Goal: Task Accomplishment & Management: Manage account settings

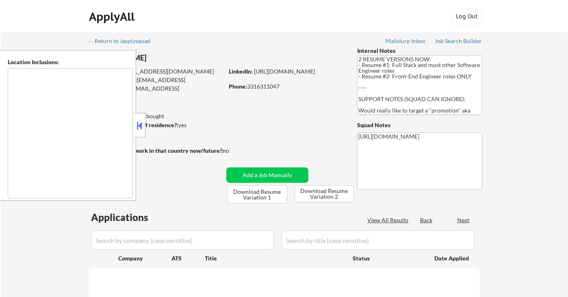
type textarea "Lor Ipsumdo, SI Ametcons, AD Elitsed, DO Eiusmodt, IN Utlaboree, DO Magna Aliqu…"
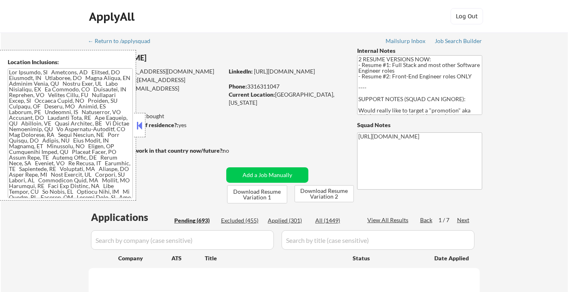
click at [140, 120] on button at bounding box center [139, 125] width 9 height 12
select select ""pending""
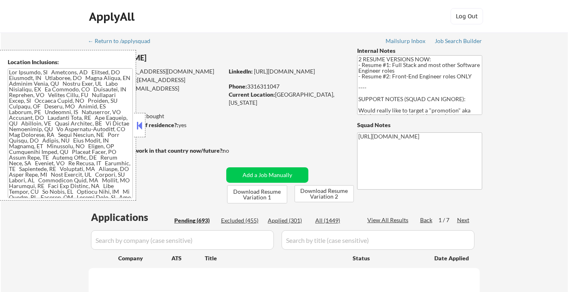
select select ""pending""
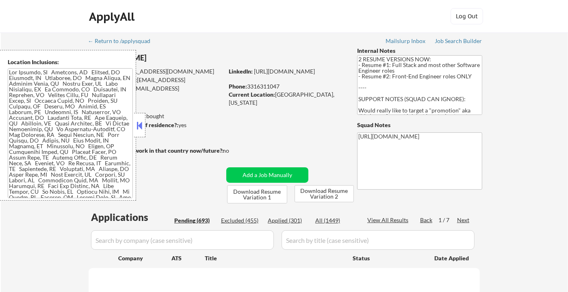
select select ""pending""
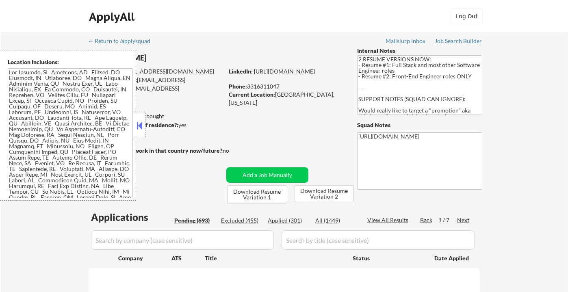
select select ""pending""
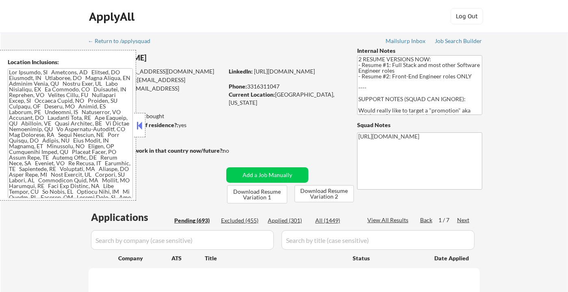
select select ""pending""
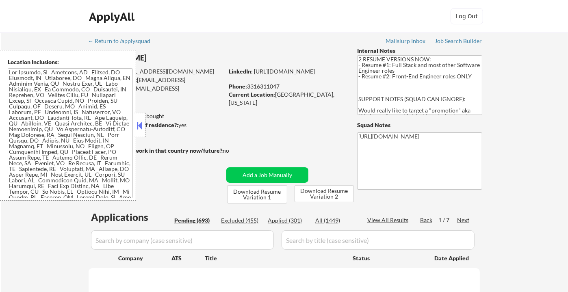
select select ""pending""
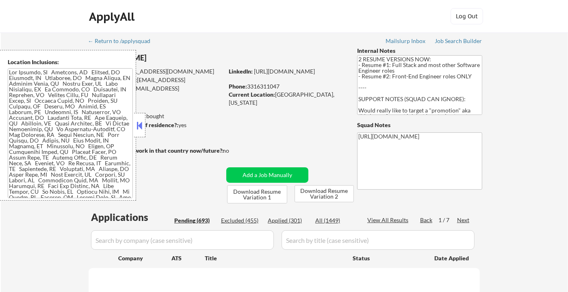
select select ""pending""
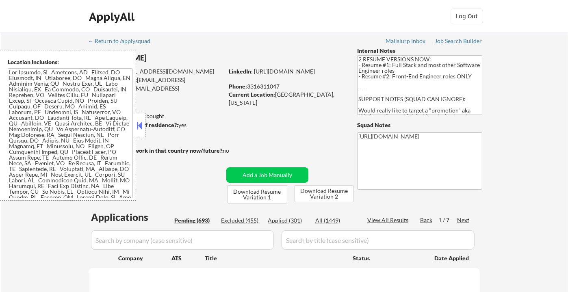
select select ""pending""
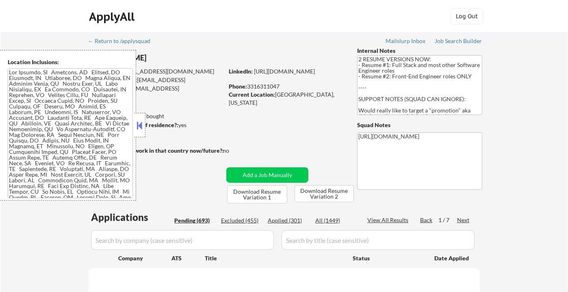
select select ""pending""
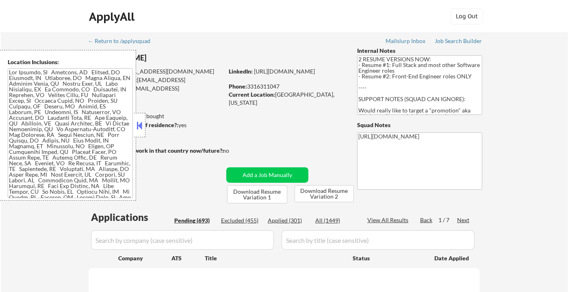
select select ""pending""
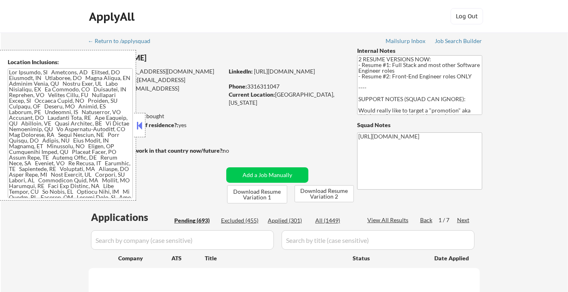
select select ""pending""
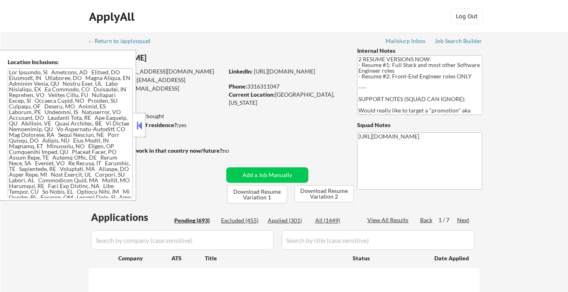
select select ""pending""
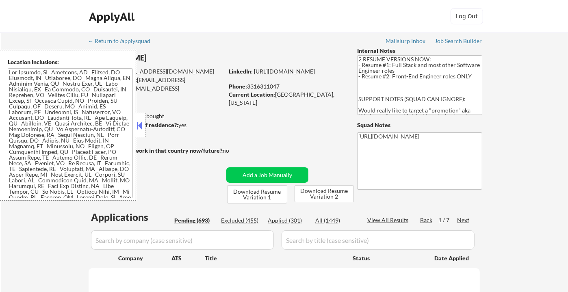
select select ""pending""
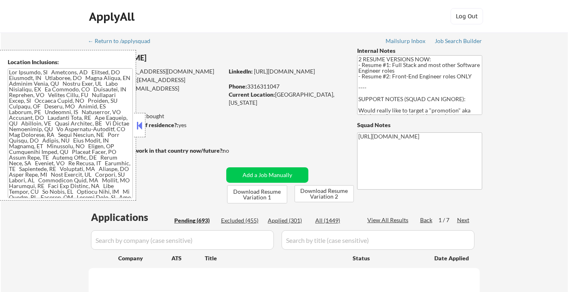
select select ""pending""
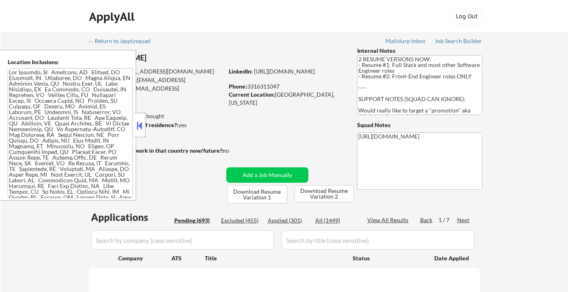
select select ""pending""
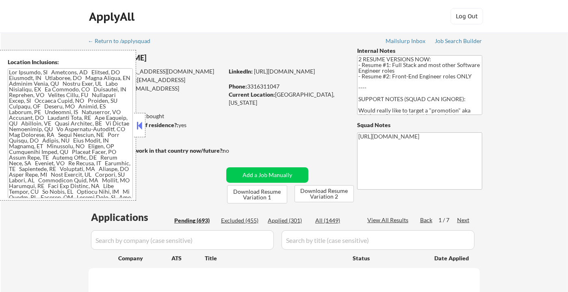
select select ""pending""
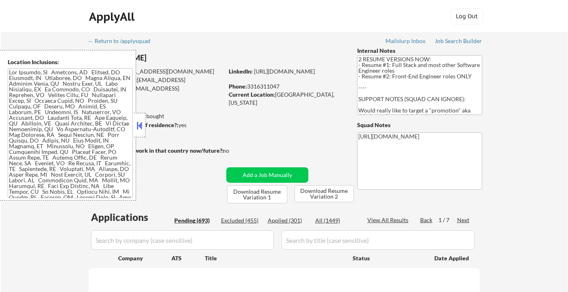
select select ""pending""
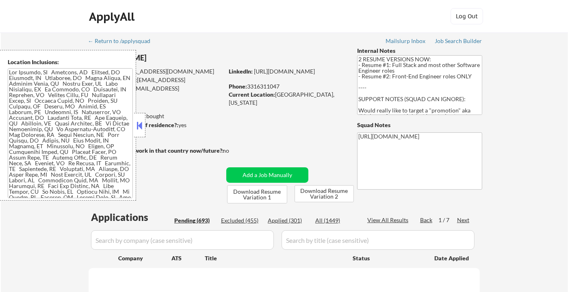
select select ""pending""
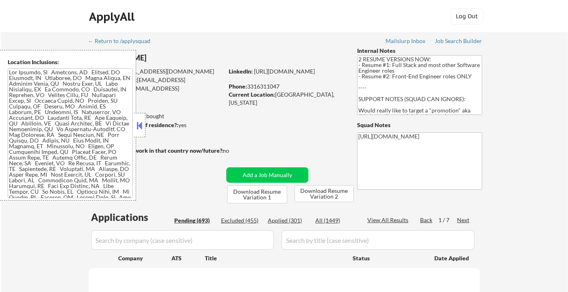
select select ""pending""
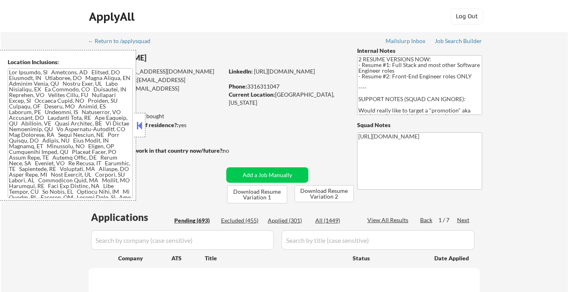
select select ""pending""
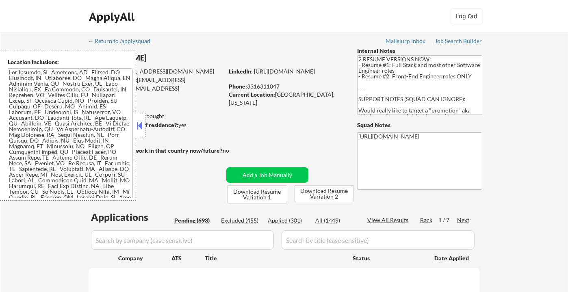
select select ""pending""
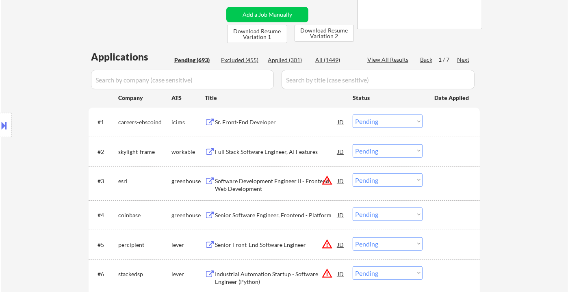
scroll to position [135, 0]
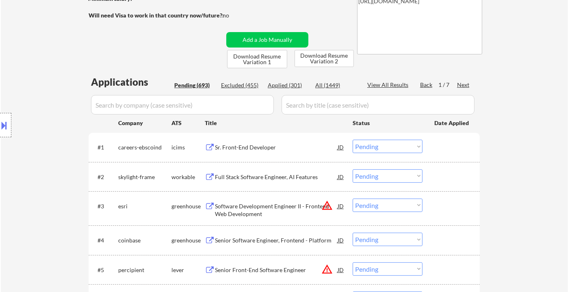
click at [250, 152] on div "Sr. Front-End Developer" at bounding box center [276, 147] width 123 height 15
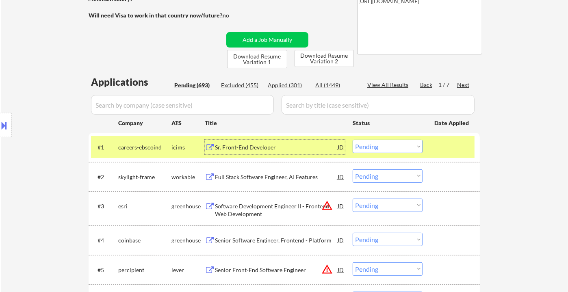
click at [273, 152] on div "Sr. Front-End Developer" at bounding box center [276, 147] width 123 height 15
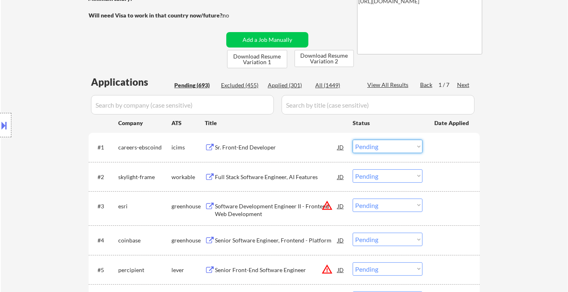
click at [364, 149] on select "Choose an option... Pending Applied Excluded (Questions) Excluded (Expired) Exc…" at bounding box center [388, 146] width 70 height 13
click at [353, 140] on select "Choose an option... Pending Applied Excluded (Questions) Excluded (Expired) Exc…" at bounding box center [388, 146] width 70 height 13
click at [277, 178] on div "Full Stack Software Engineer, AI Features" at bounding box center [276, 177] width 123 height 8
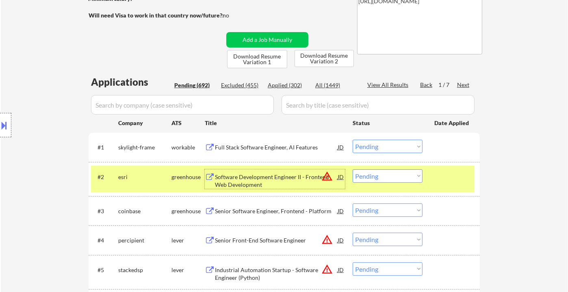
click at [401, 146] on select "Choose an option... Pending Applied Excluded (Questions) Excluded (Expired) Exc…" at bounding box center [388, 146] width 70 height 13
click at [13, 74] on div "Location Inclusions:" at bounding box center [72, 125] width 145 height 151
click at [24, 89] on div "Location Inclusions:" at bounding box center [72, 125] width 145 height 151
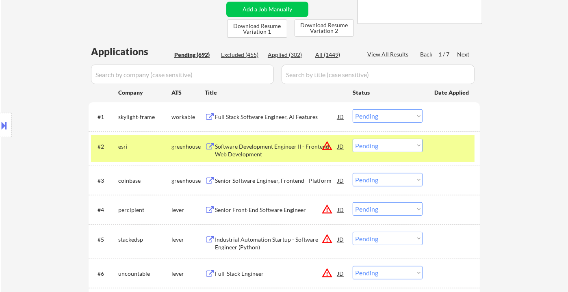
scroll to position [180, 0]
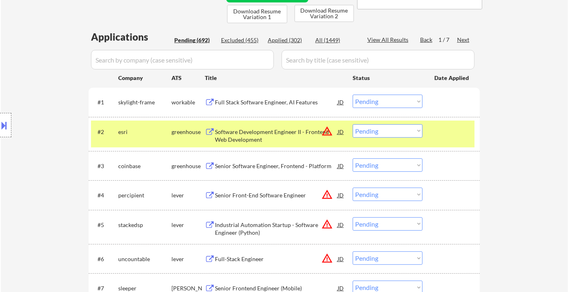
drag, startPoint x: 400, startPoint y: 103, endPoint x: 403, endPoint y: 106, distance: 4.6
click at [400, 102] on select "Choose an option... Pending Applied Excluded (Questions) Excluded (Expired) Exc…" at bounding box center [388, 101] width 70 height 13
click at [353, 95] on select "Choose an option... Pending Applied Excluded (Questions) Excluded (Expired) Exc…" at bounding box center [388, 101] width 70 height 13
click at [279, 134] on div "Software Development Engineer II - Frontend Web Development" at bounding box center [276, 136] width 123 height 16
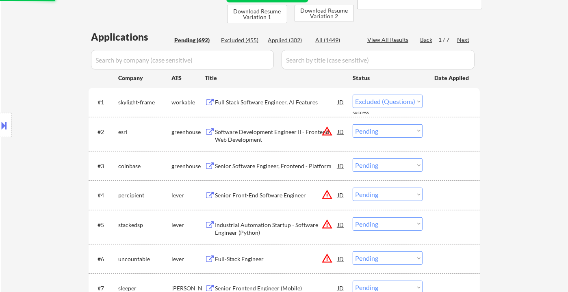
select select ""pending""
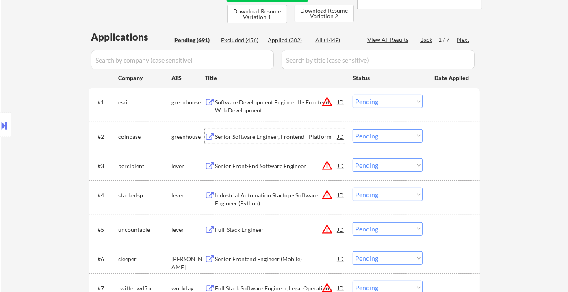
click at [274, 165] on div "Senior Front-End Software Engineer" at bounding box center [276, 166] width 123 height 8
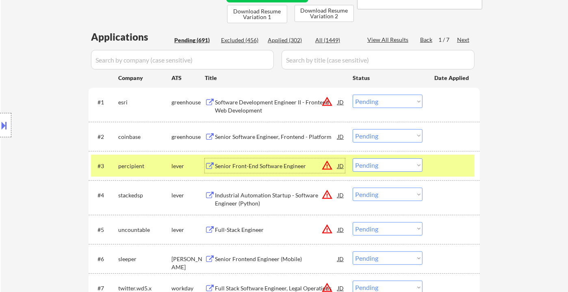
click at [10, 126] on div at bounding box center [5, 125] width 11 height 24
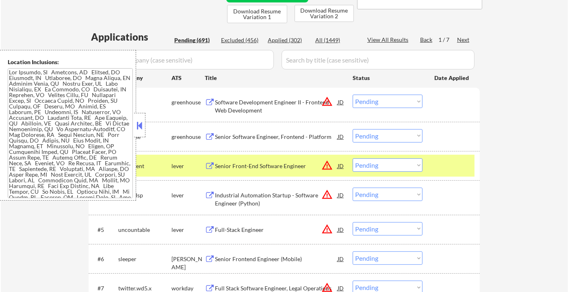
scroll to position [741, 0]
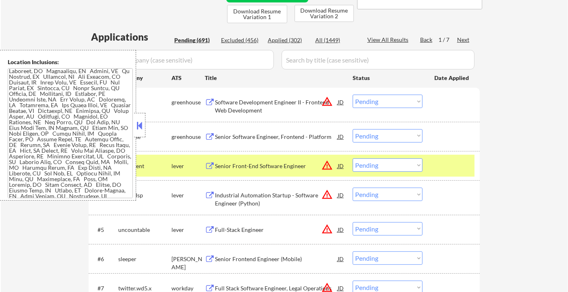
click at [142, 127] on button at bounding box center [139, 125] width 9 height 12
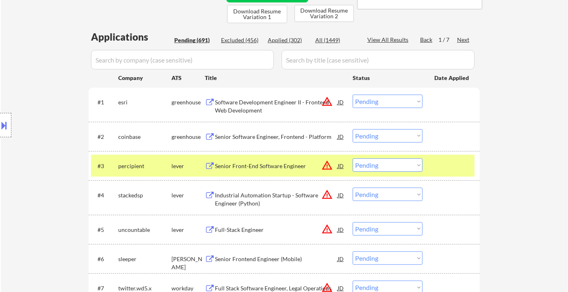
click at [389, 164] on select "Choose an option... Pending Applied Excluded (Questions) Excluded (Expired) Exc…" at bounding box center [388, 164] width 70 height 13
click at [353, 158] on select "Choose an option... Pending Applied Excluded (Questions) Excluded (Expired) Exc…" at bounding box center [388, 164] width 70 height 13
click at [238, 168] on div "Senior Front-End Software Engineer" at bounding box center [276, 166] width 123 height 8
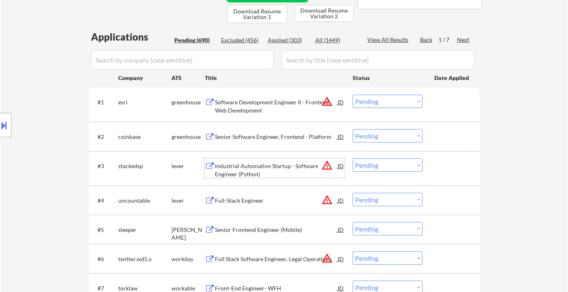
click at [390, 170] on select "Choose an option... Pending Applied Excluded (Questions) Excluded (Expired) Exc…" at bounding box center [388, 164] width 70 height 13
click at [353, 158] on select "Choose an option... Pending Applied Excluded (Questions) Excluded (Expired) Exc…" at bounding box center [388, 164] width 70 height 13
click at [233, 197] on div "Full-Stack Engineer" at bounding box center [276, 201] width 123 height 8
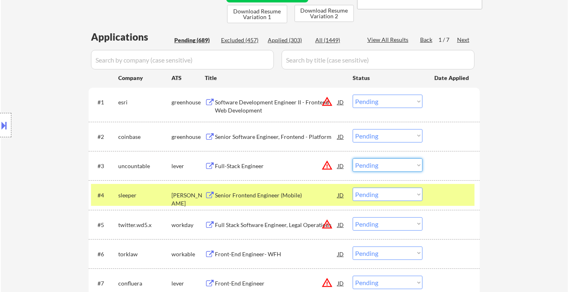
drag, startPoint x: 380, startPoint y: 166, endPoint x: 386, endPoint y: 171, distance: 8.1
click at [380, 165] on select "Choose an option... Pending Applied Excluded (Questions) Excluded (Expired) Exc…" at bounding box center [388, 164] width 70 height 13
click at [353, 158] on select "Choose an option... Pending Applied Excluded (Questions) Excluded (Expired) Exc…" at bounding box center [388, 164] width 70 height 13
click at [234, 195] on div "Senior Frontend Engineer (Mobile)" at bounding box center [276, 195] width 123 height 8
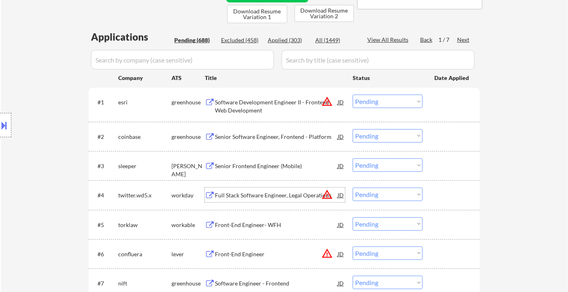
click at [379, 161] on select "Choose an option... Pending Applied Excluded (Questions) Excluded (Expired) Exc…" at bounding box center [388, 164] width 70 height 13
click at [353, 158] on select "Choose an option... Pending Applied Excluded (Questions) Excluded (Expired) Exc…" at bounding box center [388, 164] width 70 height 13
click at [278, 196] on div "Full Stack Software Engineer, Legal Operations" at bounding box center [276, 195] width 123 height 8
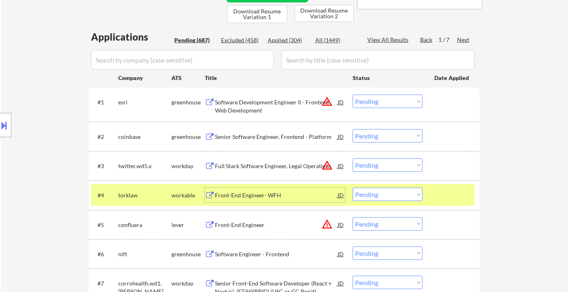
click at [380, 163] on select "Choose an option... Pending Applied Excluded (Questions) Excluded (Expired) Exc…" at bounding box center [388, 164] width 70 height 13
click at [353, 158] on select "Choose an option... Pending Applied Excluded (Questions) Excluded (Expired) Exc…" at bounding box center [388, 164] width 70 height 13
click at [258, 199] on div "Front-End Engineer- WFH" at bounding box center [276, 195] width 123 height 15
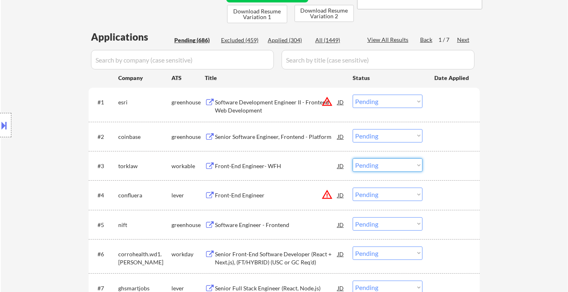
drag, startPoint x: 381, startPoint y: 166, endPoint x: 382, endPoint y: 170, distance: 4.2
click at [381, 166] on select "Choose an option... Pending Applied Excluded (Questions) Excluded (Expired) Exc…" at bounding box center [388, 164] width 70 height 13
click at [353, 158] on select "Choose an option... Pending Applied Excluded (Questions) Excluded (Expired) Exc…" at bounding box center [388, 164] width 70 height 13
click at [254, 197] on div "Front-End Engineer" at bounding box center [276, 195] width 123 height 8
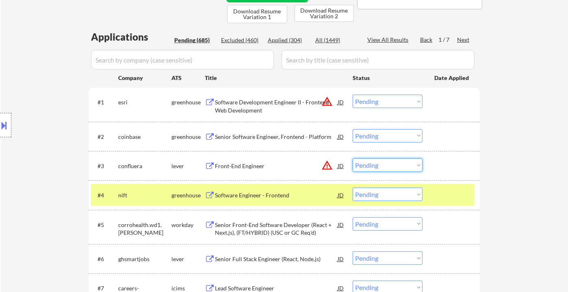
click at [389, 167] on select "Choose an option... Pending Applied Excluded (Questions) Excluded (Expired) Exc…" at bounding box center [388, 164] width 70 height 13
click at [353, 158] on select "Choose an option... Pending Applied Excluded (Questions) Excluded (Expired) Exc…" at bounding box center [388, 164] width 70 height 13
click at [274, 199] on div "Software Engineer - Frontend" at bounding box center [276, 195] width 123 height 8
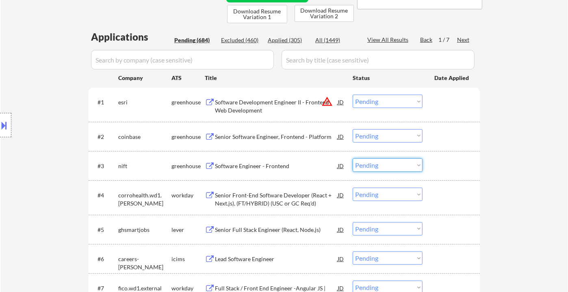
click at [385, 163] on select "Choose an option... Pending Applied Excluded (Questions) Excluded (Expired) Exc…" at bounding box center [388, 164] width 70 height 13
click at [353, 158] on select "Choose an option... Pending Applied Excluded (Questions) Excluded (Expired) Exc…" at bounding box center [388, 164] width 70 height 13
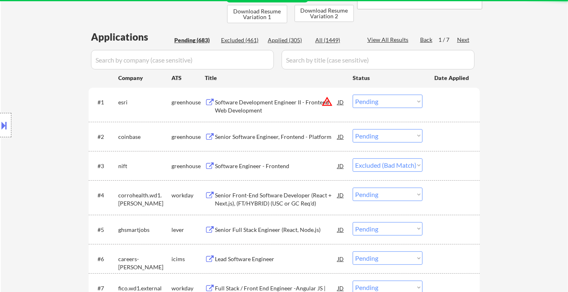
select select ""pending""
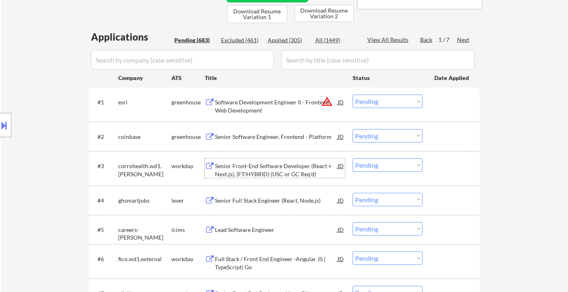
click at [283, 176] on div "Senior Front-End Software Developer (React + Next.js), (FT/HYBRID) (USC or GC R…" at bounding box center [276, 170] width 123 height 16
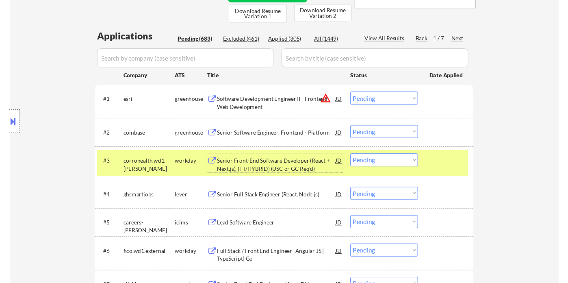
scroll to position [225, 0]
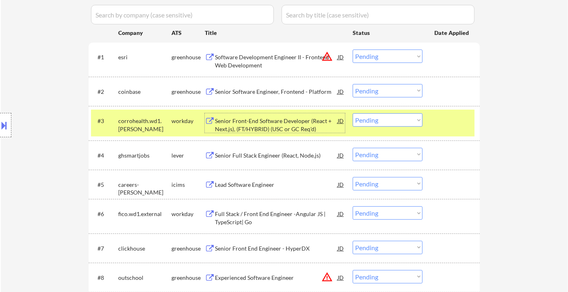
click at [276, 152] on div "Senior Full Stack Engineer (React, Node.js)" at bounding box center [276, 156] width 123 height 8
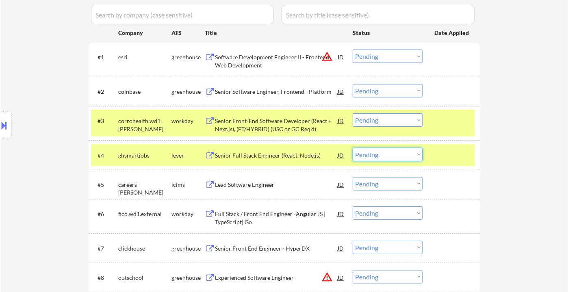
click at [387, 156] on select "Choose an option... Pending Applied Excluded (Questions) Excluded (Expired) Exc…" at bounding box center [388, 154] width 70 height 13
click at [353, 148] on select "Choose an option... Pending Applied Excluded (Questions) Excluded (Expired) Exc…" at bounding box center [388, 154] width 70 height 13
click at [257, 186] on div "Lead Software Engineer" at bounding box center [276, 185] width 123 height 8
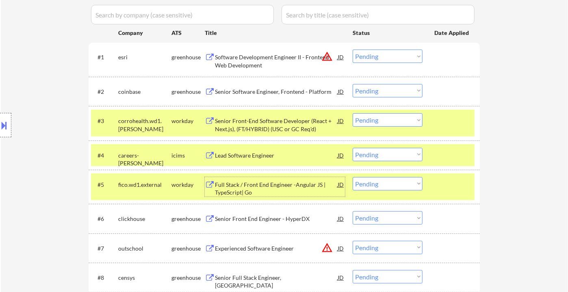
click at [391, 154] on select "Choose an option... Pending Applied Excluded (Questions) Excluded (Expired) Exc…" at bounding box center [388, 154] width 70 height 13
click at [353, 148] on select "Choose an option... Pending Applied Excluded (Questions) Excluded (Expired) Exc…" at bounding box center [388, 154] width 70 height 13
click at [268, 184] on div "Full Stack / Front End Engineer -Angular JS | TypeScript| Go" at bounding box center [276, 189] width 123 height 16
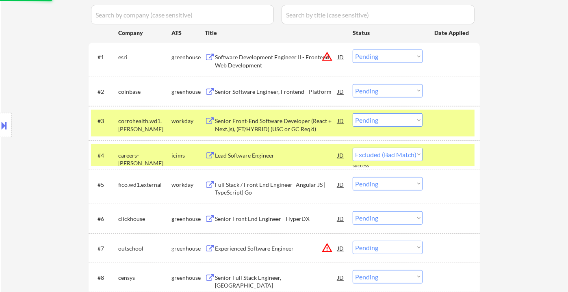
select select ""pending""
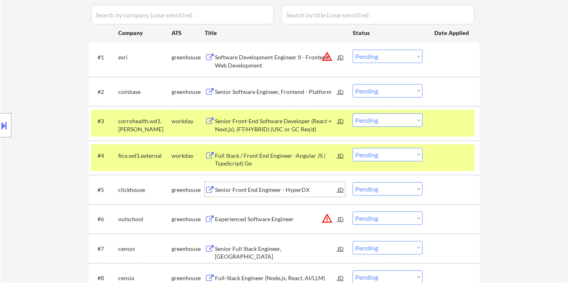
click at [399, 117] on select "Choose an option... Pending Applied Excluded (Questions) Excluded (Expired) Exc…" at bounding box center [388, 119] width 70 height 13
click at [353, 113] on select "Choose an option... Pending Applied Excluded (Questions) Excluded (Expired) Exc…" at bounding box center [388, 119] width 70 height 13
click at [270, 150] on div "Full Stack / Front End Engineer -Angular JS | TypeScript| Go" at bounding box center [276, 158] width 123 height 20
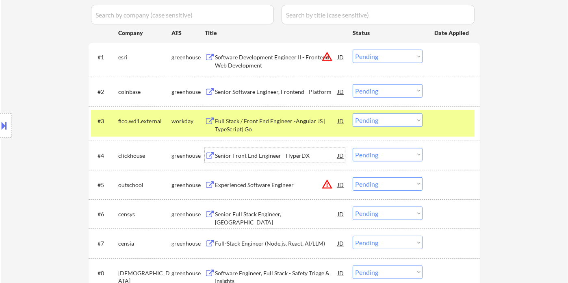
drag, startPoint x: 395, startPoint y: 124, endPoint x: 401, endPoint y: 126, distance: 6.0
click at [396, 124] on select "Choose an option... Pending Applied Excluded (Questions) Excluded (Expired) Exc…" at bounding box center [388, 119] width 70 height 13
click at [353, 113] on select "Choose an option... Pending Applied Excluded (Questions) Excluded (Expired) Exc…" at bounding box center [388, 119] width 70 height 13
click at [247, 156] on div "Senior Front End Engineer - HyperDX" at bounding box center [276, 156] width 123 height 8
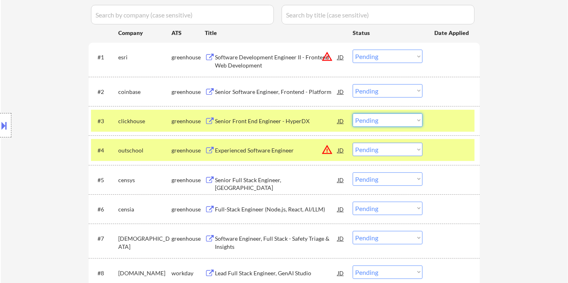
click at [381, 125] on select "Choose an option... Pending Applied Excluded (Questions) Excluded (Expired) Exc…" at bounding box center [388, 119] width 70 height 13
click at [353, 113] on select "Choose an option... Pending Applied Excluded (Questions) Excluded (Expired) Exc…" at bounding box center [388, 119] width 70 height 13
click at [271, 149] on div "Experienced Software Engineer" at bounding box center [276, 150] width 123 height 8
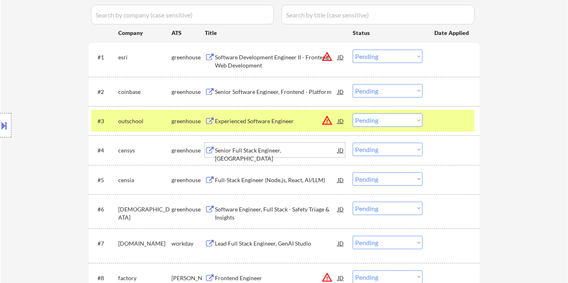
drag, startPoint x: 387, startPoint y: 121, endPoint x: 387, endPoint y: 125, distance: 4.5
click at [387, 121] on select "Choose an option... Pending Applied Excluded (Questions) Excluded (Expired) Exc…" at bounding box center [388, 119] width 70 height 13
click at [353, 113] on select "Choose an option... Pending Applied Excluded (Questions) Excluded (Expired) Exc…" at bounding box center [388, 119] width 70 height 13
click at [280, 152] on div "Senior Full Stack Engineer, [GEOGRAPHIC_DATA]" at bounding box center [276, 154] width 123 height 16
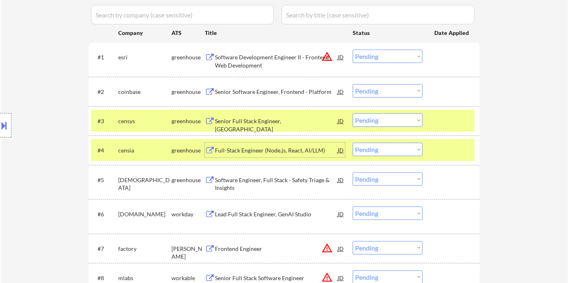
click at [384, 122] on select "Choose an option... Pending Applied Excluded (Questions) Excluded (Expired) Exc…" at bounding box center [388, 119] width 70 height 13
click at [353, 113] on select "Choose an option... Pending Applied Excluded (Questions) Excluded (Expired) Exc…" at bounding box center [388, 119] width 70 height 13
click at [271, 148] on div "Full-Stack Engineer (Node.js, React, AI/LLM)" at bounding box center [276, 150] width 123 height 8
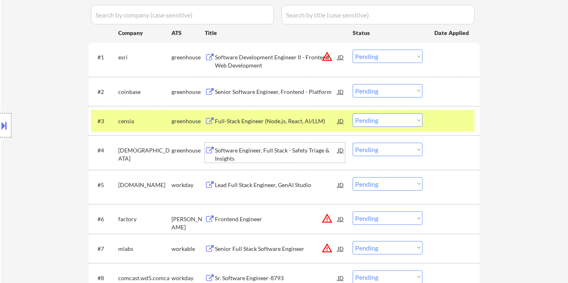
drag, startPoint x: 377, startPoint y: 119, endPoint x: 380, endPoint y: 126, distance: 6.9
click at [377, 119] on select "Choose an option... Pending Applied Excluded (Questions) Excluded (Expired) Exc…" at bounding box center [388, 119] width 70 height 13
click at [353, 113] on select "Choose an option... Pending Applied Excluded (Questions) Excluded (Expired) Exc…" at bounding box center [388, 119] width 70 height 13
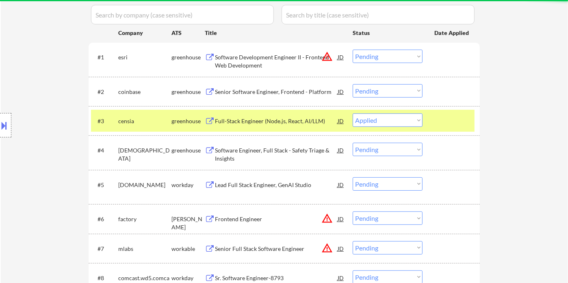
select select ""pending""
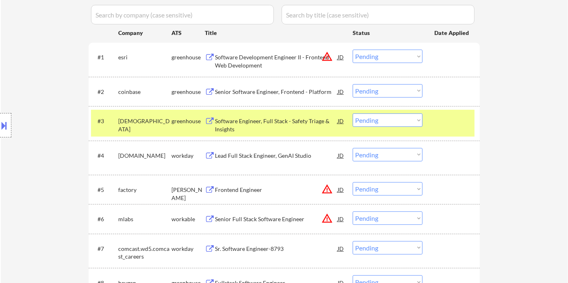
click at [269, 191] on div "Frontend Engineer" at bounding box center [276, 190] width 123 height 8
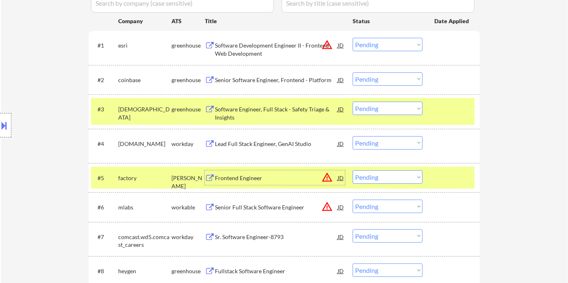
scroll to position [271, 0]
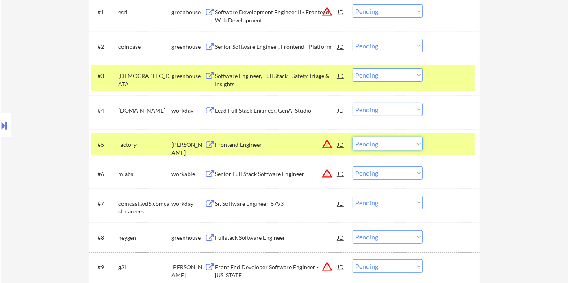
click at [371, 145] on select "Choose an option... Pending Applied Excluded (Questions) Excluded (Expired) Exc…" at bounding box center [388, 143] width 70 height 13
click at [353, 137] on select "Choose an option... Pending Applied Excluded (Questions) Excluded (Expired) Exc…" at bounding box center [388, 143] width 70 height 13
click at [251, 175] on div "Senior Full Stack Software Engineer" at bounding box center [276, 174] width 123 height 8
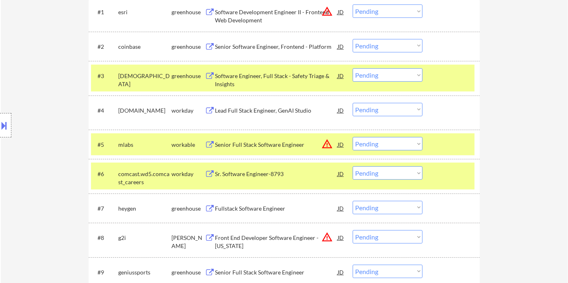
click at [7, 126] on button at bounding box center [4, 125] width 9 height 13
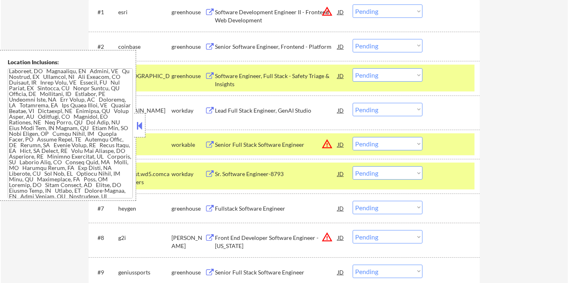
scroll to position [658, 0]
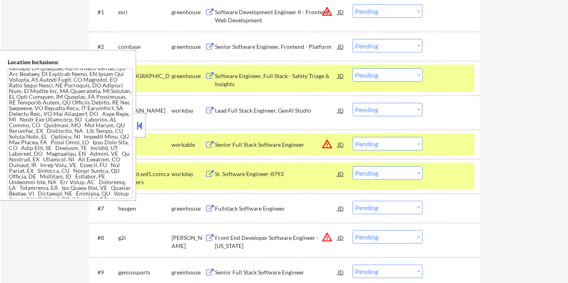
click at [139, 126] on button at bounding box center [139, 125] width 9 height 12
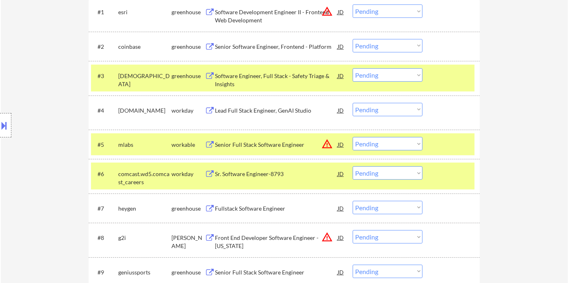
drag, startPoint x: 402, startPoint y: 141, endPoint x: 400, endPoint y: 147, distance: 6.2
click at [402, 141] on select "Choose an option... Pending Applied Excluded (Questions) Excluded (Expired) Exc…" at bounding box center [388, 143] width 70 height 13
click at [353, 137] on select "Choose an option... Pending Applied Excluded (Questions) Excluded (Expired) Exc…" at bounding box center [388, 143] width 70 height 13
click at [256, 207] on div "Fullstack Software Engineer" at bounding box center [276, 208] width 123 height 8
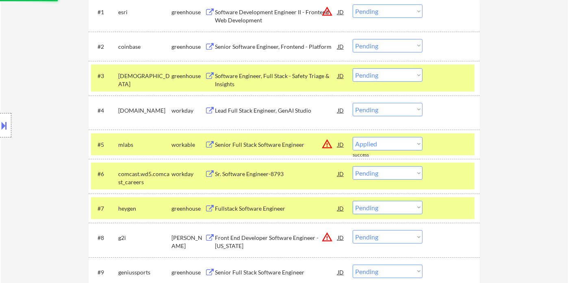
select select ""pending""
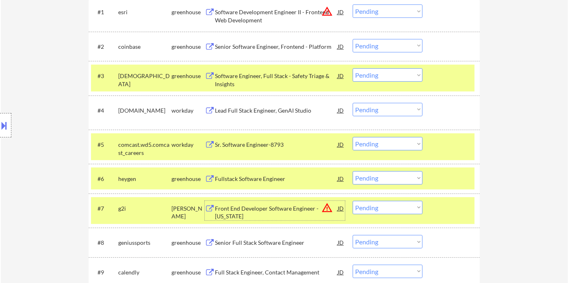
click at [397, 181] on select "Choose an option... Pending Applied Excluded (Questions) Excluded (Expired) Exc…" at bounding box center [388, 177] width 70 height 13
click at [353, 171] on select "Choose an option... Pending Applied Excluded (Questions) Excluded (Expired) Exc…" at bounding box center [388, 177] width 70 height 13
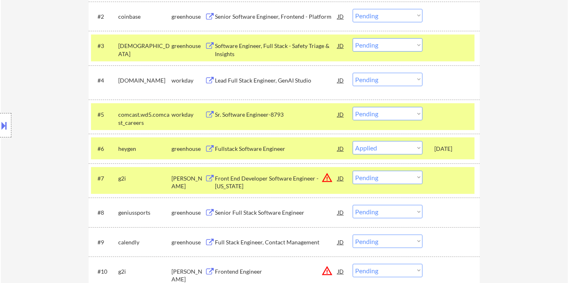
scroll to position [316, 0]
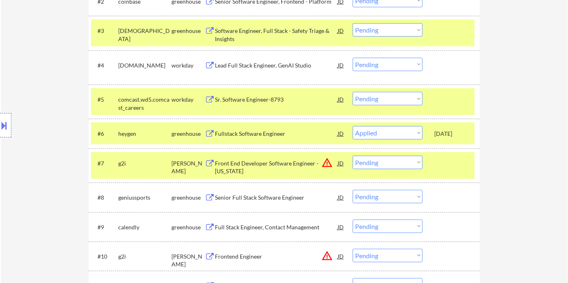
select select ""pending""
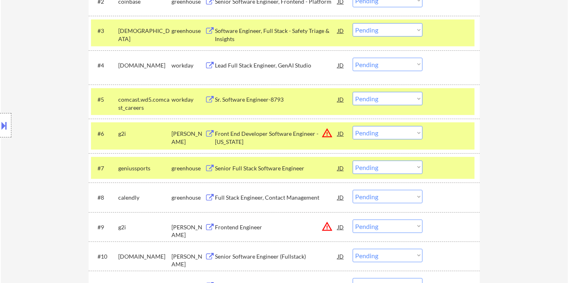
click at [277, 171] on div "Senior Full Stack Software Engineer" at bounding box center [276, 168] width 123 height 8
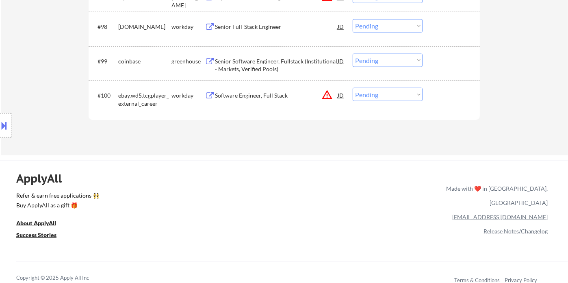
scroll to position [3279, 0]
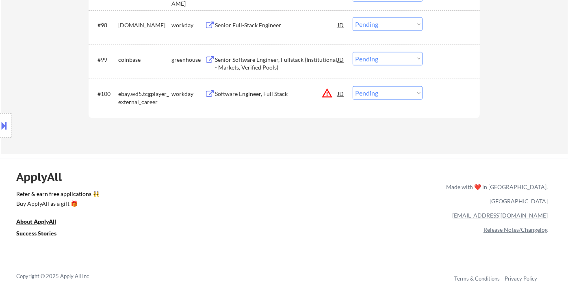
click at [6, 121] on button at bounding box center [4, 125] width 9 height 13
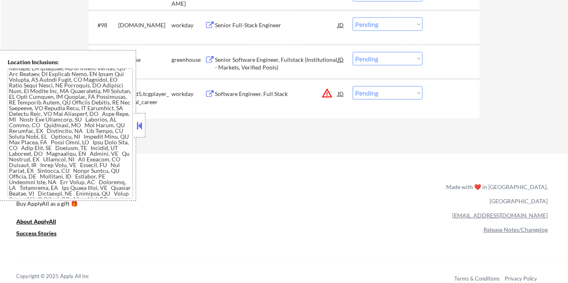
scroll to position [0, 0]
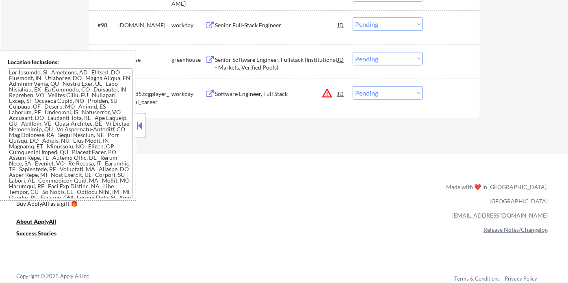
click at [137, 126] on button at bounding box center [139, 125] width 9 height 12
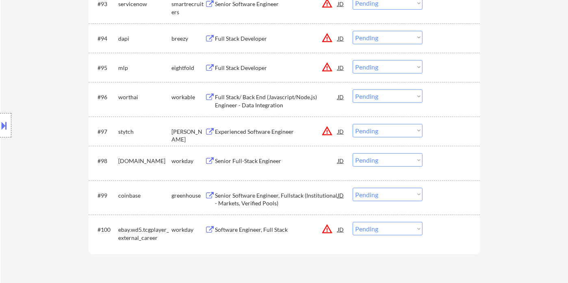
scroll to position [342, 0]
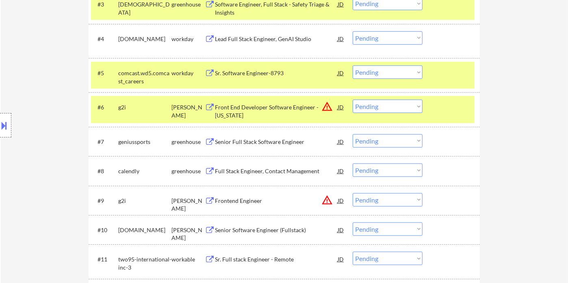
drag, startPoint x: 386, startPoint y: 142, endPoint x: 392, endPoint y: 145, distance: 6.7
click at [386, 142] on select "Choose an option... Pending Applied Excluded (Questions) Excluded (Expired) Exc…" at bounding box center [388, 140] width 70 height 13
click at [353, 134] on select "Choose an option... Pending Applied Excluded (Questions) Excluded (Expired) Exc…" at bounding box center [388, 140] width 70 height 13
click at [245, 173] on div "Full Stack Engineer, Contact Management" at bounding box center [276, 171] width 123 height 8
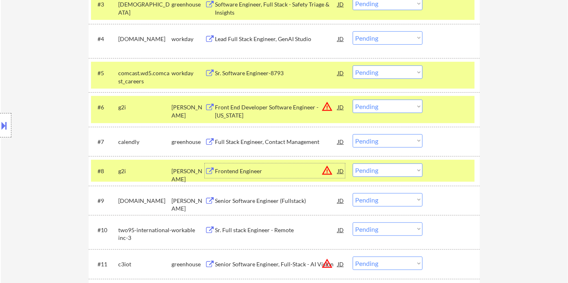
click at [396, 139] on select "Choose an option... Pending Applied Excluded (Questions) Excluded (Expired) Exc…" at bounding box center [388, 140] width 70 height 13
click at [353, 134] on select "Choose an option... Pending Applied Excluded (Questions) Excluded (Expired) Exc…" at bounding box center [388, 140] width 70 height 13
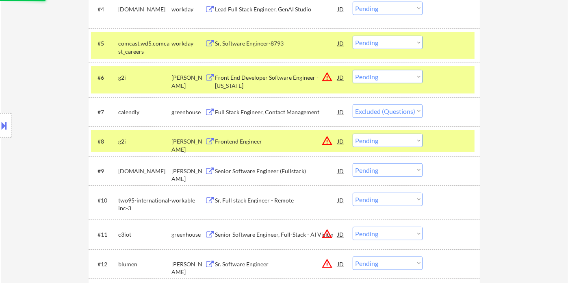
scroll to position [387, 0]
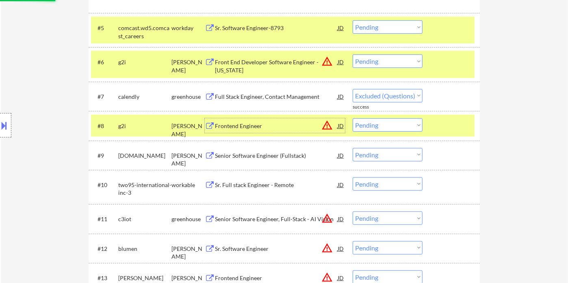
click at [242, 124] on div "Frontend Engineer" at bounding box center [276, 126] width 123 height 8
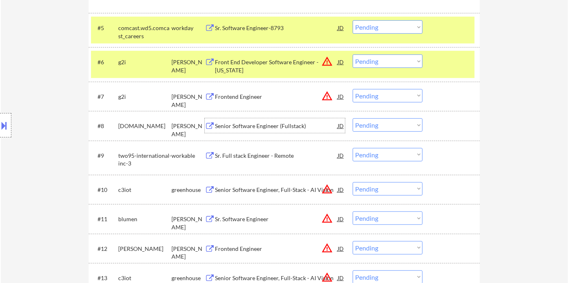
click at [10, 126] on div at bounding box center [5, 125] width 11 height 24
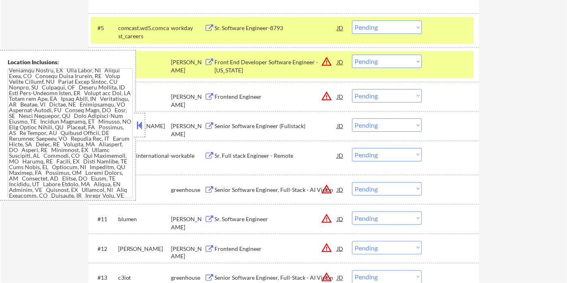
scroll to position [180, 0]
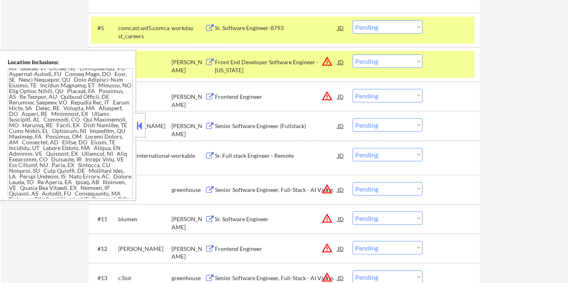
click at [138, 122] on button at bounding box center [139, 125] width 9 height 12
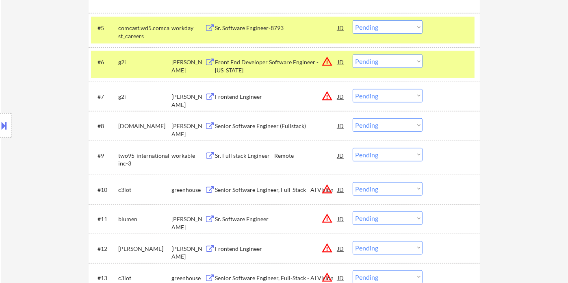
click at [377, 95] on select "Choose an option... Pending Applied Excluded (Questions) Excluded (Expired) Exc…" at bounding box center [388, 95] width 70 height 13
click at [353, 89] on select "Choose an option... Pending Applied Excluded (Questions) Excluded (Expired) Exc…" at bounding box center [388, 95] width 70 height 13
click at [250, 125] on div "Senior Software Engineer (Fullstack)" at bounding box center [276, 126] width 123 height 8
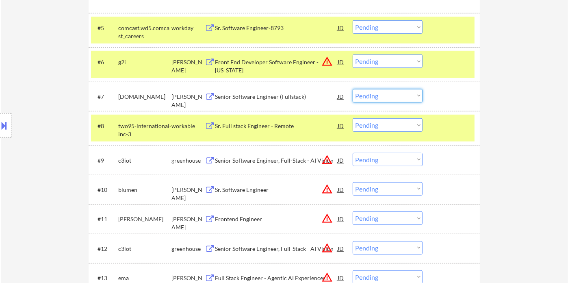
click at [410, 93] on select "Choose an option... Pending Applied Excluded (Questions) Excluded (Expired) Exc…" at bounding box center [388, 95] width 70 height 13
click at [353, 89] on select "Choose an option... Pending Applied Excluded (Questions) Excluded (Expired) Exc…" at bounding box center [388, 95] width 70 height 13
click at [279, 131] on div "Sr. Full stack Engineer - Remote" at bounding box center [276, 125] width 123 height 15
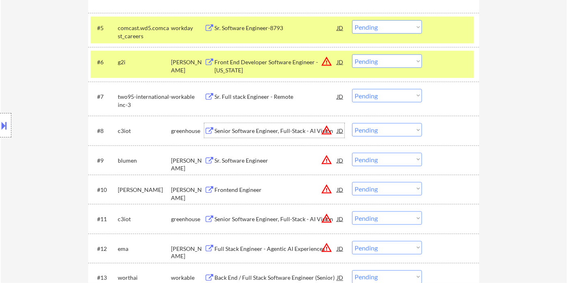
click at [380, 93] on select "Choose an option... Pending Applied Excluded (Questions) Excluded (Expired) Exc…" at bounding box center [387, 95] width 70 height 13
click at [352, 89] on select "Choose an option... Pending Applied Excluded (Questions) Excluded (Expired) Exc…" at bounding box center [387, 95] width 70 height 13
click at [254, 128] on div "Senior Software Engineer, Full-Stack - AI Vision" at bounding box center [276, 131] width 123 height 8
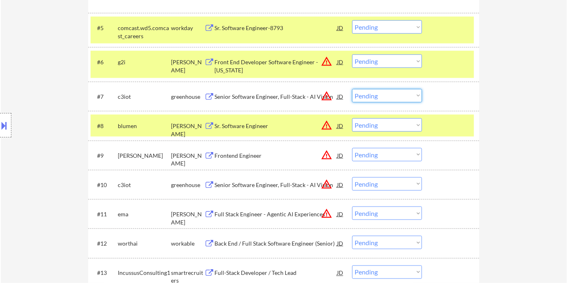
drag, startPoint x: 380, startPoint y: 91, endPoint x: 390, endPoint y: 101, distance: 14.4
click at [380, 91] on select "Choose an option... Pending Applied Excluded (Questions) Excluded (Expired) Exc…" at bounding box center [387, 95] width 70 height 13
click at [352, 89] on select "Choose an option... Pending Applied Excluded (Questions) Excluded (Expired) Exc…" at bounding box center [387, 95] width 70 height 13
click at [249, 125] on div "Sr. Software Engineer" at bounding box center [276, 126] width 123 height 8
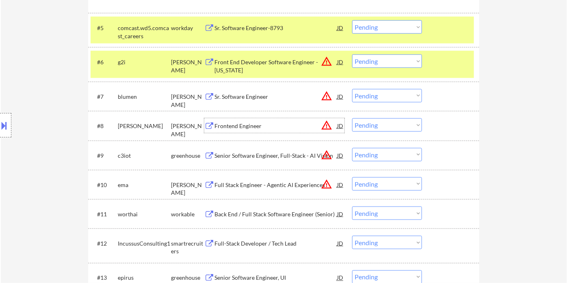
drag, startPoint x: 374, startPoint y: 93, endPoint x: 379, endPoint y: 101, distance: 9.0
click at [374, 93] on select "Choose an option... Pending Applied Excluded (Questions) Excluded (Expired) Exc…" at bounding box center [387, 95] width 70 height 13
click at [352, 89] on select "Choose an option... Pending Applied Excluded (Questions) Excluded (Expired) Exc…" at bounding box center [387, 95] width 70 height 13
click at [255, 129] on div "Frontend Engineer" at bounding box center [276, 126] width 123 height 8
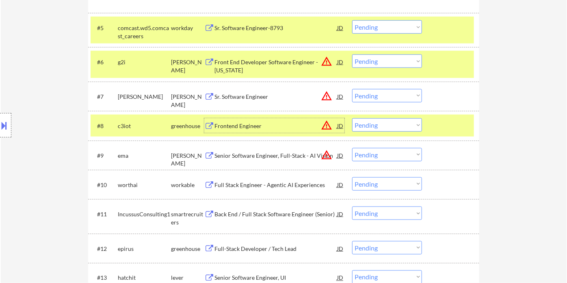
drag, startPoint x: 375, startPoint y: 98, endPoint x: 387, endPoint y: 101, distance: 11.8
click at [377, 98] on select "Choose an option... Pending Applied Excluded (Questions) Excluded (Expired) Exc…" at bounding box center [387, 95] width 70 height 13
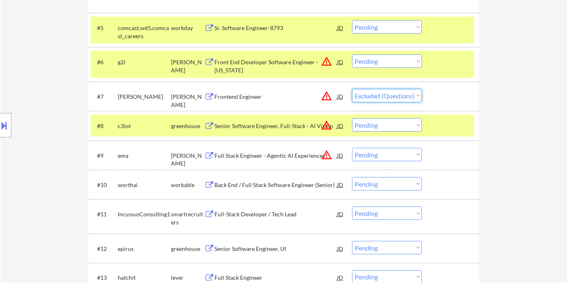
click at [352, 89] on select "Choose an option... Pending Applied Excluded (Questions) Excluded (Expired) Exc…" at bounding box center [387, 95] width 70 height 13
click at [257, 125] on div "Senior Software Engineer, Full-Stack - AI Vision" at bounding box center [276, 126] width 123 height 8
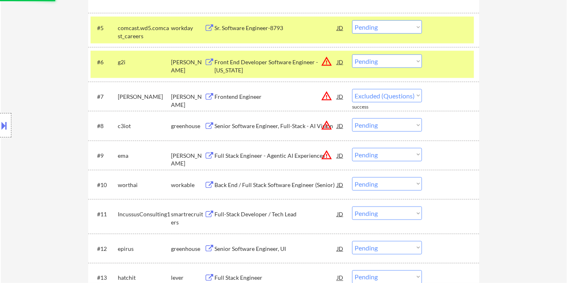
select select ""pending""
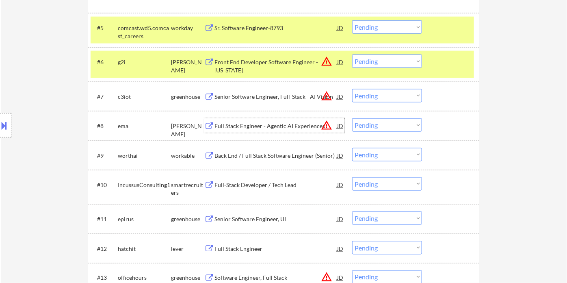
click at [271, 128] on div "Full Stack Engineer - Agentic AI Experiences" at bounding box center [276, 126] width 123 height 8
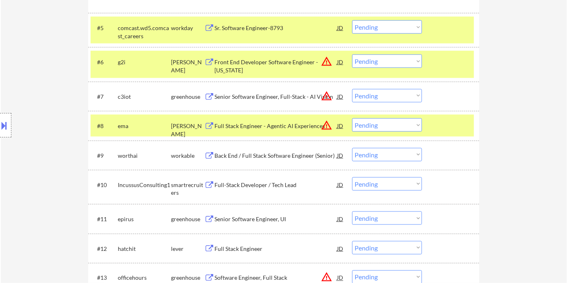
click at [7, 126] on button at bounding box center [4, 125] width 9 height 13
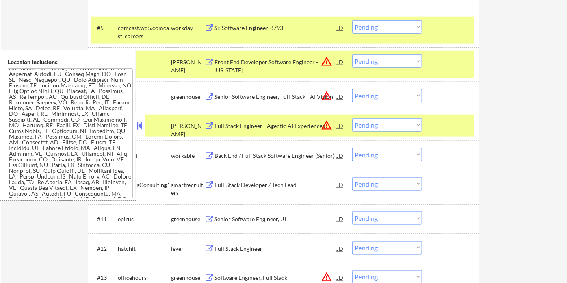
scroll to position [655, 0]
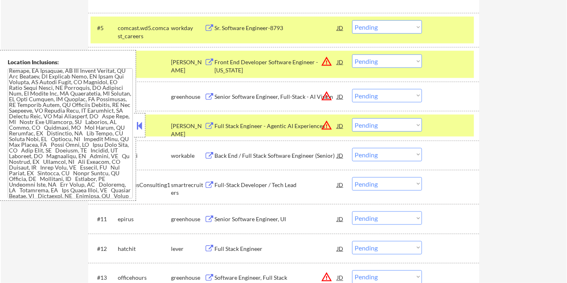
click at [143, 126] on button at bounding box center [139, 125] width 9 height 12
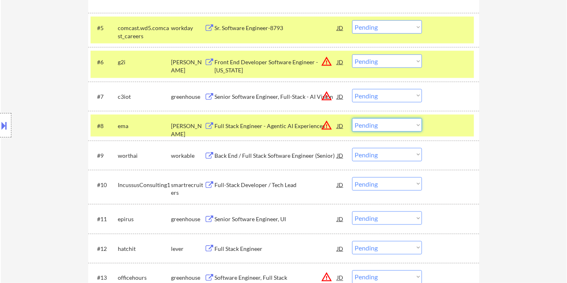
click at [388, 124] on select "Choose an option... Pending Applied Excluded (Questions) Excluded (Expired) Exc…" at bounding box center [387, 124] width 70 height 13
click at [352, 118] on select "Choose an option... Pending Applied Excluded (Questions) Excluded (Expired) Exc…" at bounding box center [387, 124] width 70 height 13
select select ""pending""
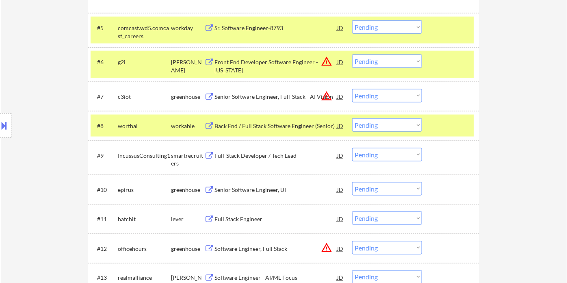
click at [284, 127] on div "Back End / Full Stack Software Engineer (Senior)" at bounding box center [276, 126] width 123 height 8
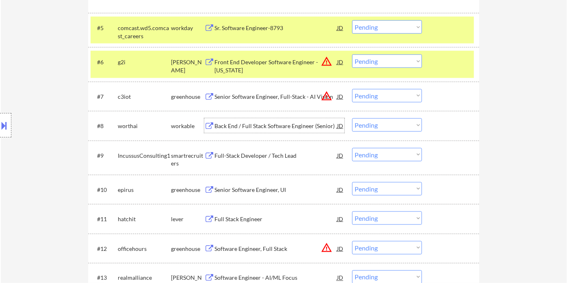
click at [250, 156] on div "Full-Stack Developer / Tech Lead" at bounding box center [276, 156] width 123 height 8
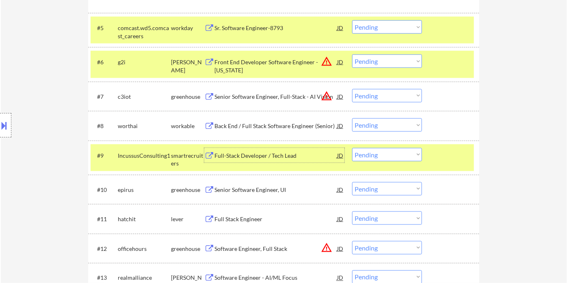
click at [399, 155] on select "Choose an option... Pending Applied Excluded (Questions) Excluded (Expired) Exc…" at bounding box center [387, 154] width 70 height 13
click at [352, 148] on select "Choose an option... Pending Applied Excluded (Questions) Excluded (Expired) Exc…" at bounding box center [387, 154] width 70 height 13
click at [258, 189] on div "Senior Software Engineer, UI" at bounding box center [276, 190] width 123 height 8
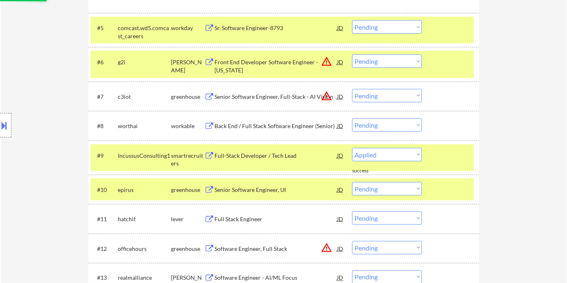
select select ""pending""
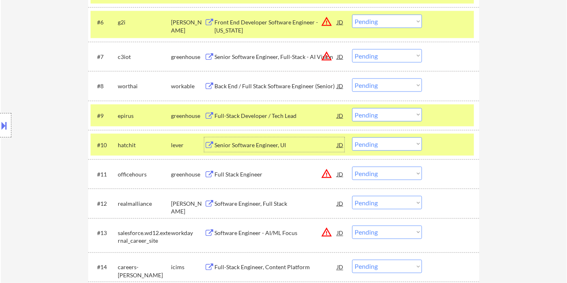
scroll to position [432, 0]
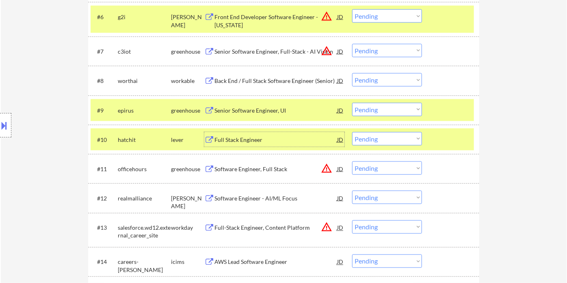
click at [247, 140] on div "Full Stack Engineer" at bounding box center [276, 140] width 123 height 8
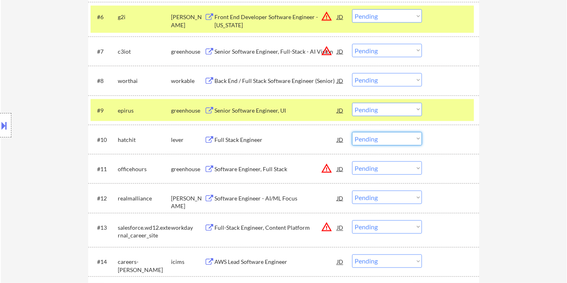
drag, startPoint x: 369, startPoint y: 135, endPoint x: 372, endPoint y: 141, distance: 6.6
click at [370, 135] on select "Choose an option... Pending Applied Excluded (Questions) Excluded (Expired) Exc…" at bounding box center [387, 138] width 70 height 13
click at [352, 132] on select "Choose an option... Pending Applied Excluded (Questions) Excluded (Expired) Exc…" at bounding box center [387, 138] width 70 height 13
select select ""pending""
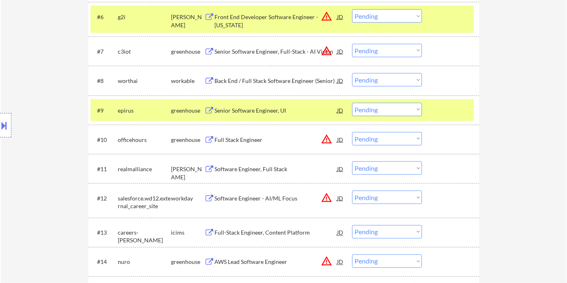
click at [5, 118] on div at bounding box center [5, 125] width 11 height 24
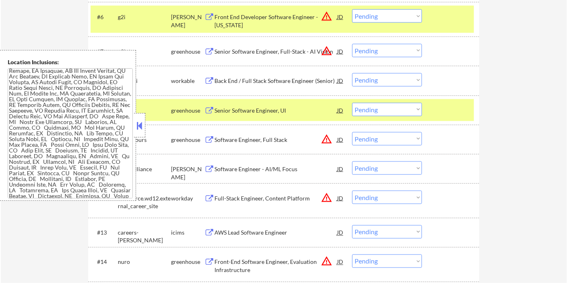
scroll to position [0, 0]
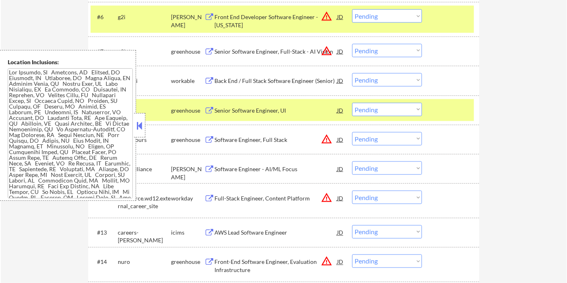
click at [143, 126] on button at bounding box center [139, 125] width 9 height 12
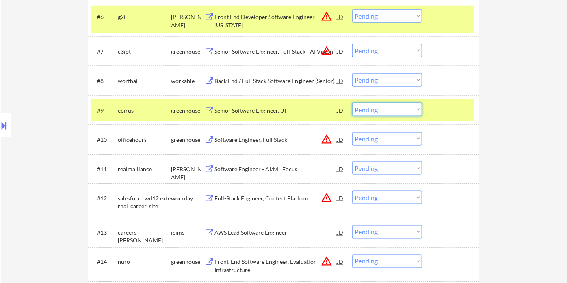
click at [388, 105] on select "Choose an option... Pending Applied Excluded (Questions) Excluded (Expired) Exc…" at bounding box center [387, 109] width 70 height 13
click at [352, 103] on select "Choose an option... Pending Applied Excluded (Questions) Excluded (Expired) Exc…" at bounding box center [387, 109] width 70 height 13
click at [212, 142] on button at bounding box center [209, 140] width 10 height 8
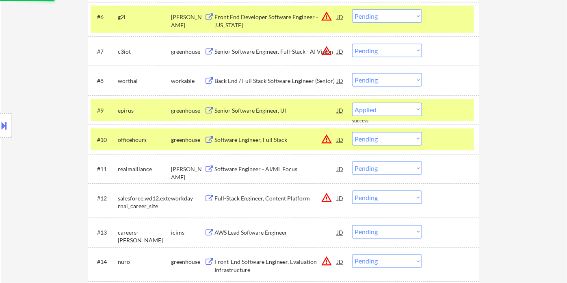
select select ""pending""
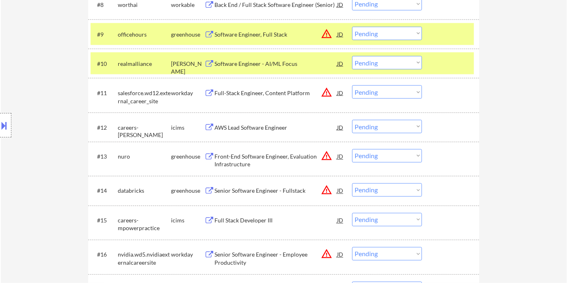
scroll to position [523, 0]
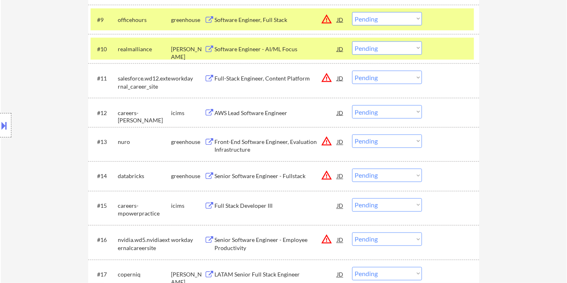
click at [272, 175] on div "Senior Software Engineer - Fullstack" at bounding box center [276, 176] width 123 height 8
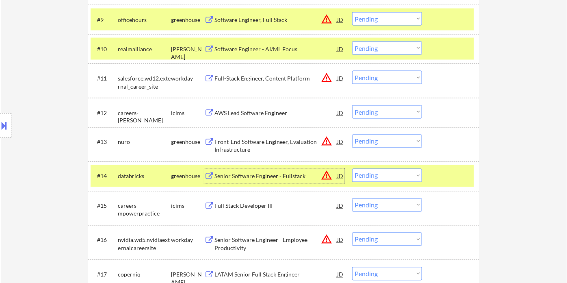
click at [375, 174] on select "Choose an option... Pending Applied Excluded (Questions) Excluded (Expired) Exc…" at bounding box center [387, 175] width 70 height 13
click at [352, 169] on select "Choose an option... Pending Applied Excluded (Questions) Excluded (Expired) Exc…" at bounding box center [387, 175] width 70 height 13
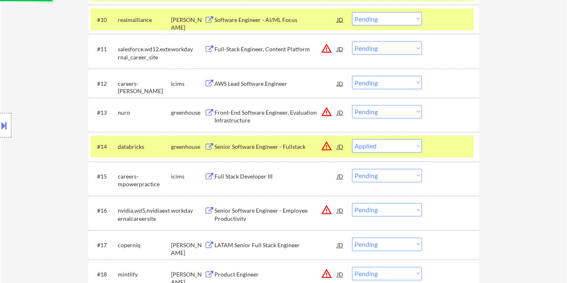
scroll to position [568, 0]
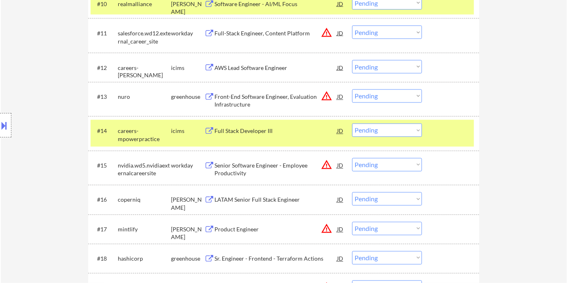
click at [260, 135] on div "Full Stack Developer III" at bounding box center [276, 131] width 123 height 15
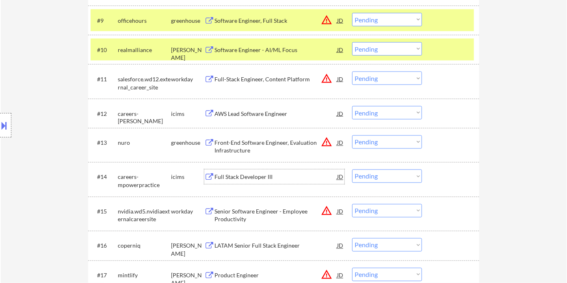
scroll to position [523, 0]
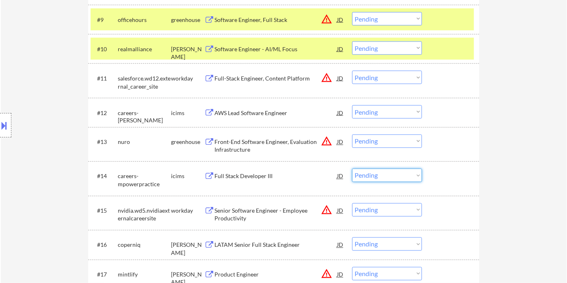
drag, startPoint x: 395, startPoint y: 176, endPoint x: 396, endPoint y: 182, distance: 5.7
click at [395, 176] on select "Choose an option... Pending Applied Excluded (Questions) Excluded (Expired) Exc…" at bounding box center [387, 175] width 70 height 13
click at [352, 169] on select "Choose an option... Pending Applied Excluded (Questions) Excluded (Expired) Exc…" at bounding box center [387, 175] width 70 height 13
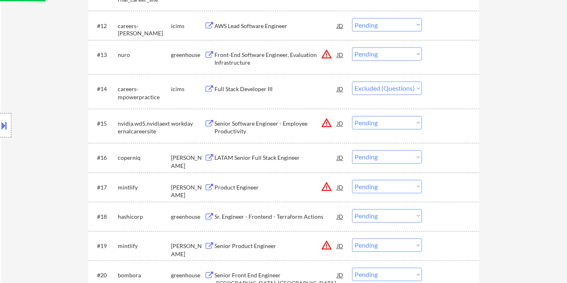
scroll to position [613, 0]
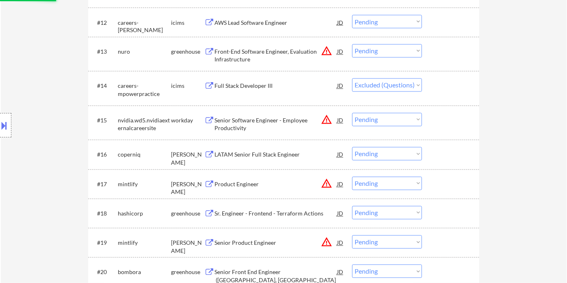
click at [273, 153] on div "LATAM Senior Full Stack Engineer" at bounding box center [276, 155] width 123 height 8
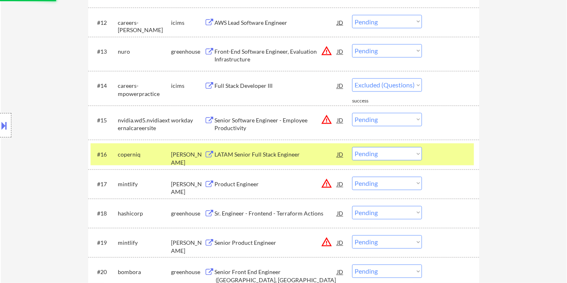
select select ""pending""
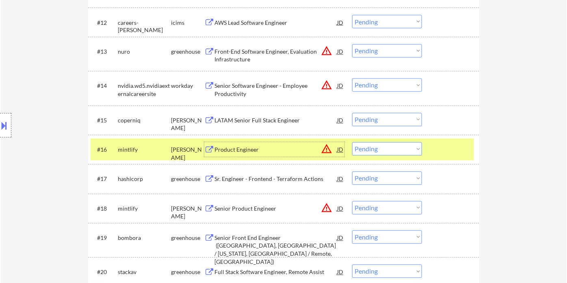
click at [248, 151] on div "Product Engineer" at bounding box center [276, 150] width 123 height 8
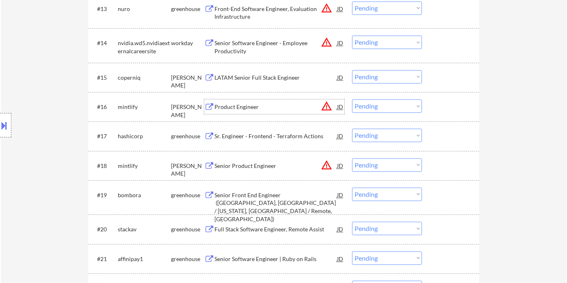
scroll to position [658, 0]
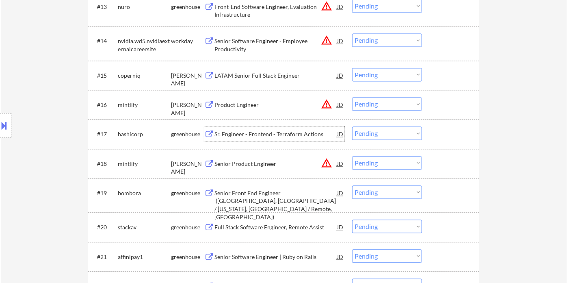
click at [279, 135] on div "Sr. Engineer - Frontend - Terraform Actions" at bounding box center [276, 134] width 123 height 8
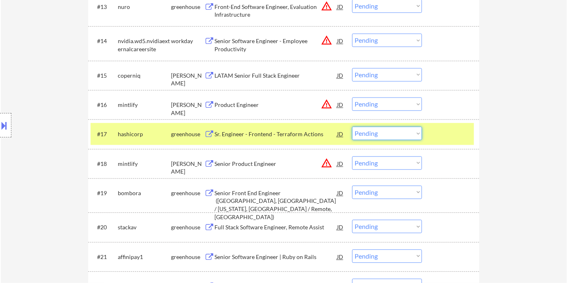
click at [381, 133] on select "Choose an option... Pending Applied Excluded (Questions) Excluded (Expired) Exc…" at bounding box center [387, 132] width 70 height 13
click at [352, 126] on select "Choose an option... Pending Applied Excluded (Questions) Excluded (Expired) Exc…" at bounding box center [387, 132] width 70 height 13
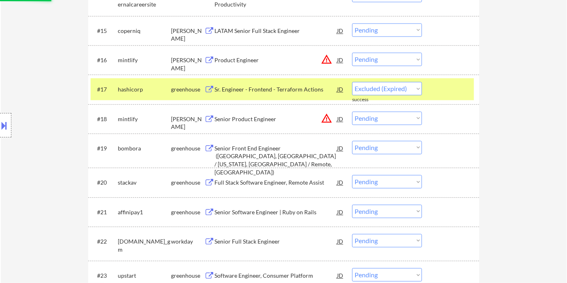
scroll to position [703, 0]
click at [279, 151] on div "Senior Front End Engineer (Reno, NV / New York, NY / Remote, US)" at bounding box center [276, 160] width 123 height 32
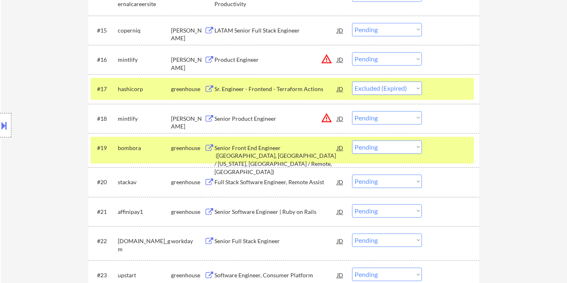
select select ""pending""
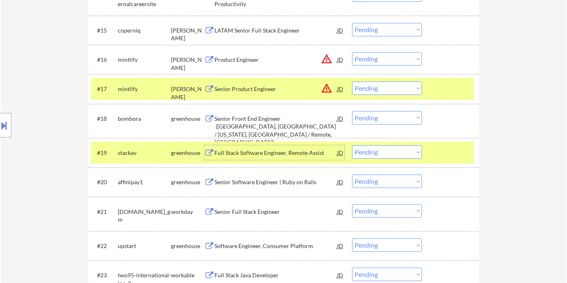
click at [377, 117] on select "Choose an option... Pending Applied Excluded (Questions) Excluded (Expired) Exc…" at bounding box center [387, 117] width 70 height 13
click at [247, 158] on div "Full Stack Software Engineer, Remote Assist" at bounding box center [276, 152] width 123 height 15
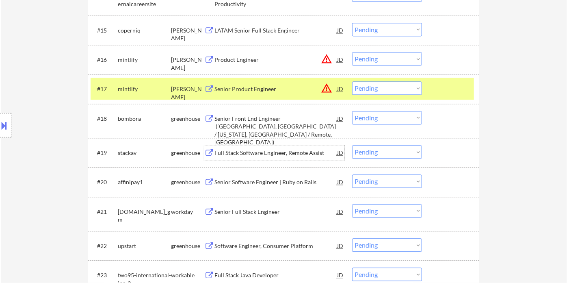
drag, startPoint x: 380, startPoint y: 156, endPoint x: 386, endPoint y: 158, distance: 6.6
click at [380, 156] on select "Choose an option... Pending Applied Excluded (Questions) Excluded (Expired) Exc…" at bounding box center [387, 151] width 70 height 13
click at [352, 145] on select "Choose an option... Pending Applied Excluded (Questions) Excluded (Expired) Exc…" at bounding box center [387, 151] width 70 height 13
click at [280, 182] on div "Senior Software Engineer | Ruby on Rails" at bounding box center [276, 182] width 123 height 8
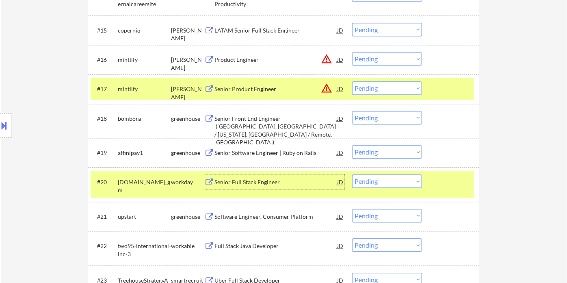
drag, startPoint x: 370, startPoint y: 150, endPoint x: 380, endPoint y: 154, distance: 10.4
click at [370, 150] on select "Choose an option... Pending Applied Excluded (Questions) Excluded (Expired) Exc…" at bounding box center [387, 151] width 70 height 13
click at [352, 145] on select "Choose an option... Pending Applied Excluded (Questions) Excluded (Expired) Exc…" at bounding box center [387, 151] width 70 height 13
click at [251, 178] on div "Senior Full Stack Engineer" at bounding box center [276, 182] width 123 height 8
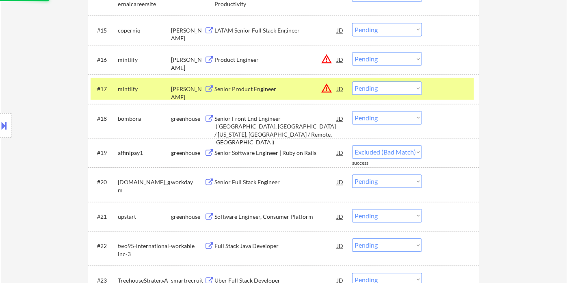
select select ""pending""
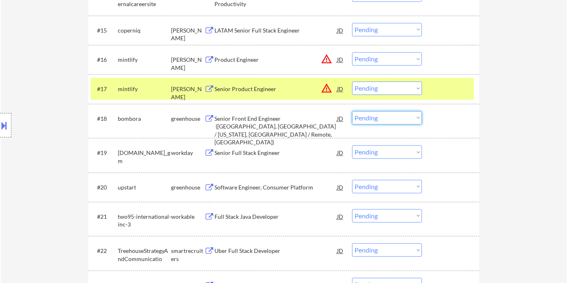
click at [403, 120] on select "Choose an option... Pending Applied Excluded (Questions) Excluded (Expired) Exc…" at bounding box center [387, 117] width 70 height 13
click at [352, 111] on select "Choose an option... Pending Applied Excluded (Questions) Excluded (Expired) Exc…" at bounding box center [387, 117] width 70 height 13
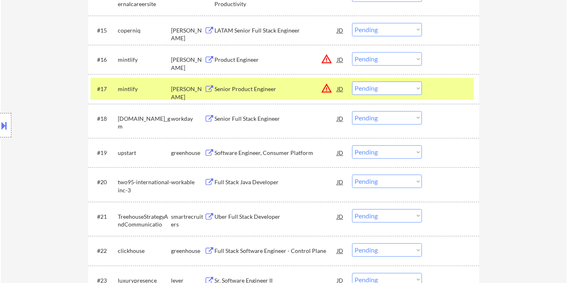
click at [241, 117] on div "Senior Full Stack Engineer" at bounding box center [276, 119] width 123 height 8
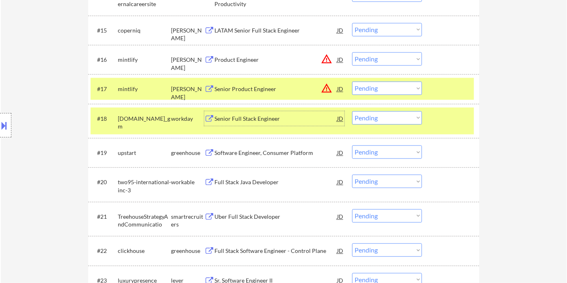
click at [377, 115] on select "Choose an option... Pending Applied Excluded (Questions) Excluded (Expired) Exc…" at bounding box center [387, 117] width 70 height 13
click at [352, 111] on select "Choose an option... Pending Applied Excluded (Questions) Excluded (Expired) Exc…" at bounding box center [387, 117] width 70 height 13
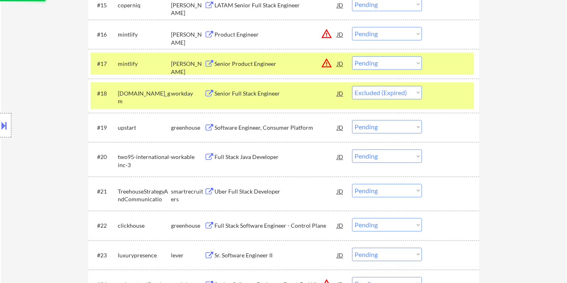
scroll to position [748, 0]
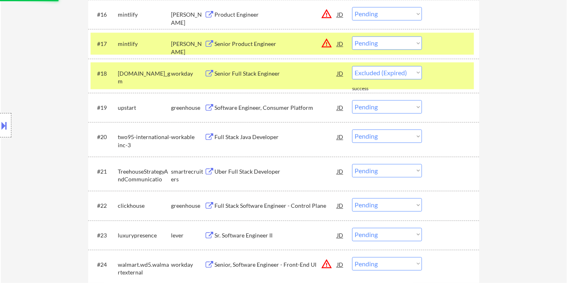
click at [260, 137] on div "Full Stack Java Developer" at bounding box center [276, 137] width 123 height 8
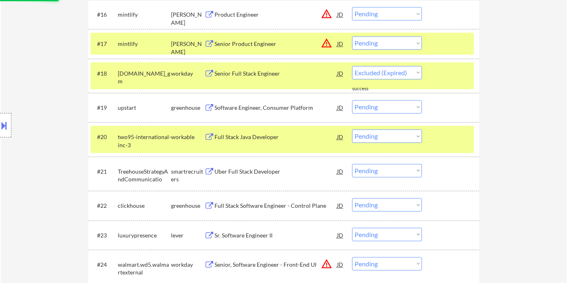
select select ""pending""
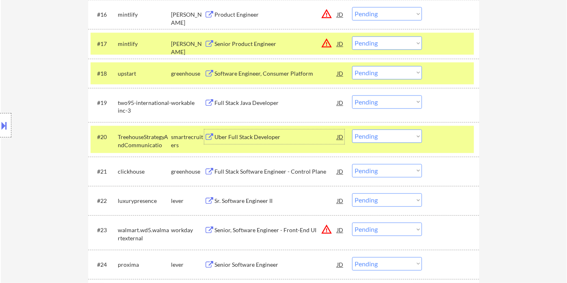
click at [397, 103] on select "Choose an option... Pending Applied Excluded (Questions) Excluded (Expired) Exc…" at bounding box center [387, 101] width 70 height 13
click at [352, 95] on select "Choose an option... Pending Applied Excluded (Questions) Excluded (Expired) Exc…" at bounding box center [387, 101] width 70 height 13
click at [262, 138] on div "Uber Full Stack Developer" at bounding box center [276, 137] width 123 height 8
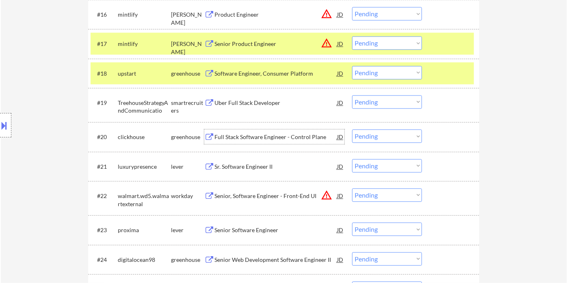
click at [395, 103] on select "Choose an option... Pending Applied Excluded (Questions) Excluded (Expired) Exc…" at bounding box center [387, 101] width 70 height 13
click at [352, 95] on select "Choose an option... Pending Applied Excluded (Questions) Excluded (Expired) Exc…" at bounding box center [387, 101] width 70 height 13
click at [261, 165] on div "Sr. Software Engineer II" at bounding box center [276, 167] width 123 height 8
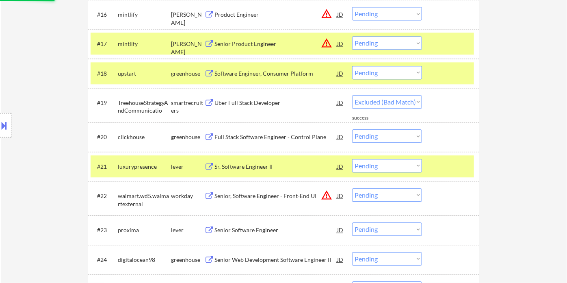
select select ""pending""
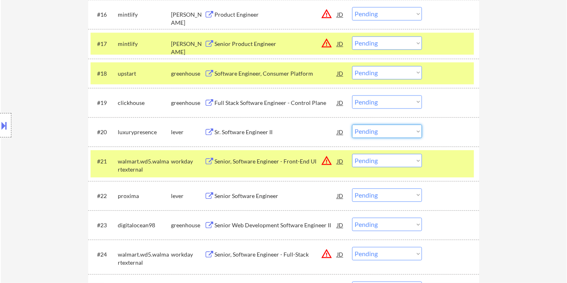
click at [374, 128] on select "Choose an option... Pending Applied Excluded (Questions) Excluded (Expired) Exc…" at bounding box center [387, 130] width 70 height 13
click at [352, 124] on select "Choose an option... Pending Applied Excluded (Questions) Excluded (Expired) Exc…" at bounding box center [387, 130] width 70 height 13
click at [264, 195] on div "Senior Software Engineer" at bounding box center [276, 196] width 123 height 8
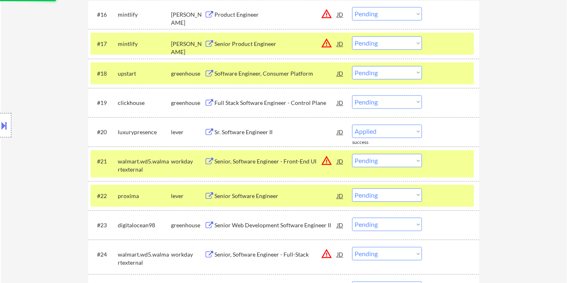
select select ""pending""
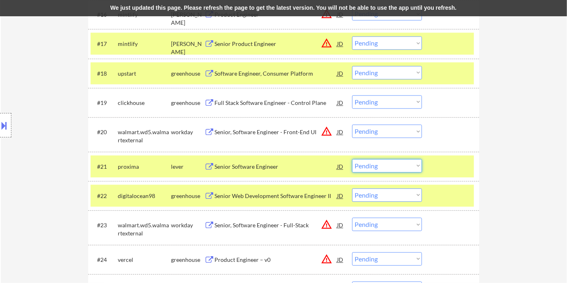
click at [371, 171] on select "Choose an option... Pending Applied Excluded (Questions) Excluded (Expired) Exc…" at bounding box center [387, 165] width 70 height 13
select select ""applied""
click at [352, 159] on select "Choose an option... Pending Applied Excluded (Questions) Excluded (Expired) Exc…" at bounding box center [387, 165] width 70 height 13
click at [241, 2] on div "We just updated this page. Please refresh the page to get the latest version. Y…" at bounding box center [283, 8] width 567 height 16
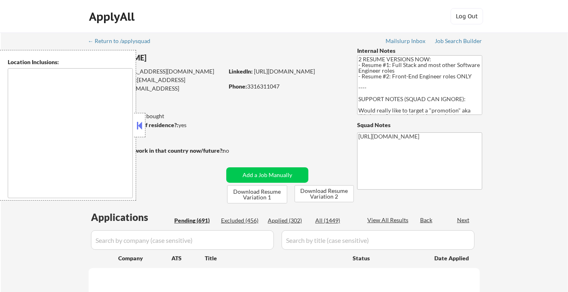
type textarea "Lor Ipsumdo, SI Ametcons, AD Elitsed, DO Eiusmodt, IN Utlaboree, DO Magna Aliqu…"
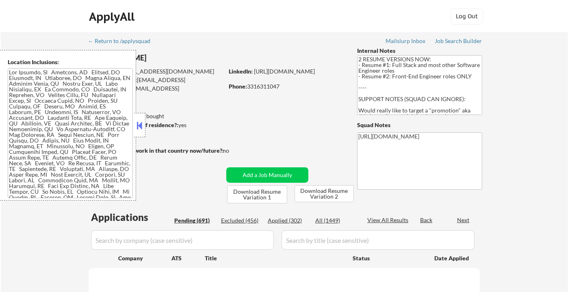
click at [288, 221] on div "Applied (302)" at bounding box center [288, 221] width 41 height 8
select select ""pending""
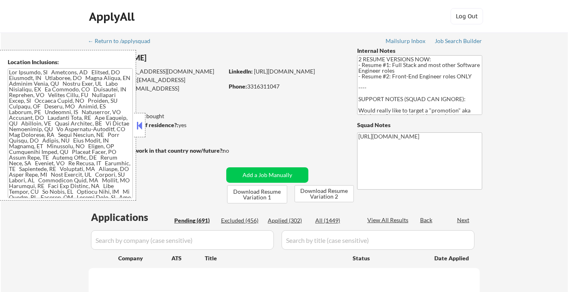
select select ""pending""
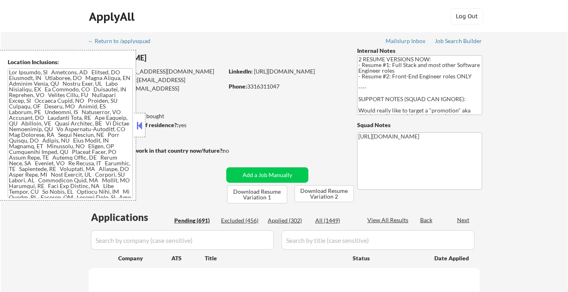
select select ""pending""
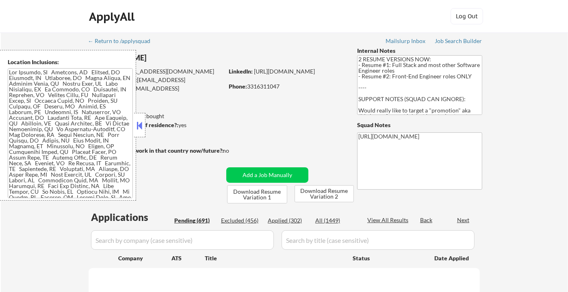
select select ""pending""
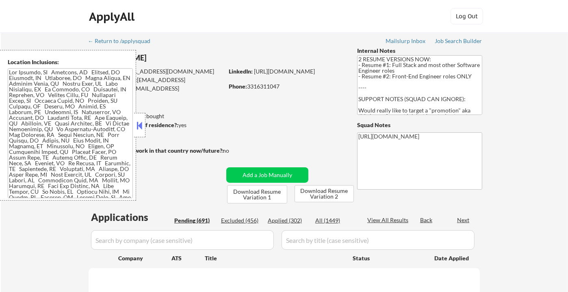
select select ""pending""
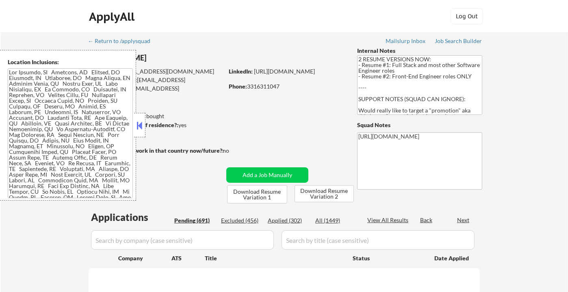
select select ""pending""
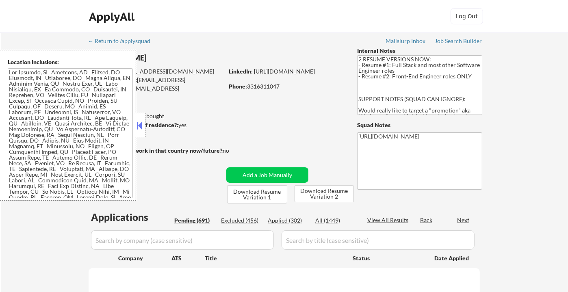
select select ""pending""
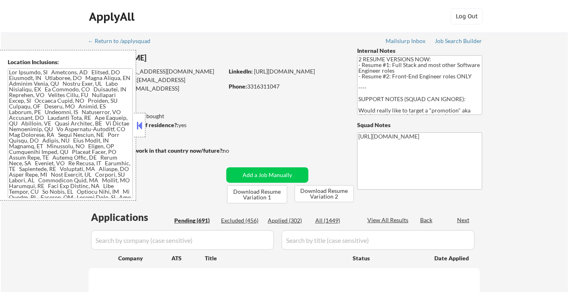
select select ""pending""
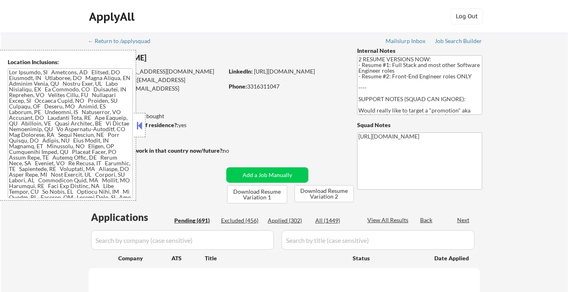
select select ""pending""
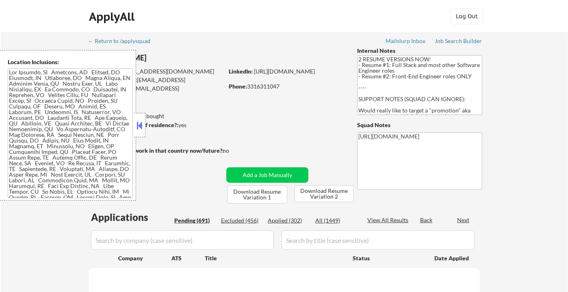
select select ""pending""
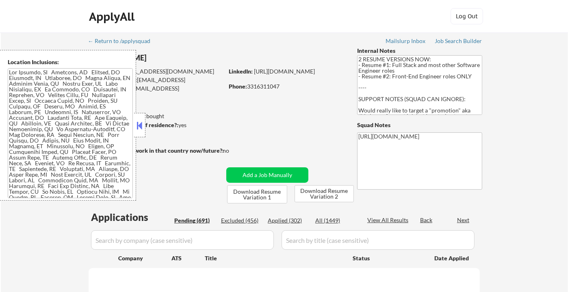
select select ""pending""
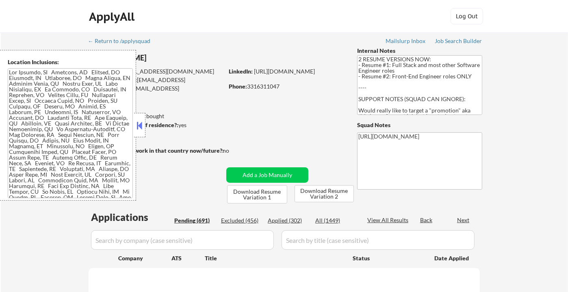
select select ""pending""
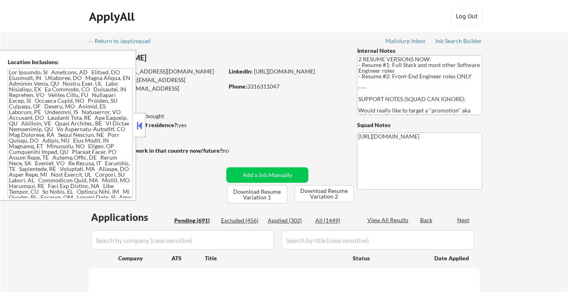
select select ""pending""
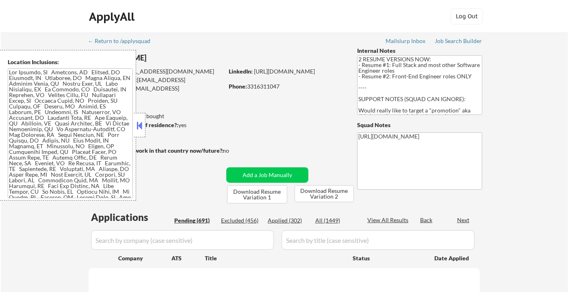
select select ""pending""
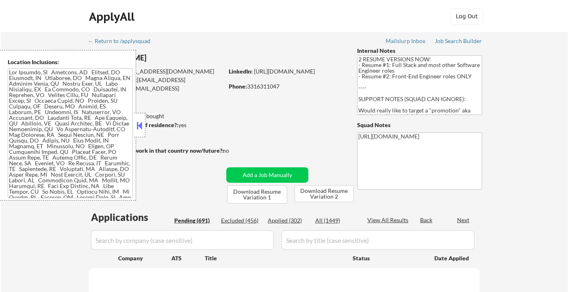
select select ""pending""
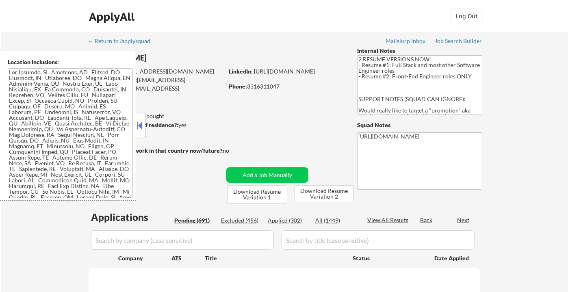
select select ""pending""
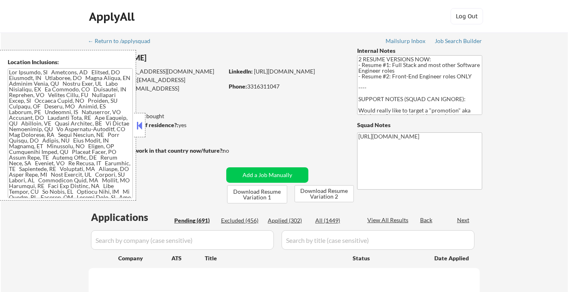
select select ""pending""
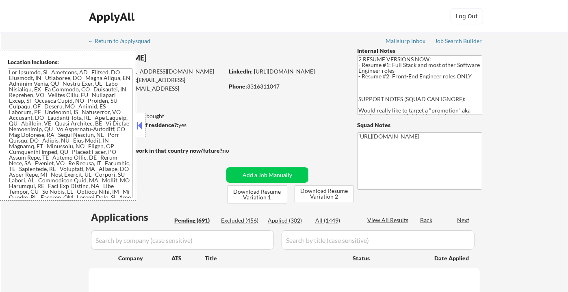
select select ""pending""
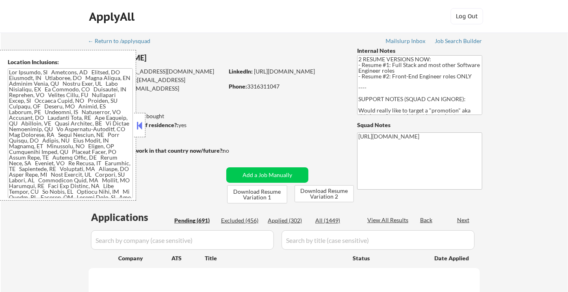
select select ""pending""
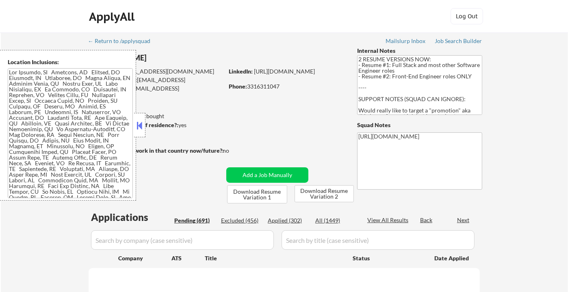
select select ""pending""
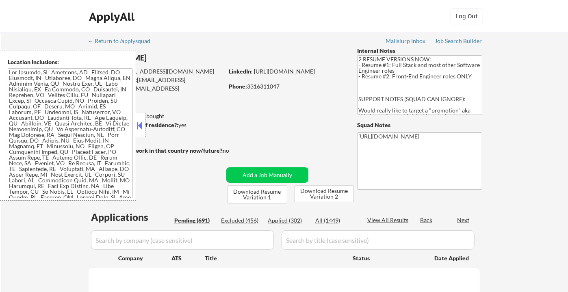
select select ""pending""
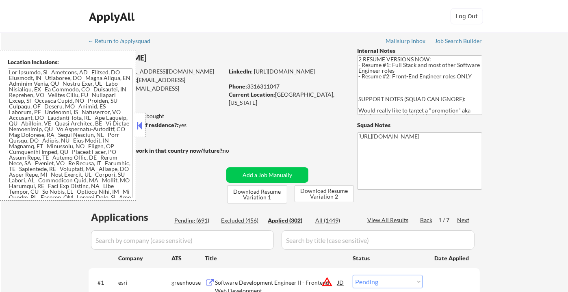
click at [139, 126] on button at bounding box center [139, 125] width 9 height 12
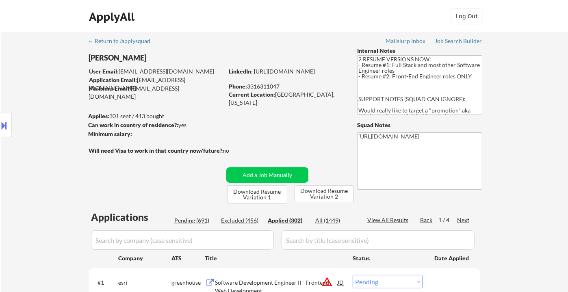
select select ""applied""
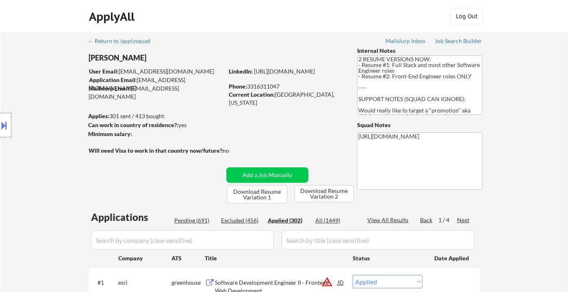
select select ""applied""
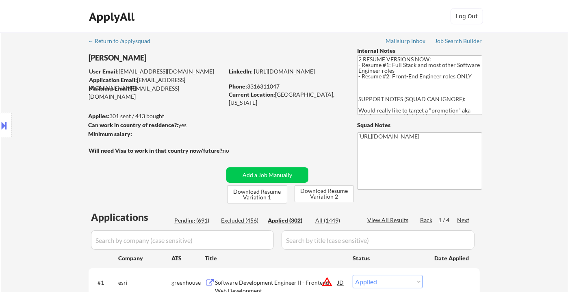
select select ""applied""
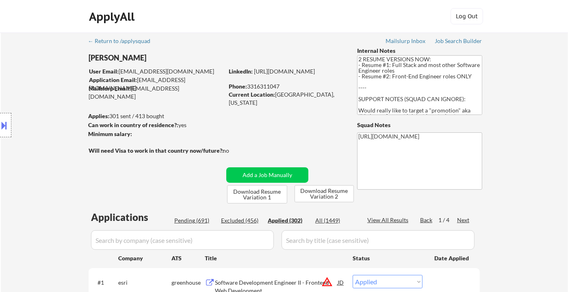
select select ""applied""
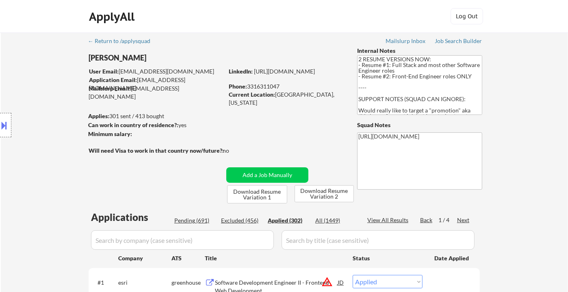
select select ""applied""
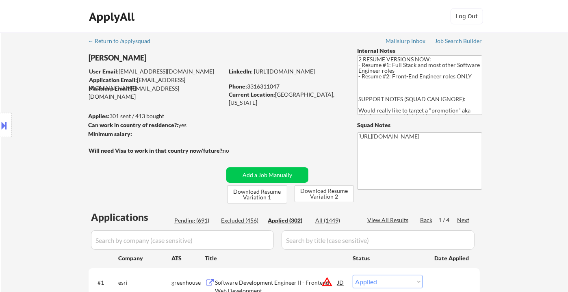
select select ""applied""
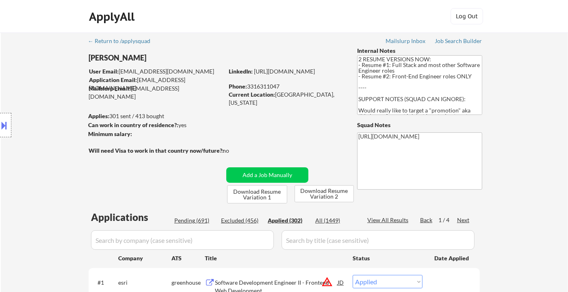
select select ""applied""
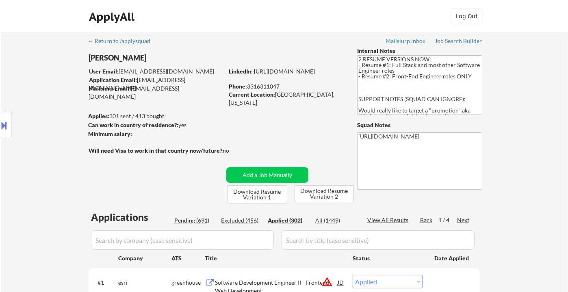
select select ""applied""
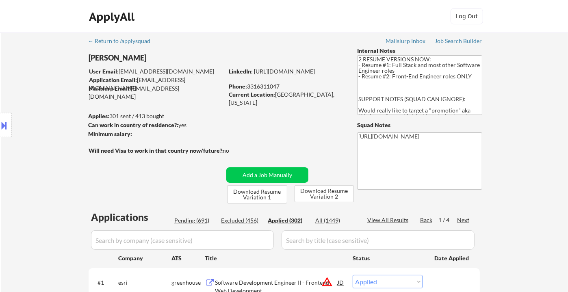
select select ""applied""
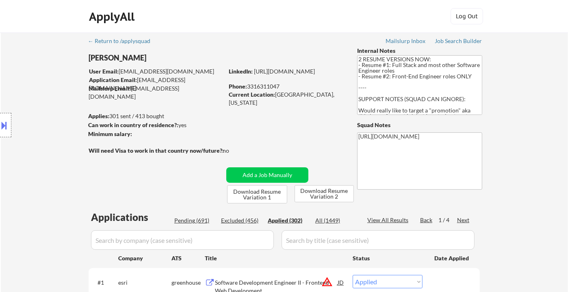
select select ""applied""
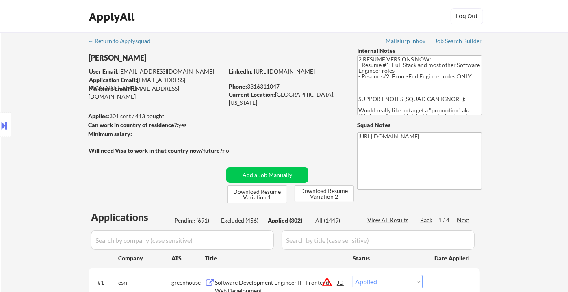
select select ""applied""
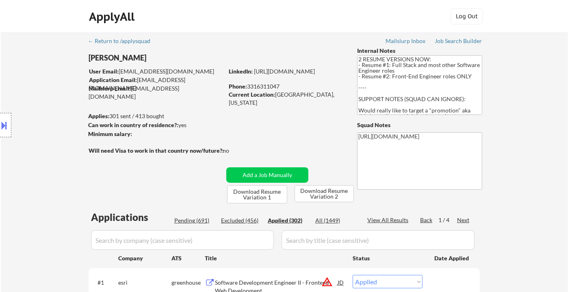
select select ""applied""
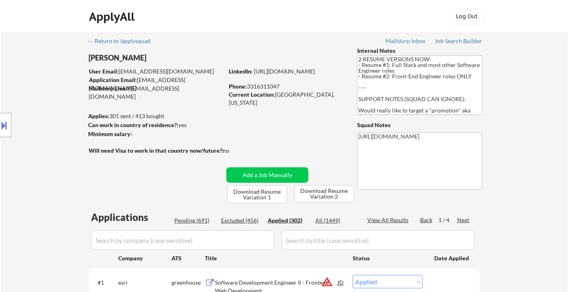
select select ""applied""
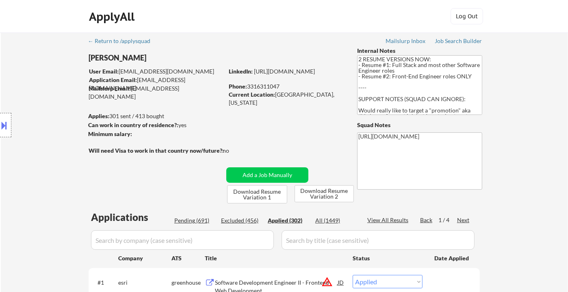
select select ""applied""
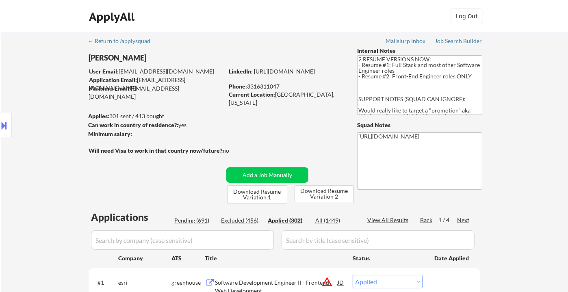
select select ""applied""
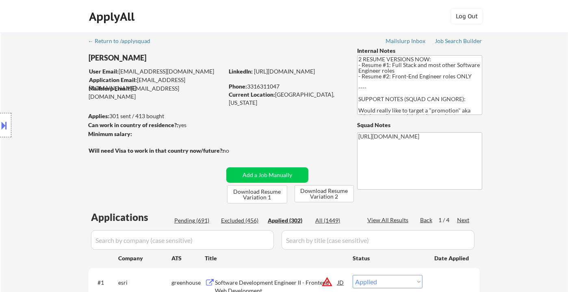
select select ""applied""
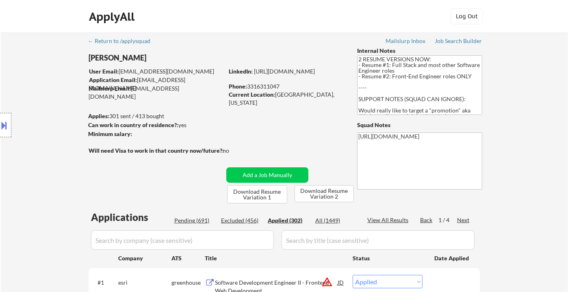
select select ""applied""
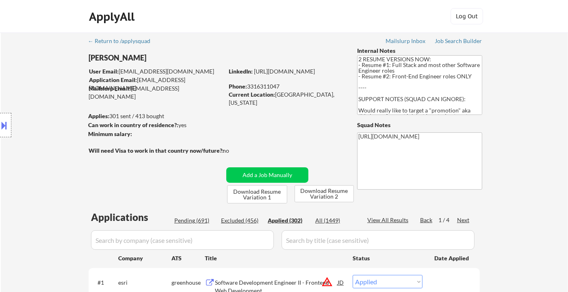
select select ""applied""
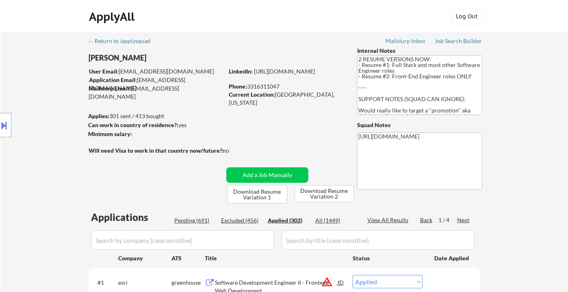
select select ""applied""
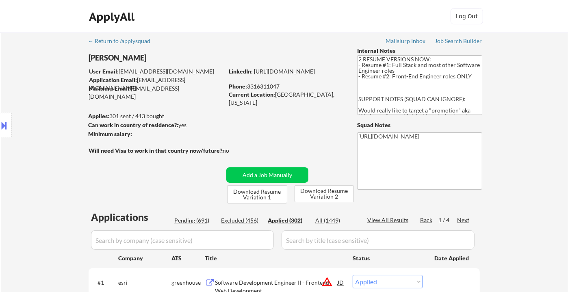
select select ""applied""
click at [386, 221] on div "View All Results" at bounding box center [388, 220] width 43 height 8
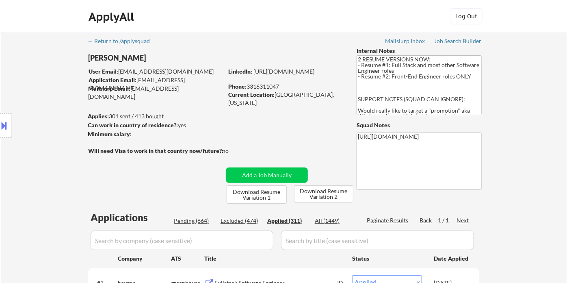
click at [14, 126] on div "Location Inclusions:" at bounding box center [72, 125] width 145 height 151
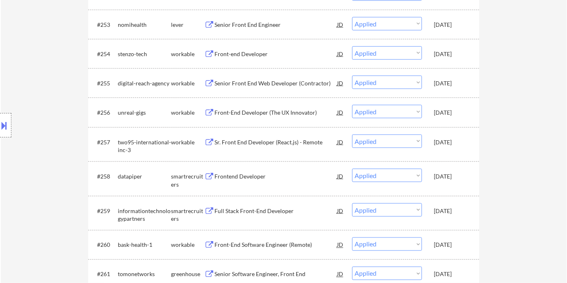
scroll to position [1619, 0]
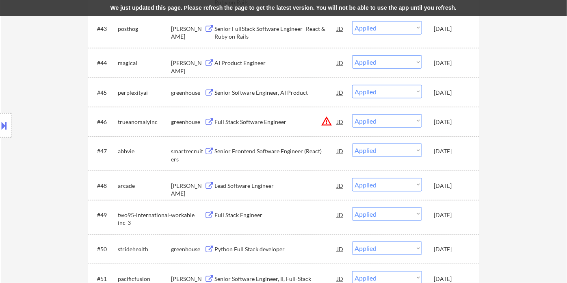
click at [329, 6] on div "We just updated this page. Please refresh the page to get the latest version. Y…" at bounding box center [283, 8] width 567 height 16
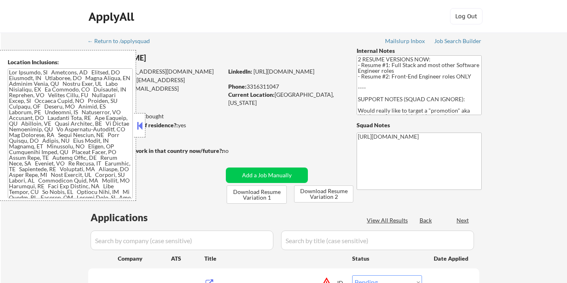
select select ""pending""
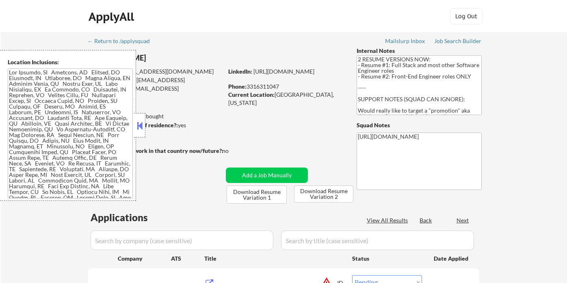
select select ""pending""
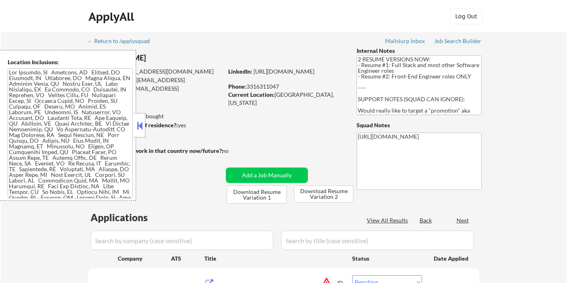
select select ""pending""
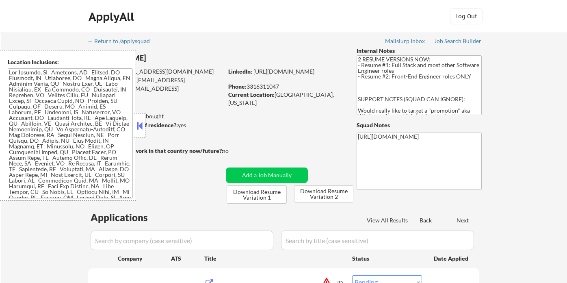
select select ""pending""
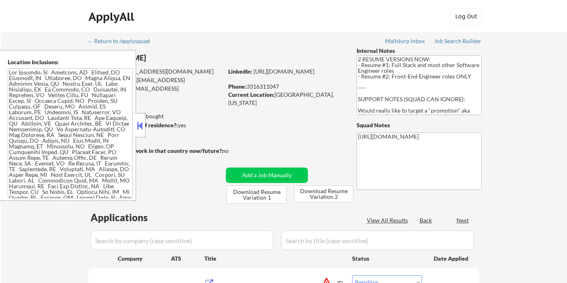
select select ""pending""
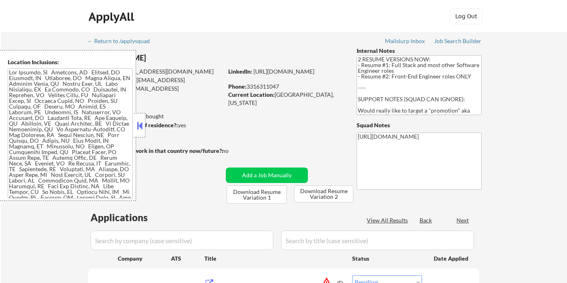
select select ""pending""
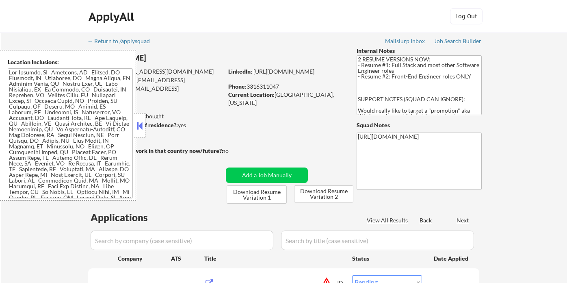
select select ""pending""
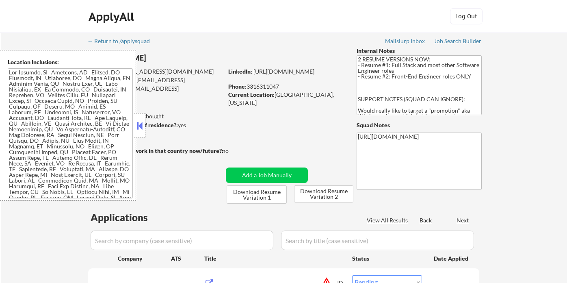
select select ""pending""
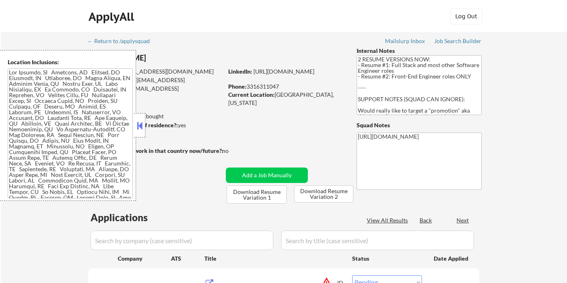
select select ""pending""
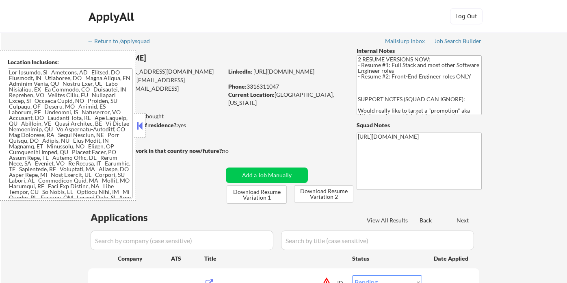
select select ""pending""
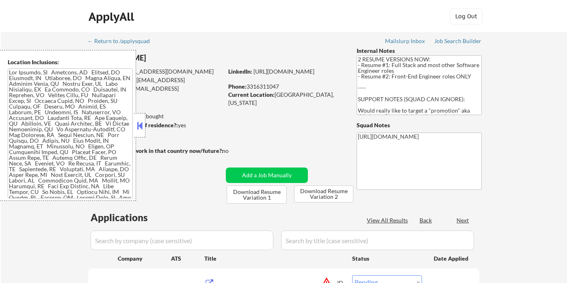
select select ""pending""
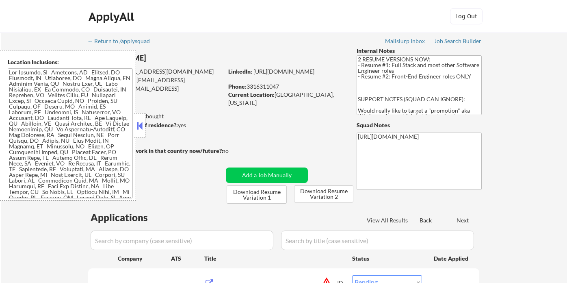
select select ""pending""
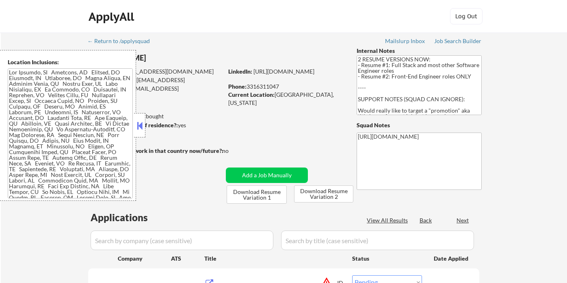
select select ""pending""
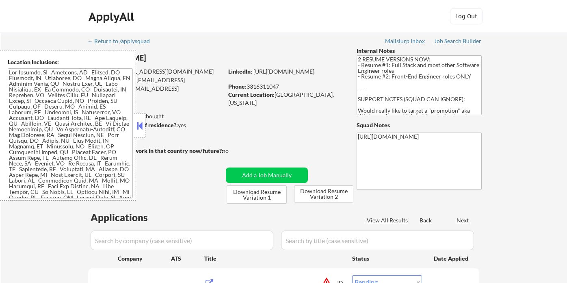
select select ""pending""
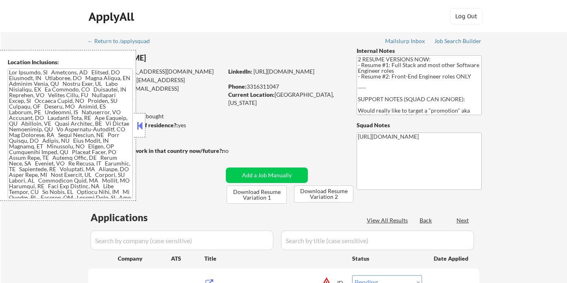
select select ""pending""
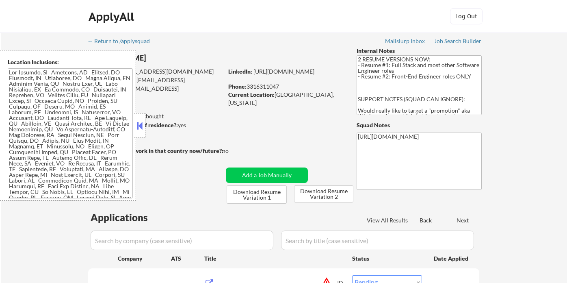
select select ""pending""
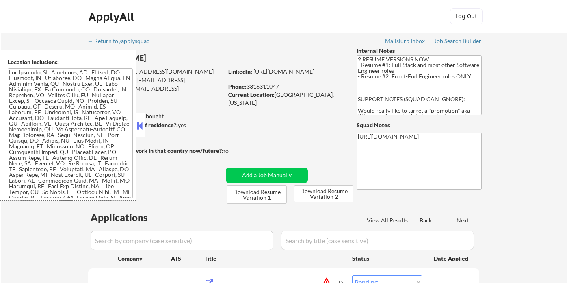
select select ""pending""
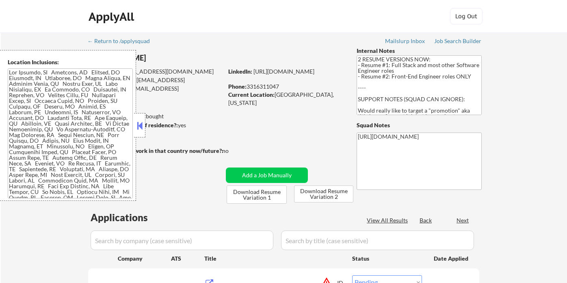
select select ""pending""
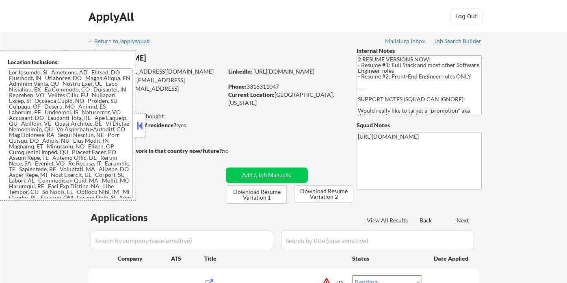
select select ""pending""
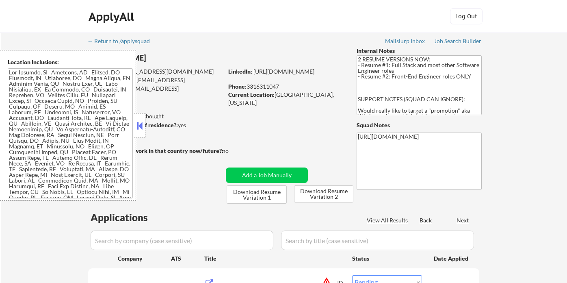
select select ""pending""
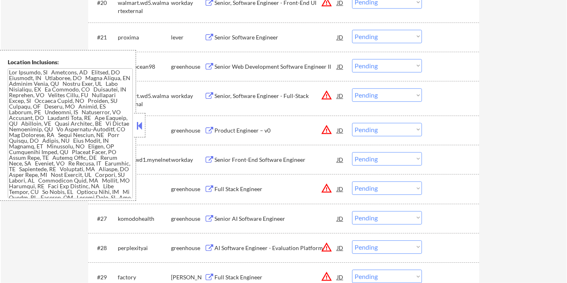
scroll to position [748, 0]
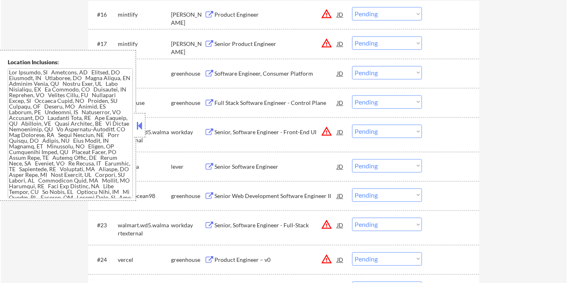
click at [140, 120] on button at bounding box center [139, 125] width 9 height 12
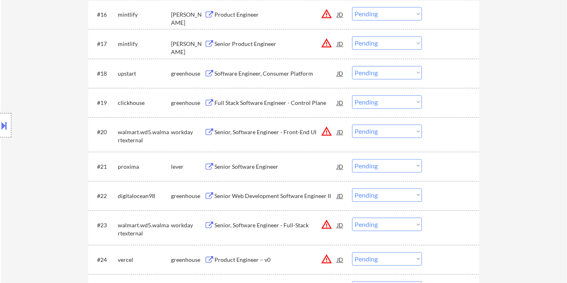
drag, startPoint x: 364, startPoint y: 163, endPoint x: 375, endPoint y: 166, distance: 10.9
click at [364, 163] on select "Choose an option... Pending Applied Excluded (Questions) Excluded (Expired) Exc…" at bounding box center [387, 165] width 70 height 13
click at [352, 159] on select "Choose an option... Pending Applied Excluded (Questions) Excluded (Expired) Exc…" at bounding box center [387, 165] width 70 height 13
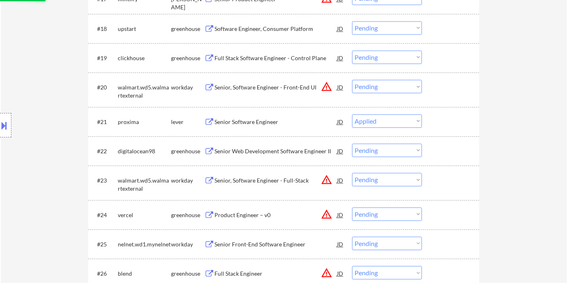
scroll to position [793, 0]
click at [257, 155] on div "Senior Web Development Software Engineer II" at bounding box center [276, 150] width 123 height 15
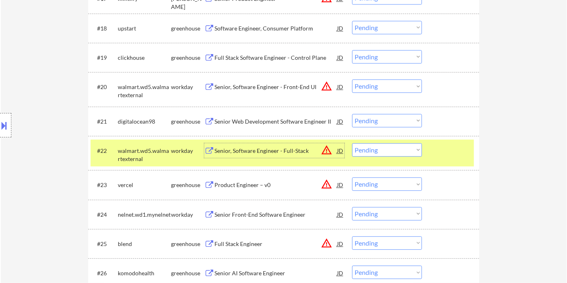
drag, startPoint x: 377, startPoint y: 121, endPoint x: 380, endPoint y: 125, distance: 4.9
click at [377, 121] on select "Choose an option... Pending Applied Excluded (Questions) Excluded (Expired) Exc…" at bounding box center [387, 120] width 70 height 13
drag, startPoint x: 380, startPoint y: 118, endPoint x: 383, endPoint y: 126, distance: 7.8
click at [380, 118] on select "Choose an option... Pending Applied Excluded (Questions) Excluded (Expired) Exc…" at bounding box center [387, 120] width 70 height 13
click at [352, 114] on select "Choose an option... Pending Applied Excluded (Questions) Excluded (Expired) Exc…" at bounding box center [387, 120] width 70 height 13
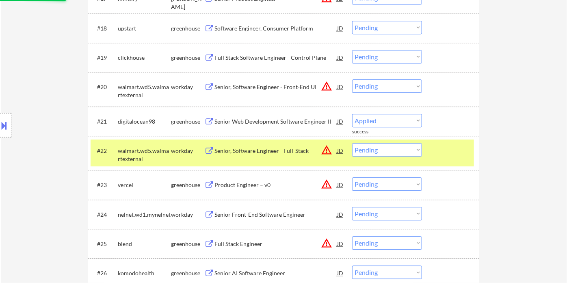
select select ""pending""
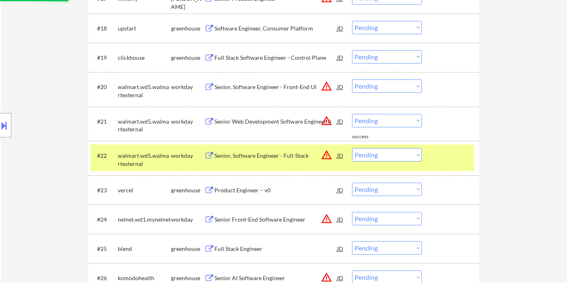
click at [252, 188] on div "Product Engineer – v0" at bounding box center [276, 190] width 123 height 8
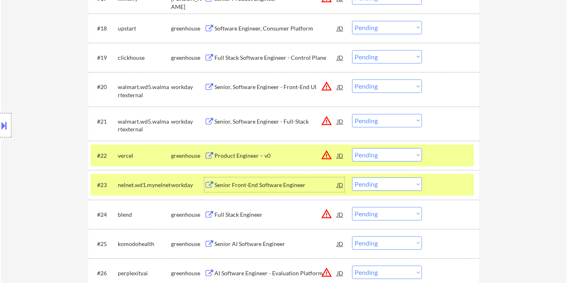
scroll to position [839, 0]
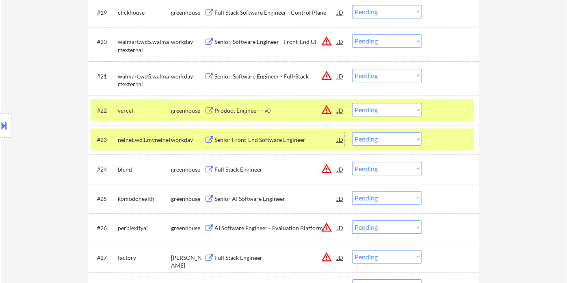
click at [227, 111] on div "Product Engineer – v0" at bounding box center [276, 110] width 123 height 8
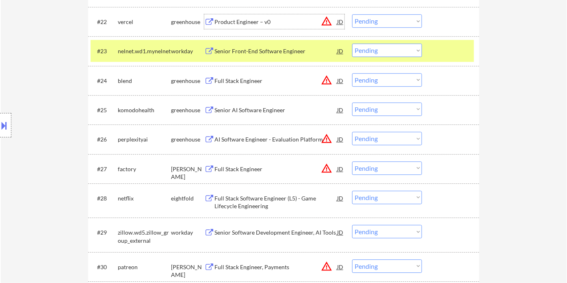
scroll to position [929, 0]
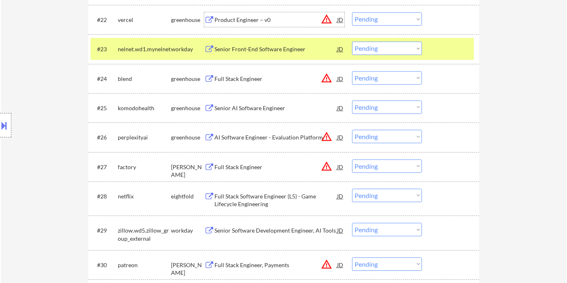
click at [251, 108] on div "Senior AI Software Engineer" at bounding box center [276, 108] width 123 height 8
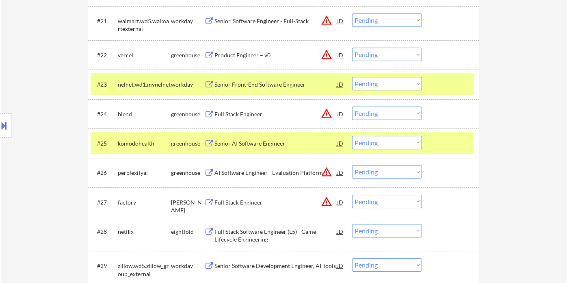
scroll to position [839, 0]
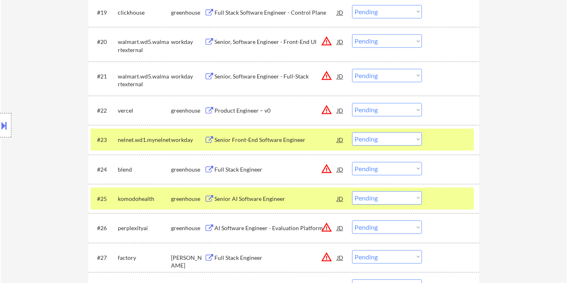
click at [366, 108] on select "Choose an option... Pending Applied Excluded (Questions) Excluded (Expired) Exc…" at bounding box center [387, 109] width 70 height 13
click at [352, 103] on select "Choose an option... Pending Applied Excluded (Questions) Excluded (Expired) Exc…" at bounding box center [387, 109] width 70 height 13
click at [238, 171] on div "Full Stack Engineer" at bounding box center [276, 169] width 123 height 8
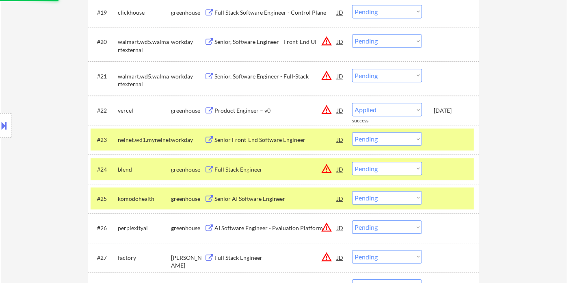
select select ""pending""
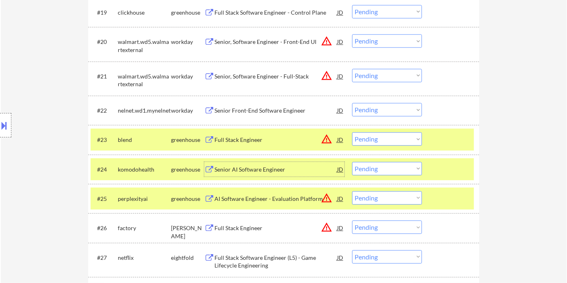
click at [380, 172] on select "Choose an option... Pending Applied Excluded (Questions) Excluded (Expired) Exc…" at bounding box center [387, 168] width 70 height 13
click at [352, 162] on select "Choose an option... Pending Applied Excluded (Questions) Excluded (Expired) Exc…" at bounding box center [387, 168] width 70 height 13
select select ""pending""
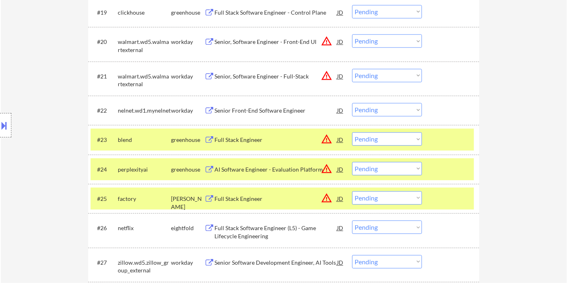
drag, startPoint x: 370, startPoint y: 138, endPoint x: 377, endPoint y: 143, distance: 8.6
click at [370, 138] on select "Choose an option... Pending Applied Excluded (Questions) Excluded (Expired) Exc…" at bounding box center [387, 138] width 70 height 13
click at [352, 132] on select "Choose an option... Pending Applied Excluded (Questions) Excluded (Expired) Exc…" at bounding box center [387, 138] width 70 height 13
click at [275, 169] on div "AI Software Engineer - Evaluation Platform" at bounding box center [276, 169] width 123 height 8
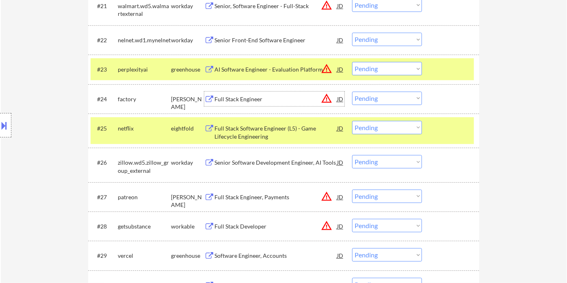
scroll to position [929, 0]
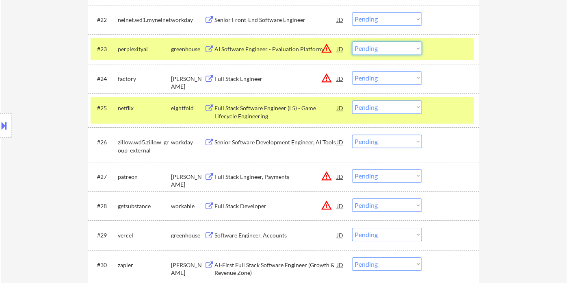
click at [391, 54] on select "Choose an option... Pending Applied Excluded (Questions) Excluded (Expired) Exc…" at bounding box center [387, 47] width 70 height 13
click at [352, 41] on select "Choose an option... Pending Applied Excluded (Questions) Excluded (Expired) Exc…" at bounding box center [387, 47] width 70 height 13
click at [255, 81] on div "Full Stack Engineer" at bounding box center [276, 79] width 123 height 8
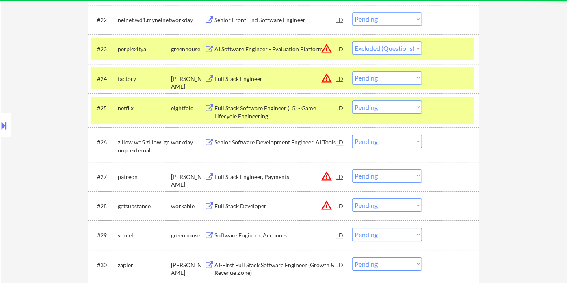
select select ""pending""
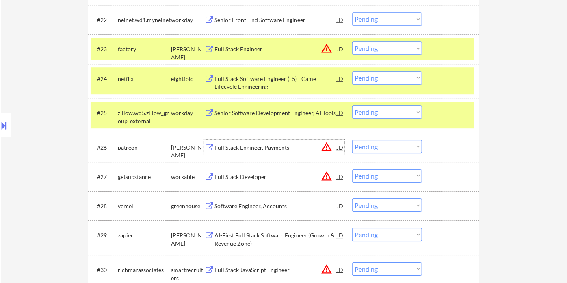
click at [273, 152] on div "Full Stack Engineer, Payments" at bounding box center [276, 147] width 123 height 15
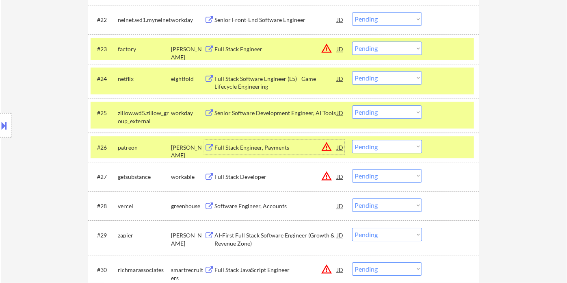
drag, startPoint x: 372, startPoint y: 149, endPoint x: 376, endPoint y: 152, distance: 5.2
click at [372, 149] on select "Choose an option... Pending Applied Excluded (Questions) Excluded (Expired) Exc…" at bounding box center [387, 146] width 70 height 13
click at [352, 140] on select "Choose an option... Pending Applied Excluded (Questions) Excluded (Expired) Exc…" at bounding box center [387, 146] width 70 height 13
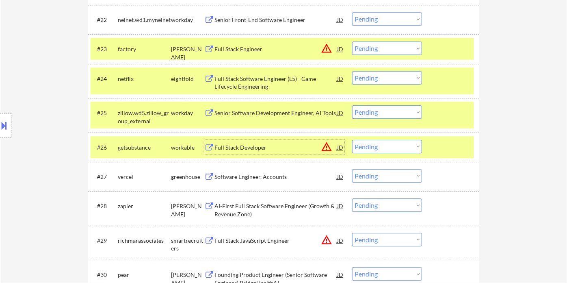
click at [257, 151] on div "Full Stack Developer" at bounding box center [276, 147] width 123 height 8
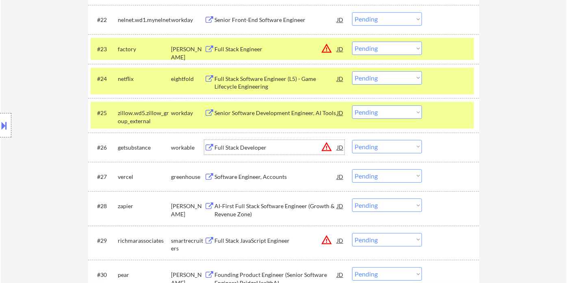
click at [382, 150] on select "Choose an option... Pending Applied Excluded (Questions) Excluded (Expired) Exc…" at bounding box center [387, 146] width 70 height 13
click at [352, 140] on select "Choose an option... Pending Applied Excluded (Questions) Excluded (Expired) Exc…" at bounding box center [387, 146] width 70 height 13
click at [283, 175] on div "Software Engineer, Accounts" at bounding box center [276, 177] width 123 height 8
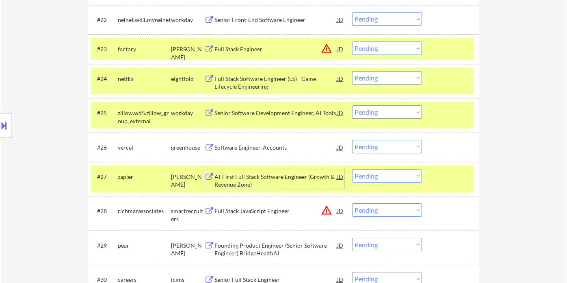
drag, startPoint x: 387, startPoint y: 148, endPoint x: 390, endPoint y: 151, distance: 4.9
click at [387, 148] on select "Choose an option... Pending Applied Excluded (Questions) Excluded (Expired) Exc…" at bounding box center [387, 146] width 70 height 13
click at [352, 140] on select "Choose an option... Pending Applied Excluded (Questions) Excluded (Expired) Exc…" at bounding box center [387, 146] width 70 height 13
click at [301, 179] on div "AI-First Full Stack Software Engineer (Growth & Revenue Zone)" at bounding box center [276, 181] width 123 height 16
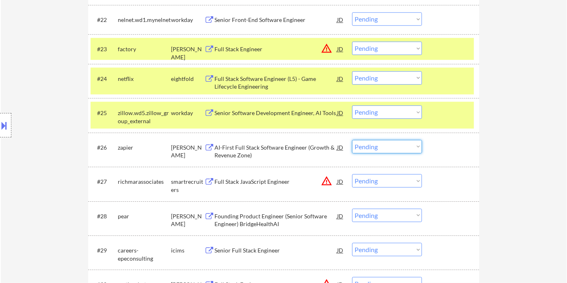
click at [385, 150] on select "Choose an option... Pending Applied Excluded (Questions) Excluded (Expired) Exc…" at bounding box center [387, 146] width 70 height 13
click at [352, 140] on select "Choose an option... Pending Applied Excluded (Questions) Excluded (Expired) Exc…" at bounding box center [387, 146] width 70 height 13
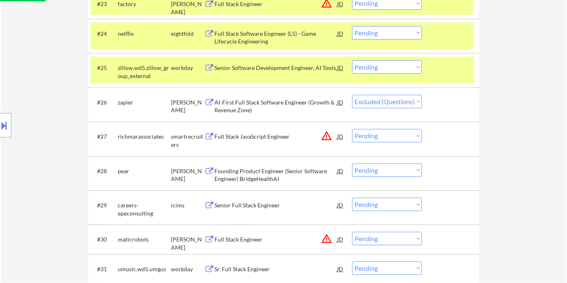
click at [249, 134] on div "Full Stack JavaScript Engineer" at bounding box center [276, 136] width 123 height 8
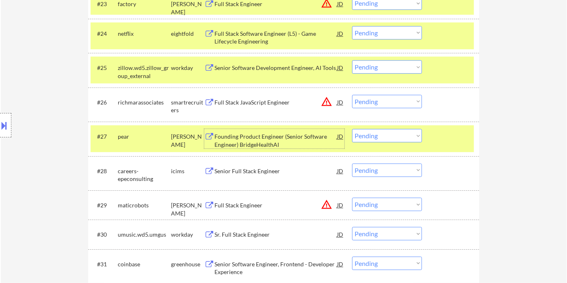
click at [9, 126] on button at bounding box center [4, 125] width 9 height 13
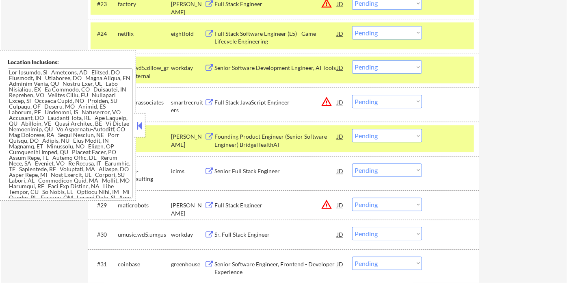
scroll to position [741, 0]
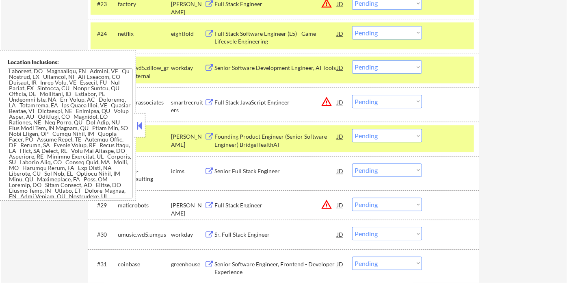
click at [141, 125] on button at bounding box center [139, 125] width 9 height 12
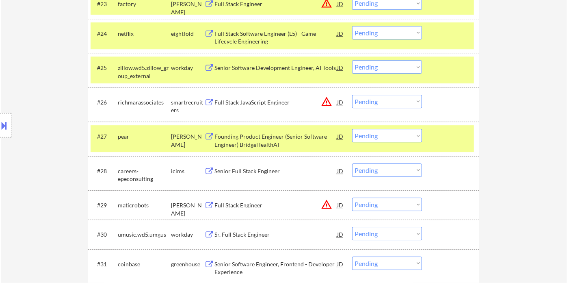
click at [386, 103] on select "Choose an option... Pending Applied Excluded (Questions) Excluded (Expired) Exc…" at bounding box center [387, 101] width 70 height 13
drag, startPoint x: 385, startPoint y: 100, endPoint x: 388, endPoint y: 107, distance: 7.3
click at [385, 100] on select "Choose an option... Pending Applied Excluded (Questions) Excluded (Expired) Exc…" at bounding box center [387, 101] width 70 height 13
click at [352, 95] on select "Choose an option... Pending Applied Excluded (Questions) Excluded (Expired) Exc…" at bounding box center [387, 101] width 70 height 13
click at [282, 138] on div "Founding Product Engineer (Senior Software Engineer) BridgeHealthAI" at bounding box center [276, 140] width 123 height 16
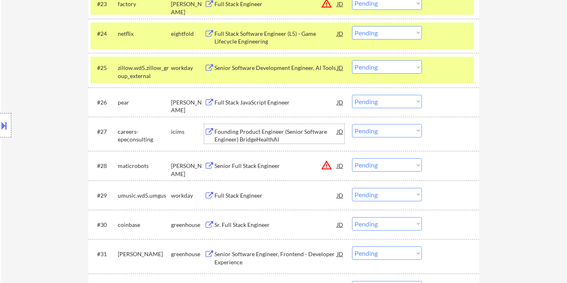
click at [374, 104] on select "Choose an option... Pending Applied Excluded (Questions) Excluded (Expired) Exc…" at bounding box center [387, 101] width 70 height 13
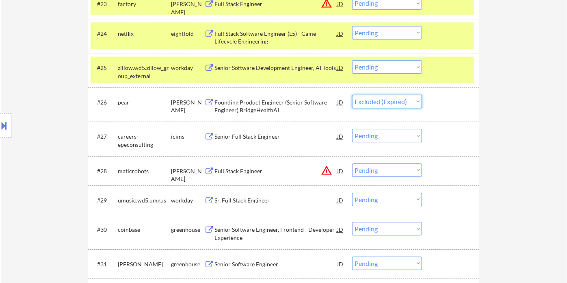
click at [352, 95] on select "Choose an option... Pending Applied Excluded (Questions) Excluded (Expired) Exc…" at bounding box center [387, 101] width 70 height 13
click at [254, 175] on div "Full Stack Engineer" at bounding box center [276, 170] width 123 height 15
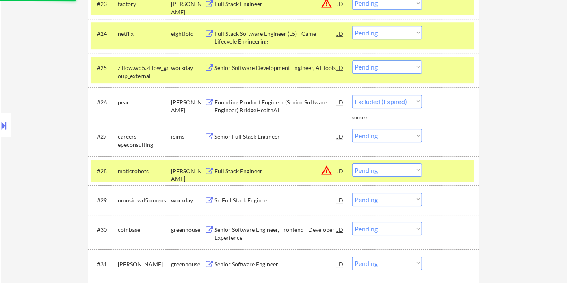
select select ""pending""
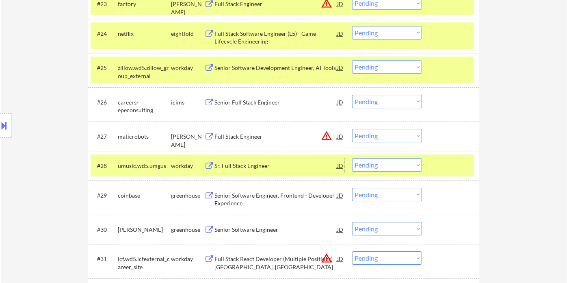
drag, startPoint x: 5, startPoint y: 123, endPoint x: 13, endPoint y: 126, distance: 8.5
click at [7, 124] on button at bounding box center [4, 125] width 9 height 13
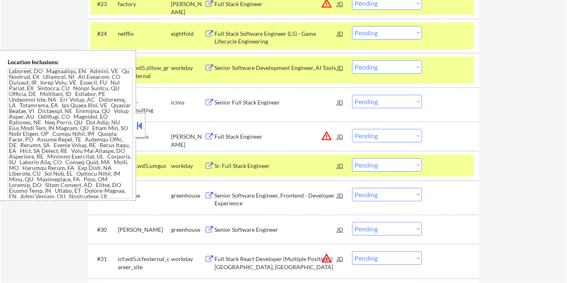
drag, startPoint x: 141, startPoint y: 132, endPoint x: 156, endPoint y: 120, distance: 19.4
click at [141, 131] on div at bounding box center [139, 125] width 11 height 24
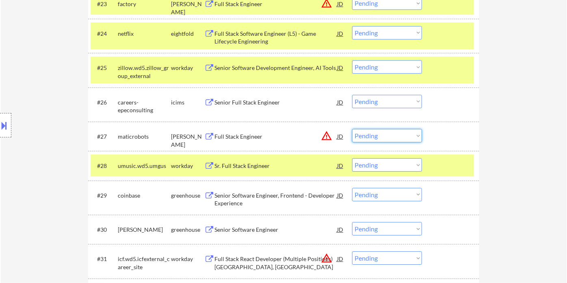
click at [398, 135] on select "Choose an option... Pending Applied Excluded (Questions) Excluded (Expired) Exc…" at bounding box center [387, 135] width 70 height 13
click at [352, 129] on select "Choose an option... Pending Applied Excluded (Questions) Excluded (Expired) Exc…" at bounding box center [387, 135] width 70 height 13
select select ""pending""
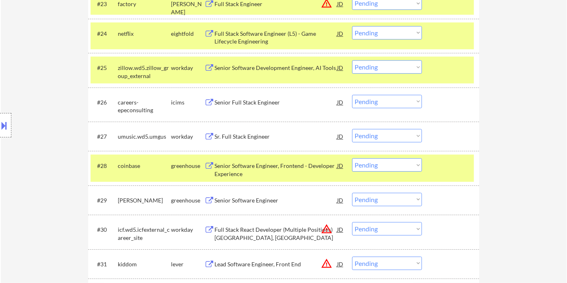
click at [256, 203] on div "Senior Software Engineer" at bounding box center [276, 200] width 123 height 8
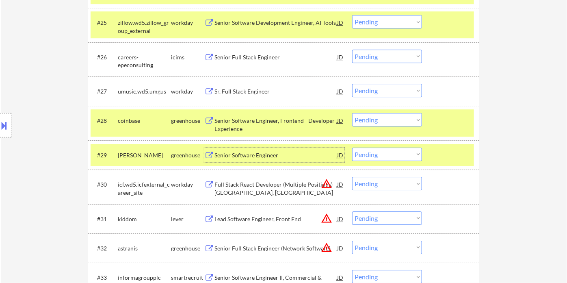
scroll to position [1064, 0]
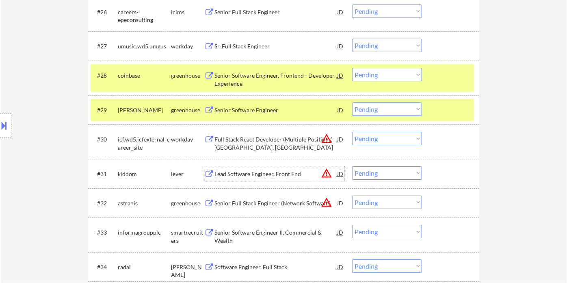
click at [275, 174] on div "Lead Software Engineer, Front End" at bounding box center [276, 174] width 123 height 8
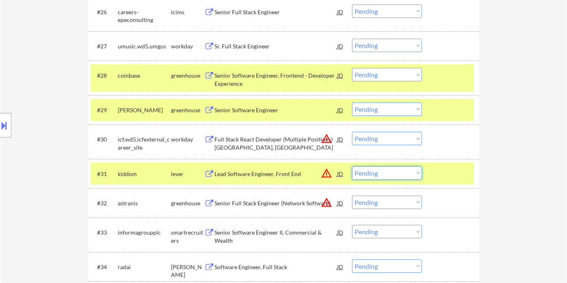
click at [388, 172] on select "Choose an option... Pending Applied Excluded (Questions) Excluded (Expired) Exc…" at bounding box center [387, 172] width 70 height 13
click at [352, 166] on select "Choose an option... Pending Applied Excluded (Questions) Excluded (Expired) Exc…" at bounding box center [387, 172] width 70 height 13
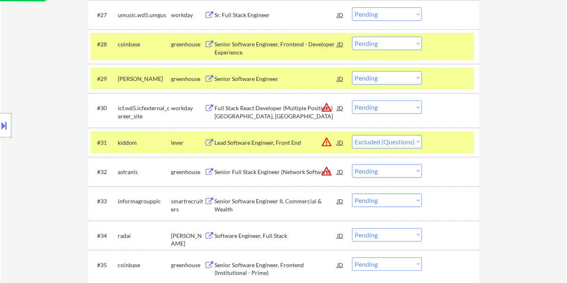
scroll to position [1155, 0]
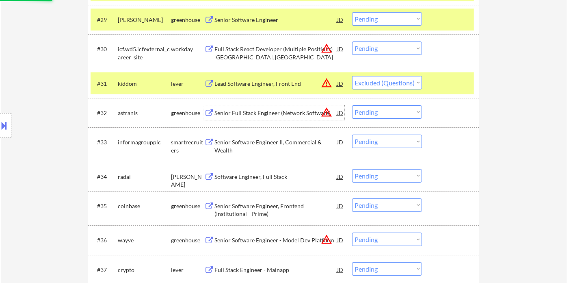
click at [261, 117] on div "Senior Full Stack Engineer (Network Software)" at bounding box center [276, 112] width 123 height 15
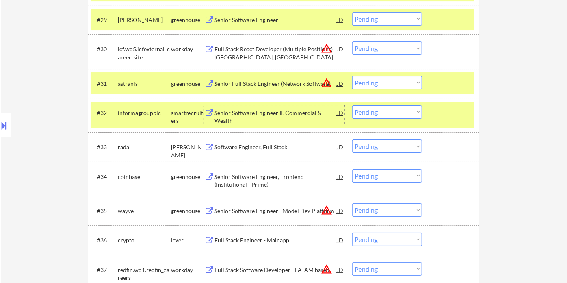
drag, startPoint x: 392, startPoint y: 87, endPoint x: 397, endPoint y: 87, distance: 4.9
click at [392, 87] on select "Choose an option... Pending Applied Excluded (Questions) Excluded (Expired) Exc…" at bounding box center [387, 82] width 70 height 13
click at [352, 76] on select "Choose an option... Pending Applied Excluded (Questions) Excluded (Expired) Exc…" at bounding box center [387, 82] width 70 height 13
click at [250, 113] on div "Senior Software Engineer II, Commercial & Wealth" at bounding box center [276, 117] width 123 height 16
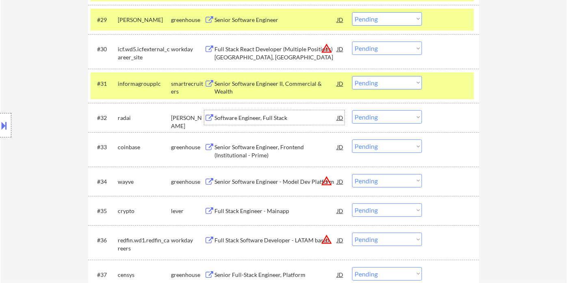
click at [390, 80] on select "Choose an option... Pending Applied Excluded (Questions) Excluded (Expired) Exc…" at bounding box center [387, 82] width 70 height 13
click at [352, 76] on select "Choose an option... Pending Applied Excluded (Questions) Excluded (Expired) Exc…" at bounding box center [387, 82] width 70 height 13
click at [260, 115] on div "Software Engineer, Full Stack" at bounding box center [276, 118] width 123 height 8
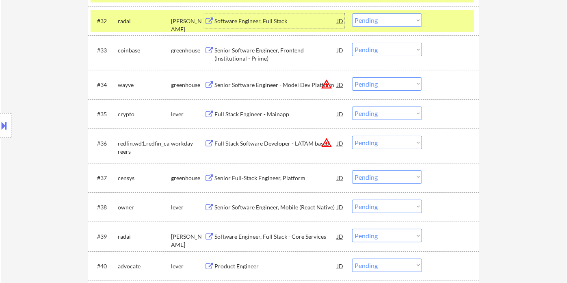
scroll to position [1290, 0]
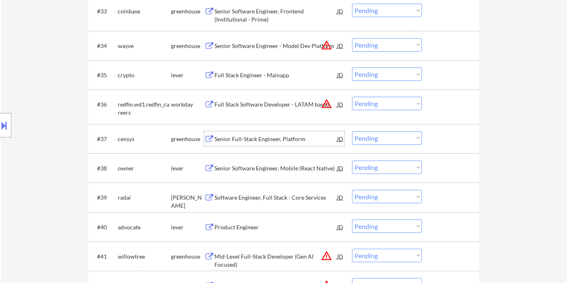
click at [271, 141] on div "Senior Full-Stack Engineer, Platform" at bounding box center [276, 139] width 123 height 8
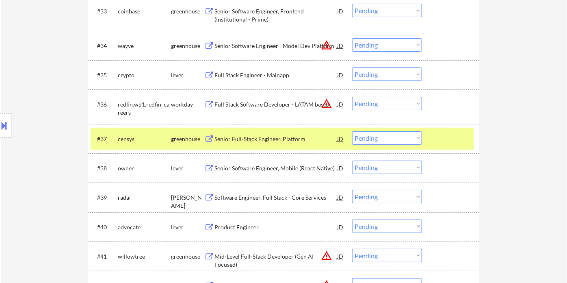
select select ""pending""
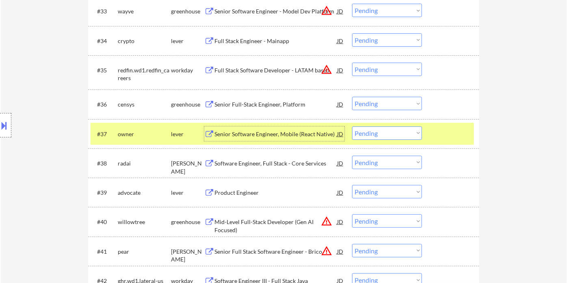
click at [380, 109] on select "Choose an option... Pending Applied Excluded (Questions) Excluded (Expired) Exc…" at bounding box center [387, 103] width 70 height 13
click at [352, 97] on select "Choose an option... Pending Applied Excluded (Questions) Excluded (Expired) Exc…" at bounding box center [387, 103] width 70 height 13
click at [286, 137] on div "Senior Software Engineer, Mobile (React Native)" at bounding box center [276, 134] width 123 height 8
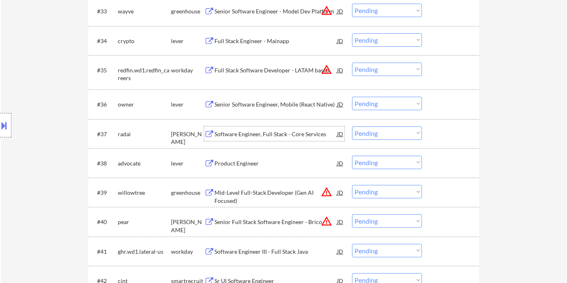
drag, startPoint x: 376, startPoint y: 100, endPoint x: 386, endPoint y: 109, distance: 13.8
click at [376, 100] on select "Choose an option... Pending Applied Excluded (Questions) Excluded (Expired) Exc…" at bounding box center [387, 103] width 70 height 13
click at [352, 97] on select "Choose an option... Pending Applied Excluded (Questions) Excluded (Expired) Exc…" at bounding box center [387, 103] width 70 height 13
select select ""pending""
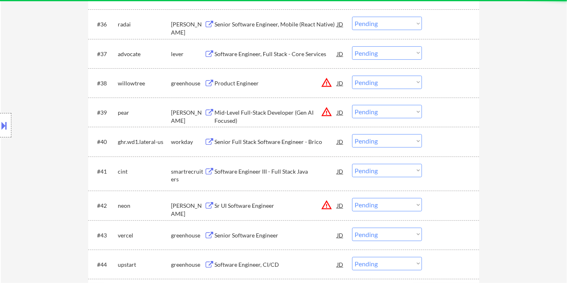
scroll to position [1381, 0]
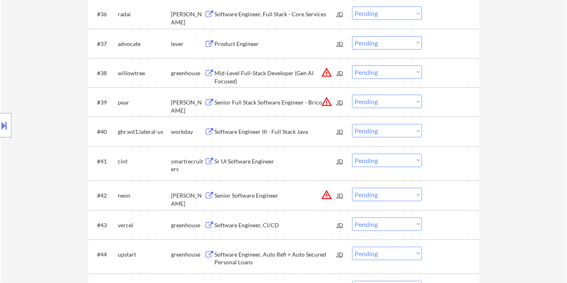
click at [264, 163] on div "Sr UI Software Engineer" at bounding box center [276, 161] width 123 height 8
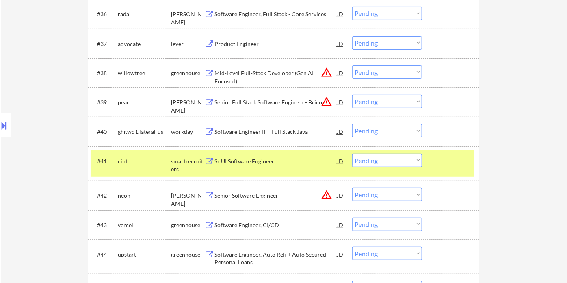
select select ""pending""
select select ""PLACEHOLDER_1427118222253""
select select ""pending""
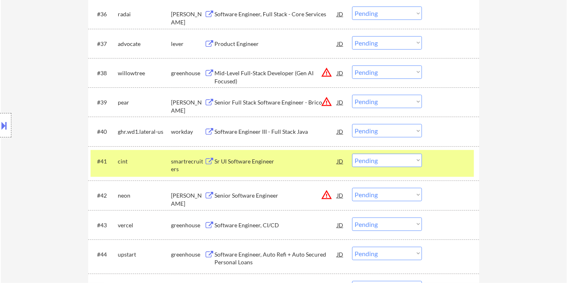
select select ""pending""
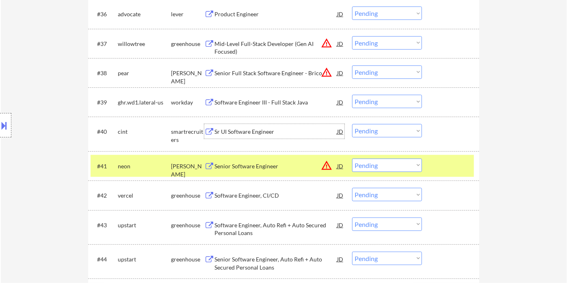
click at [257, 134] on div "Sr UI Software Engineer" at bounding box center [276, 132] width 123 height 8
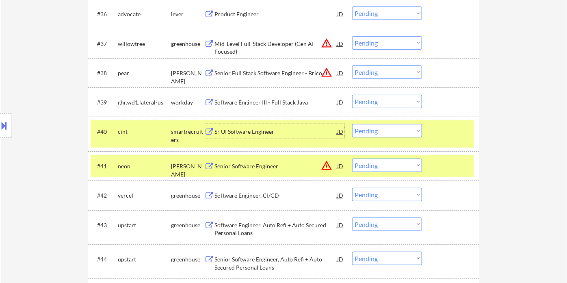
drag, startPoint x: 378, startPoint y: 130, endPoint x: 381, endPoint y: 133, distance: 4.6
click at [378, 130] on select "Choose an option... Pending Applied Excluded (Questions) Excluded (Expired) Exc…" at bounding box center [387, 130] width 70 height 13
click at [352, 124] on select "Choose an option... Pending Applied Excluded (Questions) Excluded (Expired) Exc…" at bounding box center [387, 130] width 70 height 13
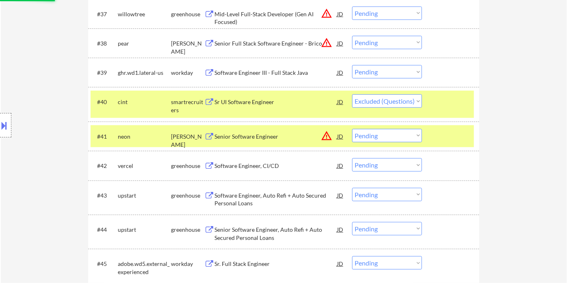
scroll to position [1426, 0]
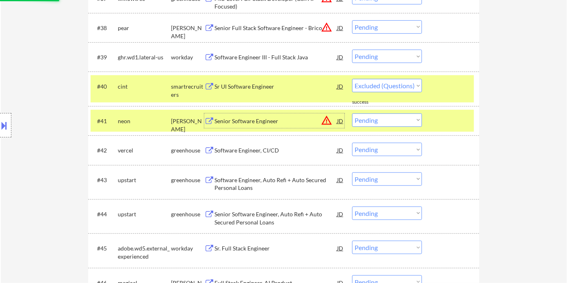
click at [226, 123] on div "Senior Software Engineer" at bounding box center [276, 121] width 123 height 8
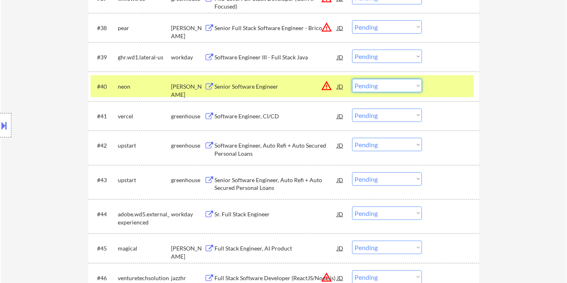
click at [381, 88] on select "Choose an option... Pending Applied Excluded (Questions) Excluded (Expired) Exc…" at bounding box center [387, 85] width 70 height 13
click at [352, 79] on select "Choose an option... Pending Applied Excluded (Questions) Excluded (Expired) Exc…" at bounding box center [387, 85] width 70 height 13
click at [257, 115] on div "Software Engineer, CI/CD" at bounding box center [276, 116] width 123 height 8
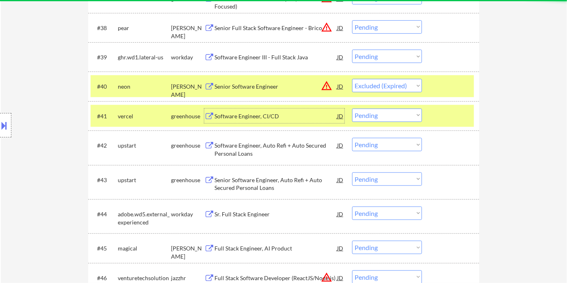
select select ""pending""
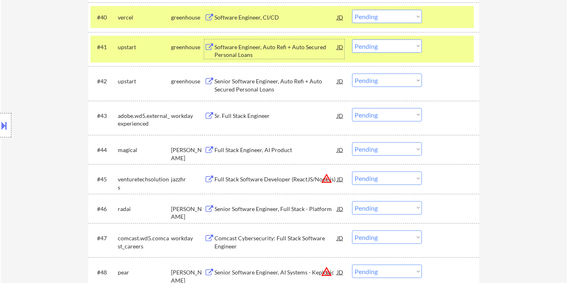
scroll to position [1516, 0]
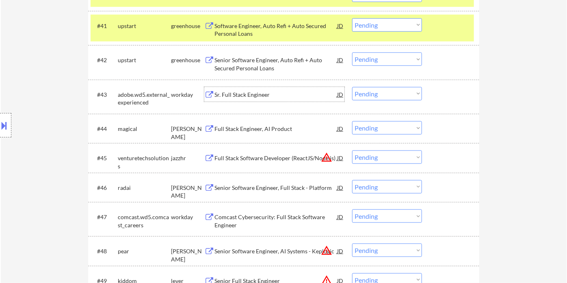
click at [244, 94] on div "Sr. Full Stack Engineer" at bounding box center [276, 95] width 123 height 8
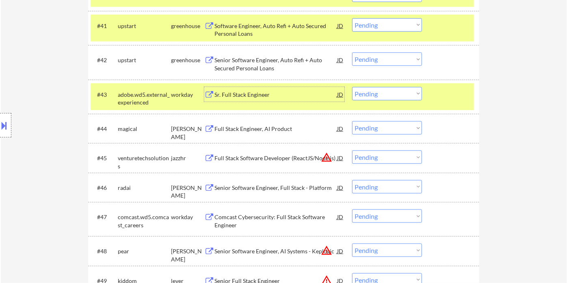
click at [388, 92] on select "Choose an option... Pending Applied Excluded (Questions) Excluded (Expired) Exc…" at bounding box center [387, 93] width 70 height 13
click at [352, 87] on select "Choose an option... Pending Applied Excluded (Questions) Excluded (Expired) Exc…" at bounding box center [387, 93] width 70 height 13
select select ""pending""
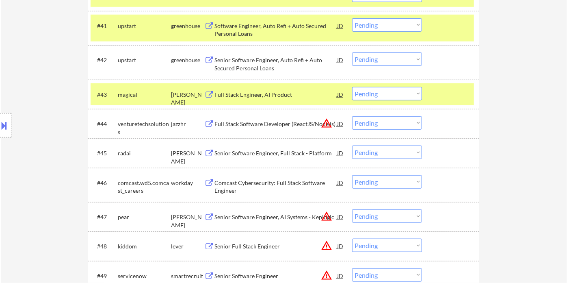
click at [263, 99] on div "Full Stack Engineer, AI Product" at bounding box center [276, 94] width 123 height 15
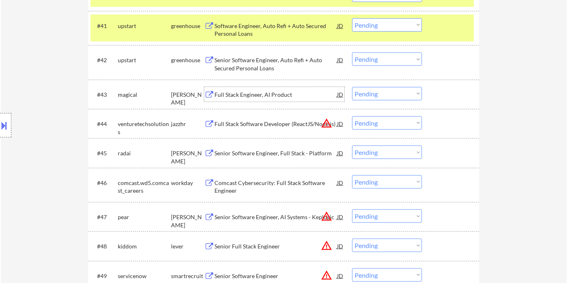
click at [266, 123] on div "Full Stack Software Developer (ReactJS/Node.js)" at bounding box center [276, 124] width 123 height 8
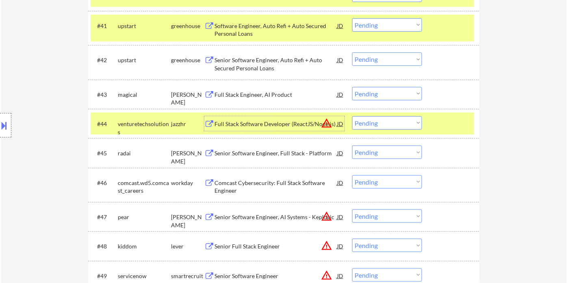
click at [406, 115] on div "#44 venturetechsolutions jazzhr Full Stack Software Developer (ReactJS/Node.js)…" at bounding box center [283, 124] width 384 height 22
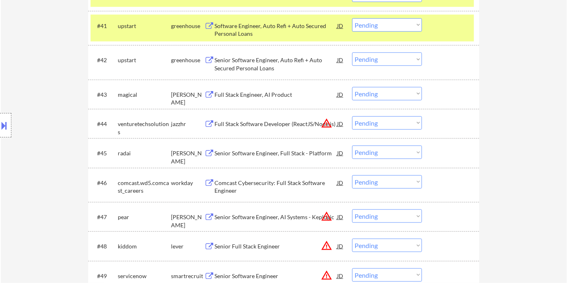
click at [407, 132] on div "#44 venturetechsolutions jazzhr Full Stack Software Developer (ReactJS/Node.js)…" at bounding box center [283, 124] width 384 height 22
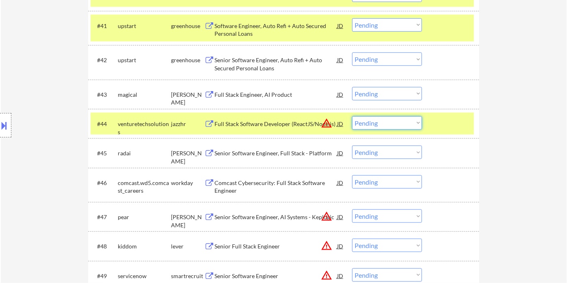
click at [410, 120] on select "Choose an option... Pending Applied Excluded (Questions) Excluded (Expired) Exc…" at bounding box center [387, 122] width 70 height 13
click at [352, 116] on select "Choose an option... Pending Applied Excluded (Questions) Excluded (Expired) Exc…" at bounding box center [387, 122] width 70 height 13
click at [271, 151] on div "Senior Software Engineer, Full Stack - Platform" at bounding box center [276, 153] width 123 height 8
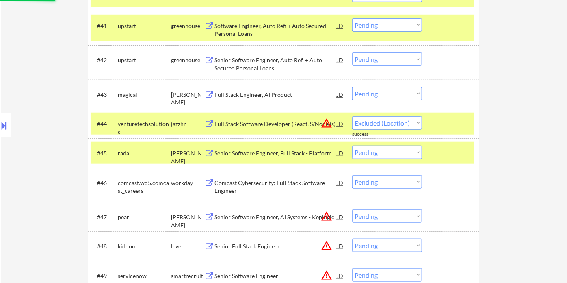
select select ""pending""
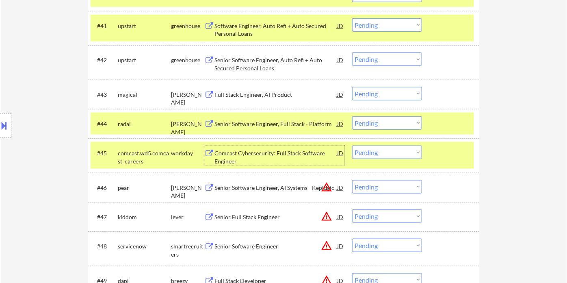
click at [259, 154] on div "Comcast Cybersecurity: Full Stack Software Engineer" at bounding box center [276, 157] width 123 height 16
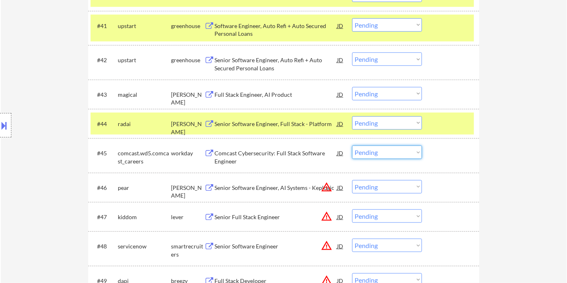
drag, startPoint x: 375, startPoint y: 153, endPoint x: 382, endPoint y: 158, distance: 9.1
click at [375, 153] on select "Choose an option... Pending Applied Excluded (Questions) Excluded (Expired) Exc…" at bounding box center [387, 151] width 70 height 13
click at [352, 145] on select "Choose an option... Pending Applied Excluded (Questions) Excluded (Expired) Exc…" at bounding box center [387, 151] width 70 height 13
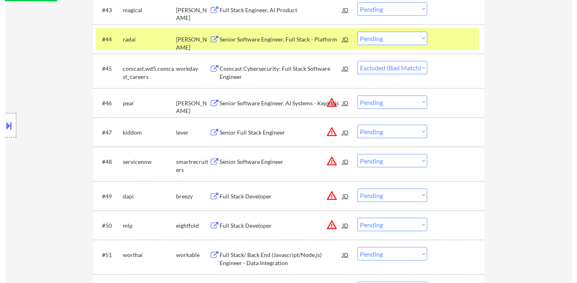
scroll to position [1606, 0]
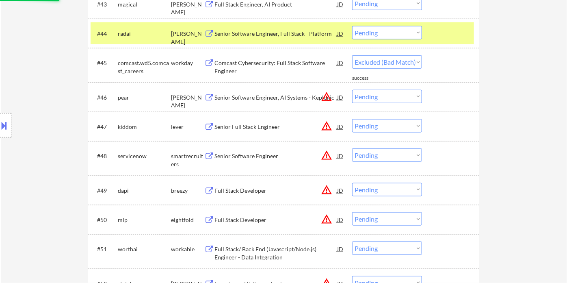
click at [258, 130] on div "Senior Full Stack Engineer" at bounding box center [276, 127] width 123 height 8
select select ""pending""
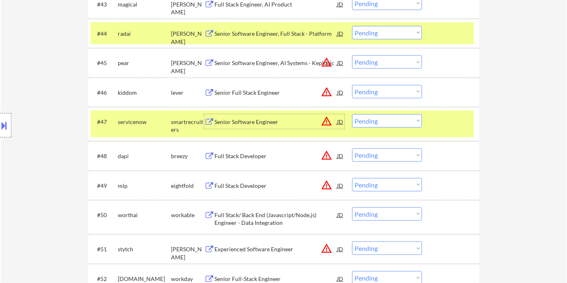
click at [364, 120] on select "Choose an option... Pending Applied Excluded (Questions) Excluded (Expired) Exc…" at bounding box center [387, 120] width 70 height 13
click at [352, 114] on select "Choose an option... Pending Applied Excluded (Questions) Excluded (Expired) Exc…" at bounding box center [387, 120] width 70 height 13
click at [263, 156] on div "Full Stack Developer" at bounding box center [276, 156] width 123 height 8
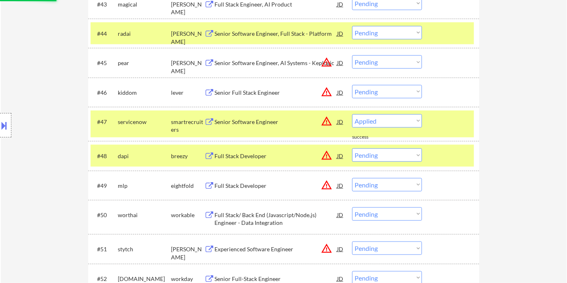
select select ""pending""
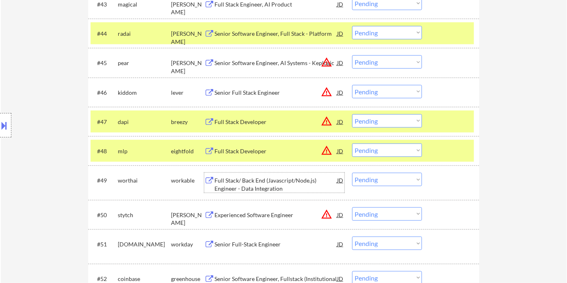
click at [287, 186] on div "Full Stack/ Back End (Javascript/Node.js) Engineer - Data Integration" at bounding box center [276, 184] width 123 height 16
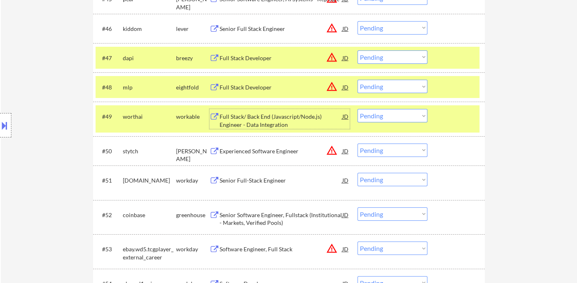
scroll to position [1697, 0]
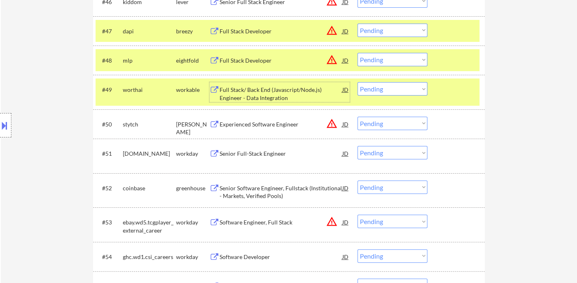
click at [273, 128] on div "Experienced Software Engineer" at bounding box center [280, 124] width 123 height 15
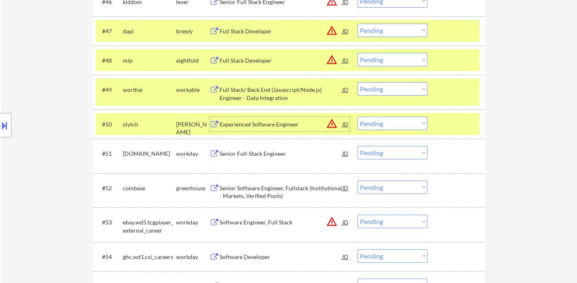
click at [386, 122] on select "Choose an option... Pending Applied Excluded (Questions) Excluded (Expired) Exc…" at bounding box center [392, 123] width 70 height 13
click at [357, 117] on select "Choose an option... Pending Applied Excluded (Questions) Excluded (Expired) Exc…" at bounding box center [392, 123] width 70 height 13
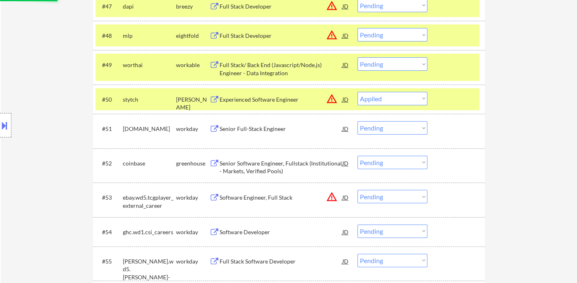
scroll to position [1742, 0]
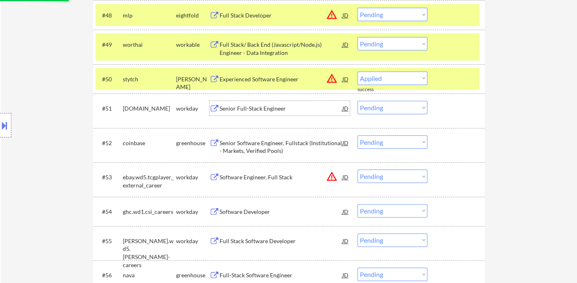
click at [277, 111] on div "Senior Full-Stack Engineer" at bounding box center [280, 108] width 123 height 8
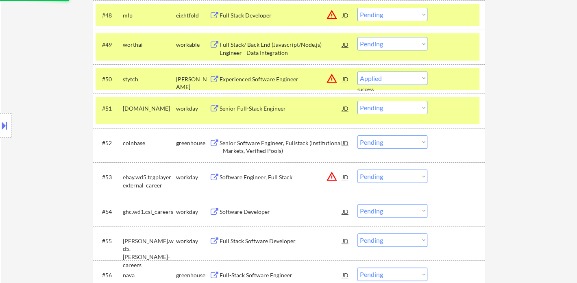
select select ""pending""
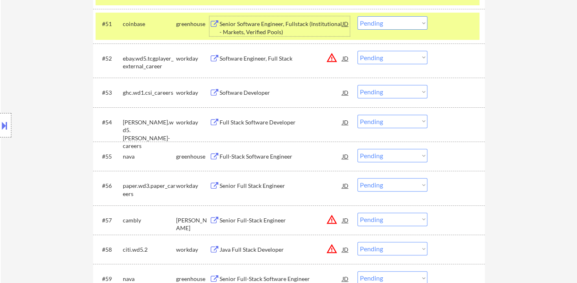
scroll to position [1832, 0]
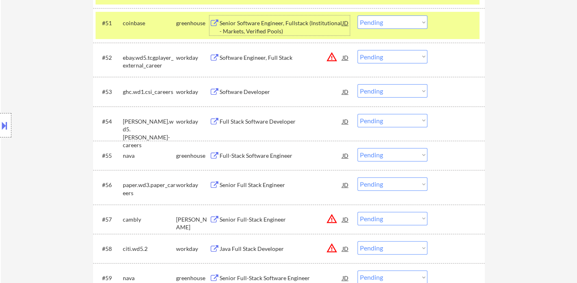
click at [263, 158] on div "Full-Stack Software Engineer" at bounding box center [280, 156] width 123 height 8
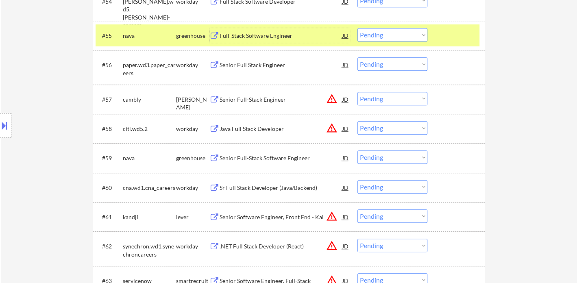
scroll to position [1967, 0]
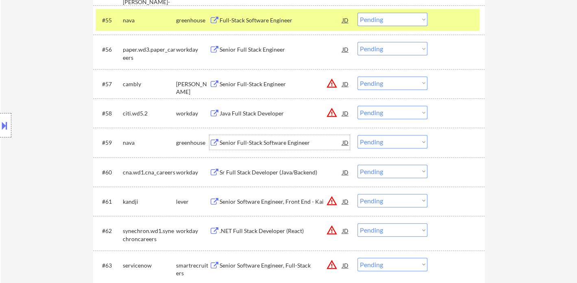
click at [255, 145] on div "Senior Full-Stack Software Engineer" at bounding box center [280, 143] width 123 height 8
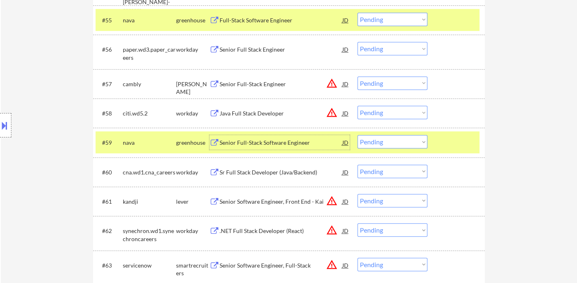
click at [377, 141] on select "Choose an option... Pending Applied Excluded (Questions) Excluded (Expired) Exc…" at bounding box center [392, 141] width 70 height 13
click at [357, 135] on select "Choose an option... Pending Applied Excluded (Questions) Excluded (Expired) Exc…" at bounding box center [392, 141] width 70 height 13
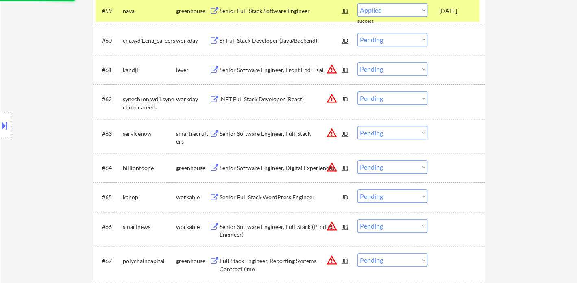
scroll to position [2103, 0]
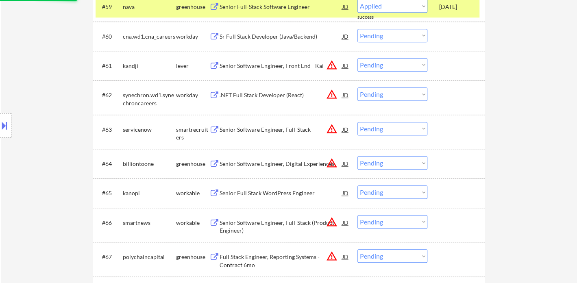
click at [282, 165] on div "Senior Software Engineer, Digital Experiences" at bounding box center [280, 164] width 123 height 8
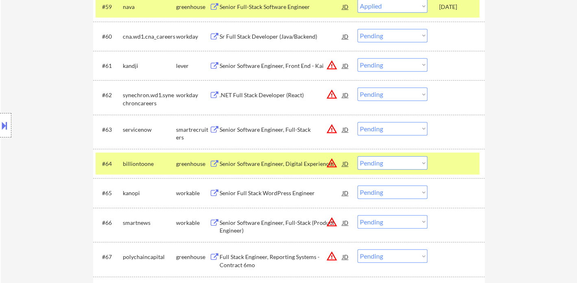
select select ""pending""
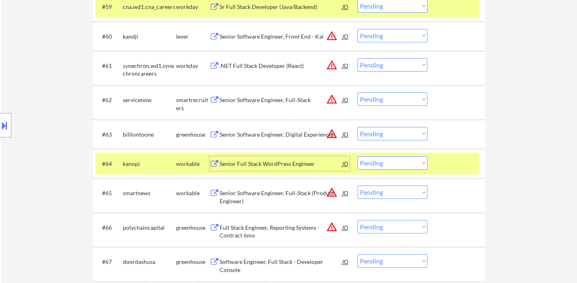
click at [5, 126] on button at bounding box center [4, 125] width 9 height 13
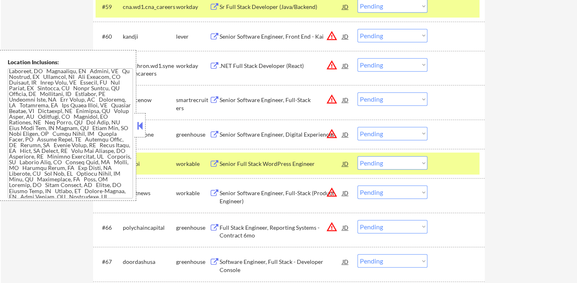
click at [140, 126] on button at bounding box center [139, 125] width 9 height 12
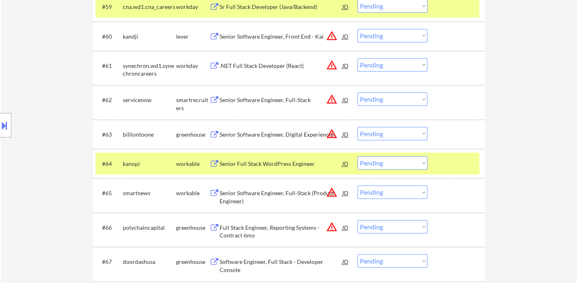
click at [390, 163] on select "Choose an option... Pending Applied Excluded (Questions) Excluded (Expired) Exc…" at bounding box center [392, 162] width 70 height 13
click at [357, 156] on select "Choose an option... Pending Applied Excluded (Questions) Excluded (Expired) Exc…" at bounding box center [392, 162] width 70 height 13
click at [284, 195] on div "Senior Software Engineer, Full-Stack (Product Engineer)" at bounding box center [280, 197] width 123 height 16
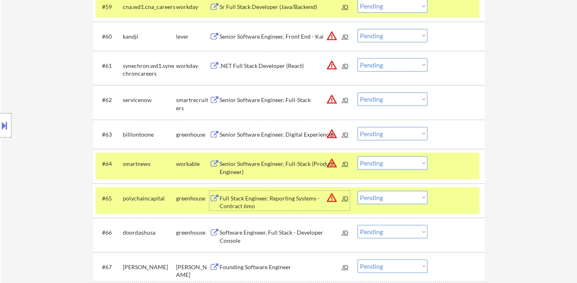
click at [383, 159] on select "Choose an option... Pending Applied Excluded (Questions) Excluded (Expired) Exc…" at bounding box center [392, 162] width 70 height 13
click at [357, 156] on select "Choose an option... Pending Applied Excluded (Questions) Excluded (Expired) Exc…" at bounding box center [392, 162] width 70 height 13
click at [264, 200] on div "Full Stack Engineer, Reporting Systems - Contract 6mo" at bounding box center [280, 202] width 123 height 16
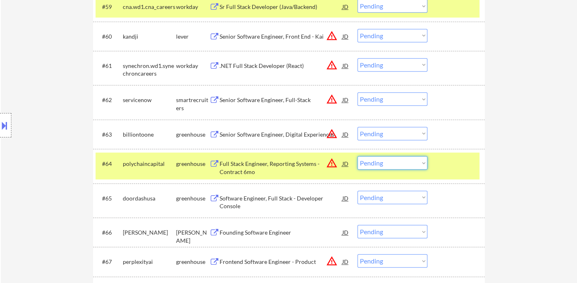
click at [377, 163] on select "Choose an option... Pending Applied Excluded (Questions) Excluded (Expired) Exc…" at bounding box center [392, 162] width 70 height 13
click at [357, 156] on select "Choose an option... Pending Applied Excluded (Questions) Excluded (Expired) Exc…" at bounding box center [392, 162] width 70 height 13
click at [253, 137] on div "Senior Software Engineer, Digital Experiences" at bounding box center [280, 134] width 123 height 8
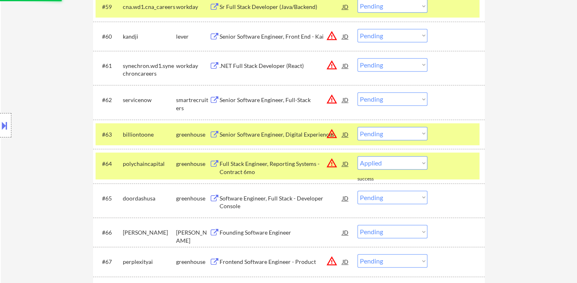
select select ""pending""
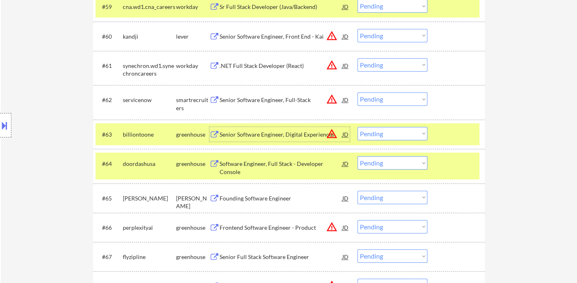
click at [385, 133] on select "Choose an option... Pending Applied Excluded (Questions) Excluded (Expired) Exc…" at bounding box center [392, 133] width 70 height 13
click at [357, 127] on select "Choose an option... Pending Applied Excluded (Questions) Excluded (Expired) Exc…" at bounding box center [392, 133] width 70 height 13
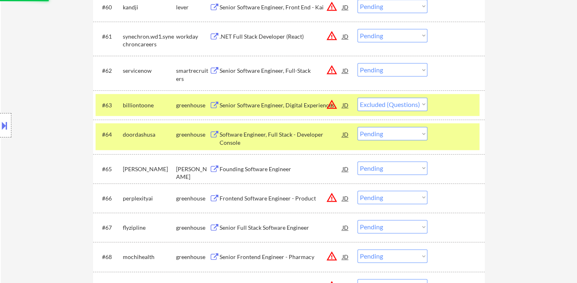
scroll to position [2148, 0]
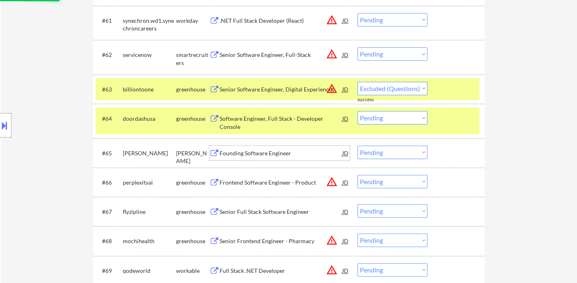
click at [254, 158] on div "Founding Software Engineer" at bounding box center [280, 152] width 123 height 15
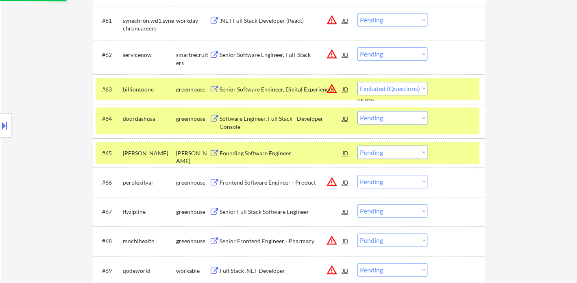
select select ""pending""
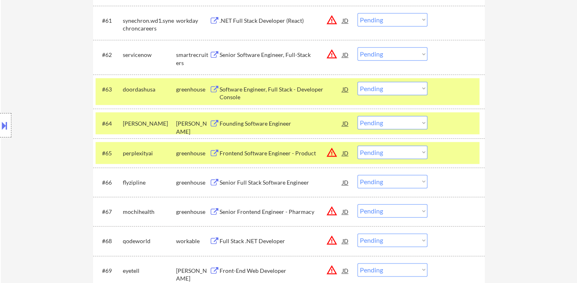
click at [29, 158] on div "Location Inclusions:" at bounding box center [72, 125] width 145 height 151
click at [31, 100] on div "Location Inclusions:" at bounding box center [72, 125] width 145 height 151
click at [403, 126] on select "Choose an option... Pending Applied Excluded (Questions) Excluded (Expired) Exc…" at bounding box center [392, 122] width 70 height 13
click at [357, 116] on select "Choose an option... Pending Applied Excluded (Questions) Excluded (Expired) Exc…" at bounding box center [392, 122] width 70 height 13
select select ""pending""
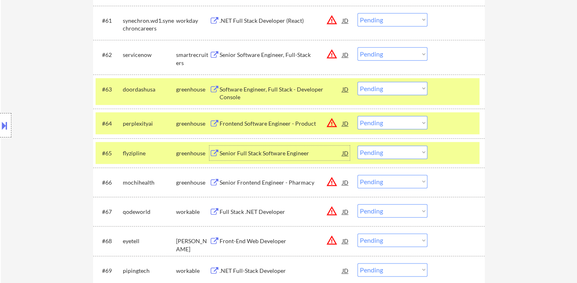
click at [250, 154] on div "Senior Full Stack Software Engineer" at bounding box center [280, 153] width 123 height 8
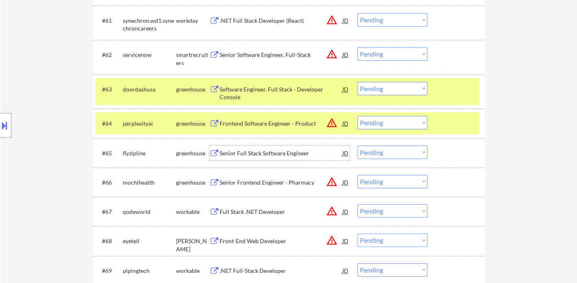
drag, startPoint x: 391, startPoint y: 154, endPoint x: 397, endPoint y: 158, distance: 6.9
click at [391, 154] on select "Choose an option... Pending Applied Excluded (Questions) Excluded (Expired) Exc…" at bounding box center [392, 151] width 70 height 13
click at [357, 145] on select "Choose an option... Pending Applied Excluded (Questions) Excluded (Expired) Exc…" at bounding box center [392, 151] width 70 height 13
click at [281, 186] on div "Senior Frontend Engineer - Pharmacy" at bounding box center [280, 182] width 123 height 8
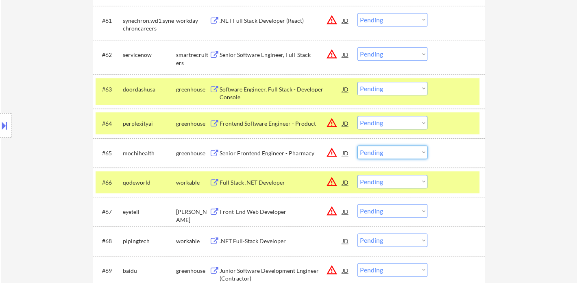
drag, startPoint x: 375, startPoint y: 150, endPoint x: 381, endPoint y: 157, distance: 9.8
click at [375, 150] on select "Choose an option... Pending Applied Excluded (Questions) Excluded (Expired) Exc…" at bounding box center [392, 151] width 70 height 13
click at [357, 145] on select "Choose an option... Pending Applied Excluded (Questions) Excluded (Expired) Exc…" at bounding box center [392, 151] width 70 height 13
click at [259, 182] on div "Full Stack .NET Developer" at bounding box center [280, 182] width 123 height 8
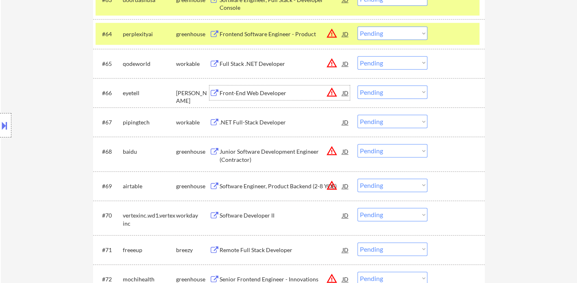
scroll to position [2238, 0]
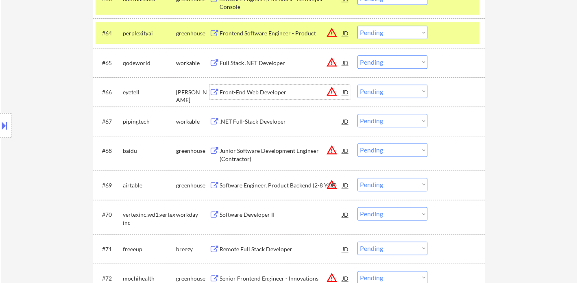
click at [384, 65] on select "Choose an option... Pending Applied Excluded (Questions) Excluded (Expired) Exc…" at bounding box center [392, 61] width 70 height 13
click at [357, 55] on select "Choose an option... Pending Applied Excluded (Questions) Excluded (Expired) Exc…" at bounding box center [392, 61] width 70 height 13
click at [252, 92] on div "Front-End Web Developer" at bounding box center [280, 92] width 123 height 8
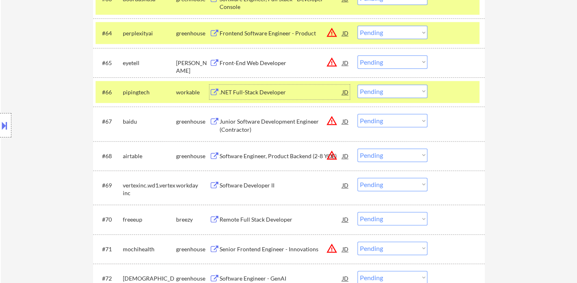
drag, startPoint x: 390, startPoint y: 62, endPoint x: 392, endPoint y: 68, distance: 5.8
click at [390, 62] on select "Choose an option... Pending Applied Excluded (Questions) Excluded (Expired) Exc…" at bounding box center [392, 61] width 70 height 13
click at [357, 55] on select "Choose an option... Pending Applied Excluded (Questions) Excluded (Expired) Exc…" at bounding box center [392, 61] width 70 height 13
drag, startPoint x: 387, startPoint y: 93, endPoint x: 392, endPoint y: 97, distance: 6.3
click at [387, 93] on select "Choose an option... Pending Applied Excluded (Questions) Excluded (Expired) Exc…" at bounding box center [392, 91] width 70 height 13
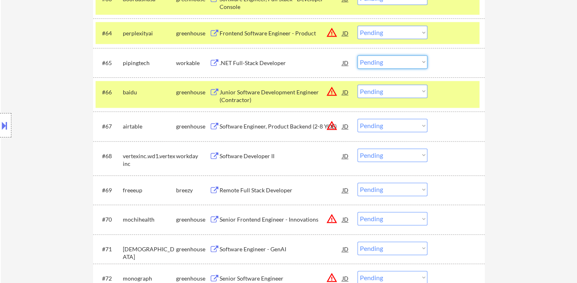
click at [380, 64] on select "Choose an option... Pending Applied Excluded (Questions) Excluded (Expired) Exc…" at bounding box center [392, 61] width 70 height 13
click at [357, 55] on select "Choose an option... Pending Applied Excluded (Questions) Excluded (Expired) Exc…" at bounding box center [392, 61] width 70 height 13
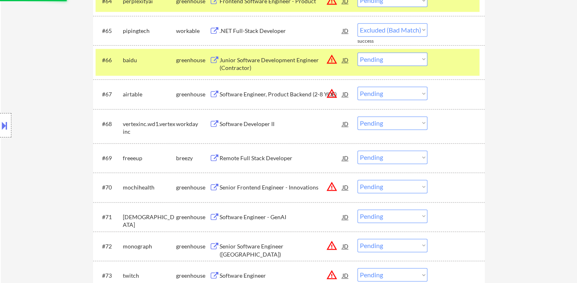
scroll to position [2283, 0]
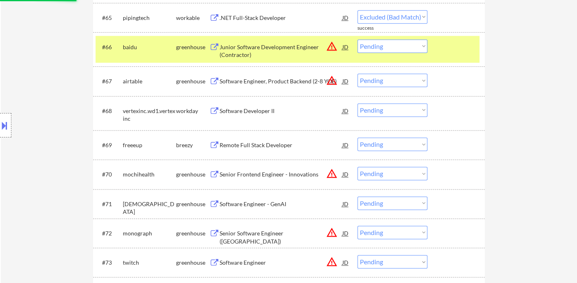
select select ""pending""
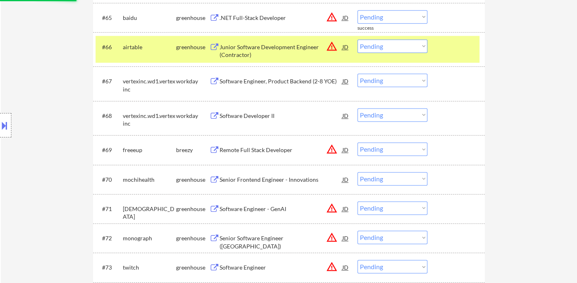
click at [272, 148] on div "Remote Full Stack Developer" at bounding box center [280, 150] width 123 height 8
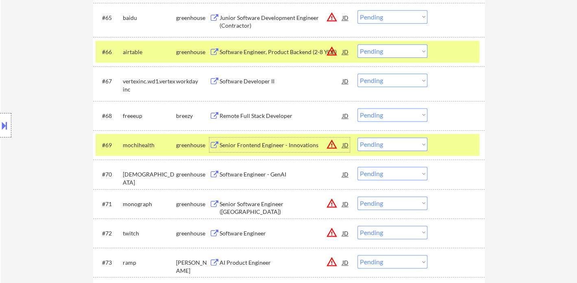
click at [250, 114] on div "Remote Full Stack Developer" at bounding box center [280, 116] width 123 height 8
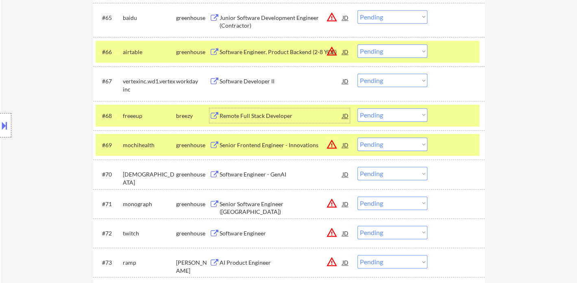
click at [251, 205] on div "Senior Software Engineer (SF)" at bounding box center [280, 208] width 123 height 16
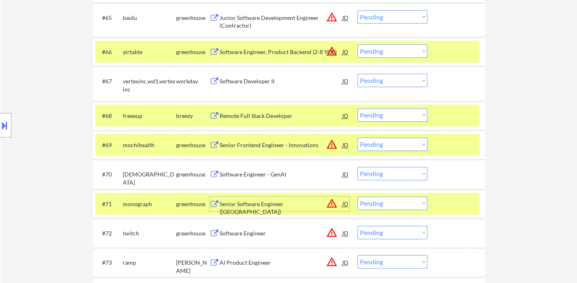
click at [400, 202] on select "Choose an option... Pending Applied Excluded (Questions) Excluded (Expired) Exc…" at bounding box center [392, 202] width 70 height 13
click at [357, 196] on select "Choose an option... Pending Applied Excluded (Questions) Excluded (Expired) Exc…" at bounding box center [392, 202] width 70 height 13
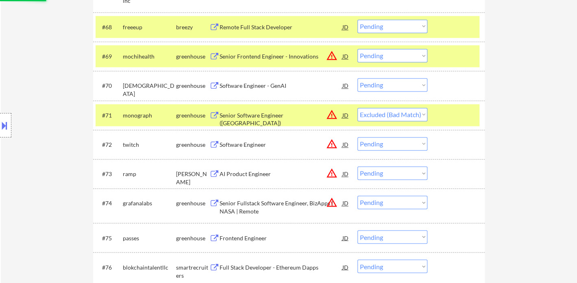
scroll to position [2373, 0]
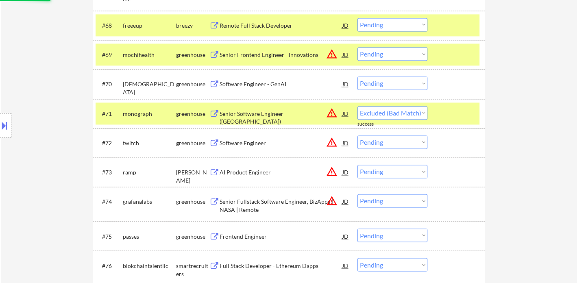
click at [264, 146] on div "Software Engineer" at bounding box center [280, 143] width 123 height 8
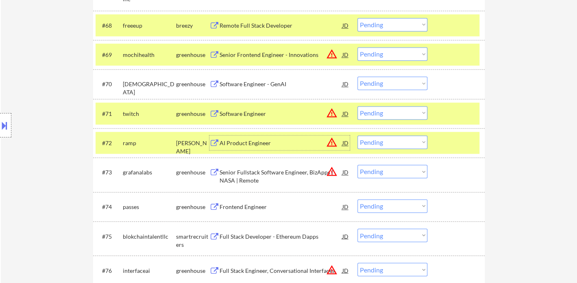
click at [383, 115] on select "Choose an option... Pending Applied Excluded (Questions) Excluded (Expired) Exc…" at bounding box center [392, 112] width 70 height 13
click at [357, 106] on select "Choose an option... Pending Applied Excluded (Questions) Excluded (Expired) Exc…" at bounding box center [392, 112] width 70 height 13
select select ""pending""
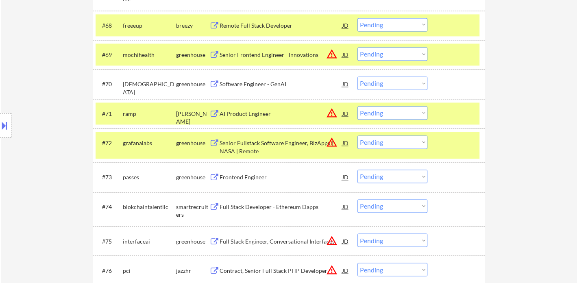
click at [267, 176] on div "Frontend Engineer" at bounding box center [280, 177] width 123 height 8
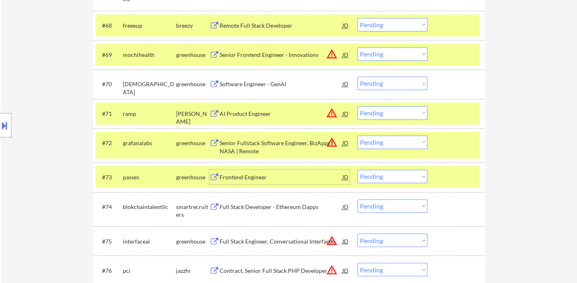
scroll to position [2419, 0]
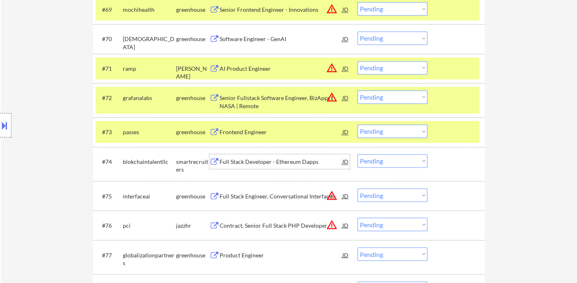
click at [247, 163] on div "Full Stack Developer - Ethereum Dapps" at bounding box center [280, 162] width 123 height 8
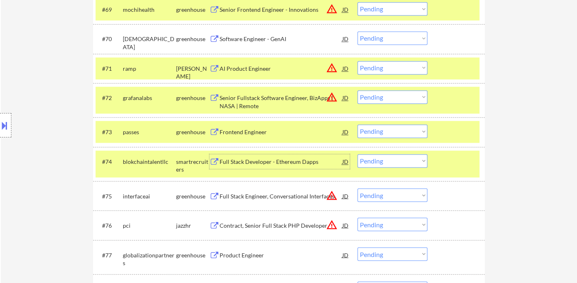
drag, startPoint x: 379, startPoint y: 158, endPoint x: 383, endPoint y: 161, distance: 4.9
click at [379, 158] on select "Choose an option... Pending Applied Excluded (Questions) Excluded (Expired) Exc…" at bounding box center [392, 160] width 70 height 13
click at [357, 154] on select "Choose an option... Pending Applied Excluded (Questions) Excluded (Expired) Exc…" at bounding box center [392, 160] width 70 height 13
click at [263, 194] on div "Full Stack Engineer, Conversational Interfaces" at bounding box center [280, 196] width 123 height 8
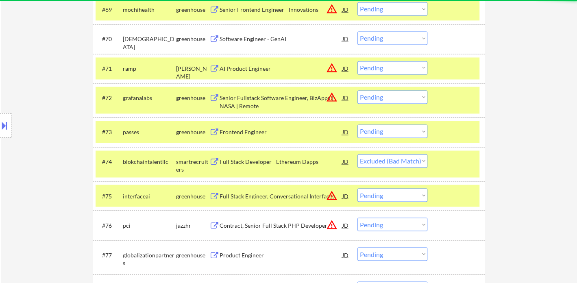
select select ""pending""
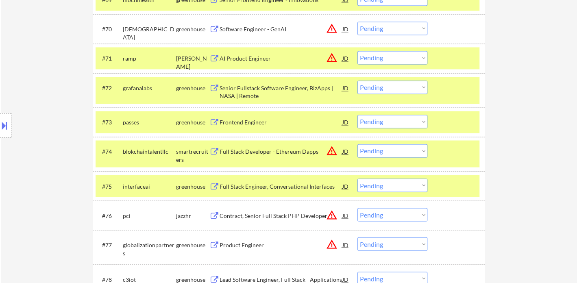
select select ""pending""
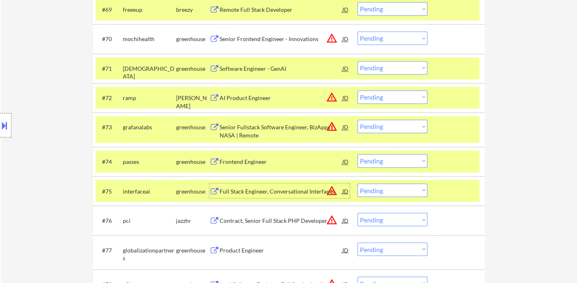
click at [397, 191] on select "Choose an option... Pending Applied Excluded (Questions) Excluded (Expired) Exc…" at bounding box center [392, 189] width 70 height 13
click at [357, 183] on select "Choose an option... Pending Applied Excluded (Questions) Excluded (Expired) Exc…" at bounding box center [392, 189] width 70 height 13
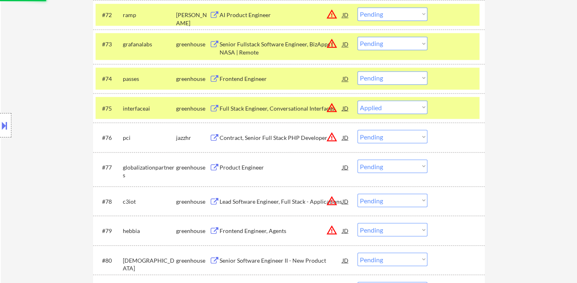
scroll to position [2509, 0]
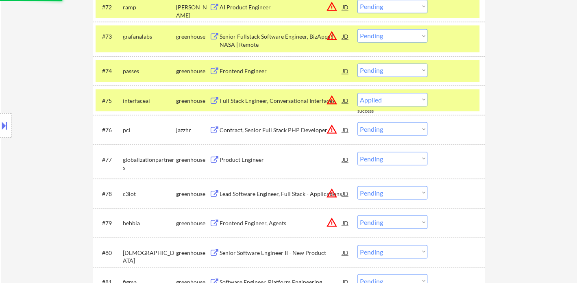
select select ""pending""
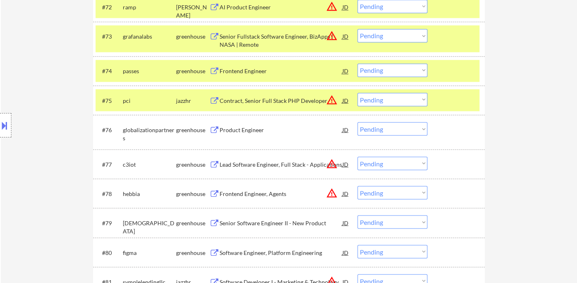
click at [262, 100] on div "Contract, Senior Full Stack PHP Developer" at bounding box center [280, 100] width 123 height 8
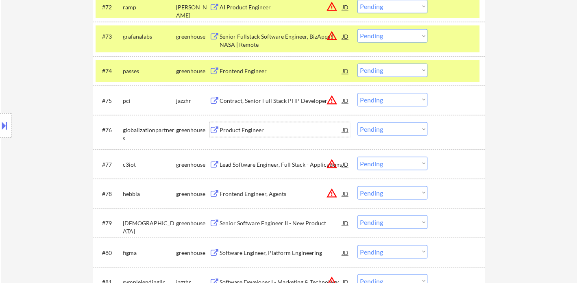
click at [251, 129] on div "Product Engineer" at bounding box center [280, 130] width 123 height 8
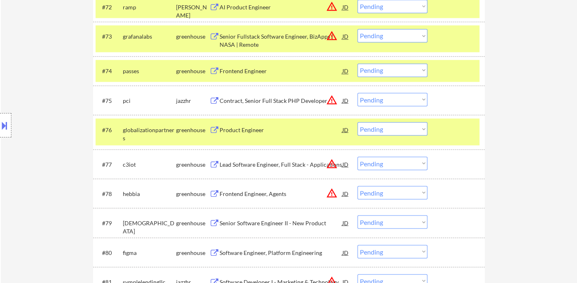
click at [13, 65] on div "Location Inclusions:" at bounding box center [72, 125] width 145 height 151
click at [387, 132] on select "Choose an option... Pending Applied Excluded (Questions) Excluded (Expired) Exc…" at bounding box center [392, 128] width 70 height 13
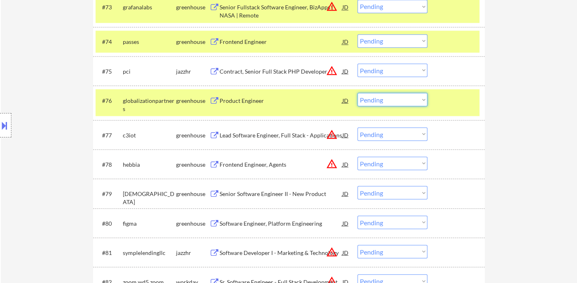
scroll to position [2554, 0]
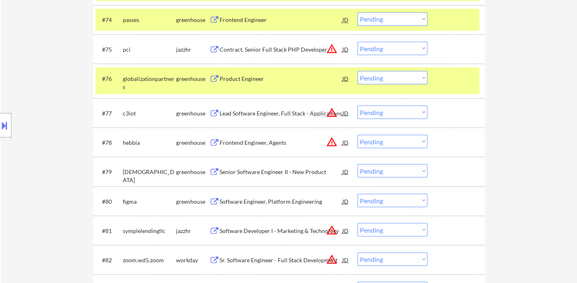
scroll to position [2599, 0]
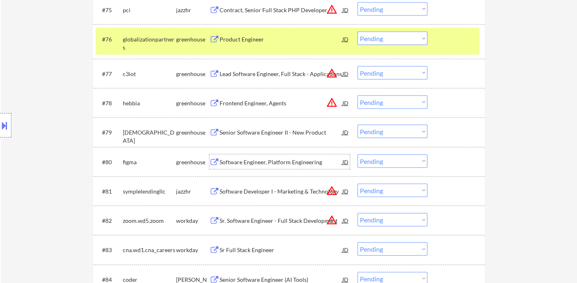
click at [256, 167] on div "Software Engineer, Platform Engineering" at bounding box center [280, 161] width 123 height 15
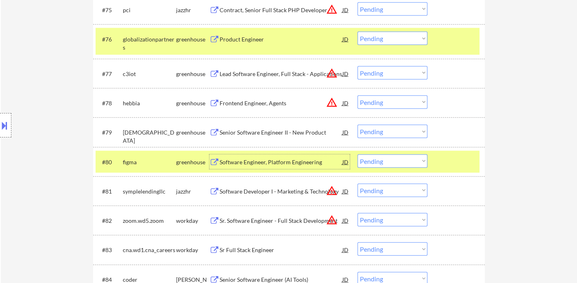
click at [382, 165] on select "Choose an option... Pending Applied Excluded (Questions) Excluded (Expired) Exc…" at bounding box center [392, 160] width 70 height 13
click at [357, 154] on select "Choose an option... Pending Applied Excluded (Questions) Excluded (Expired) Exc…" at bounding box center [392, 160] width 70 height 13
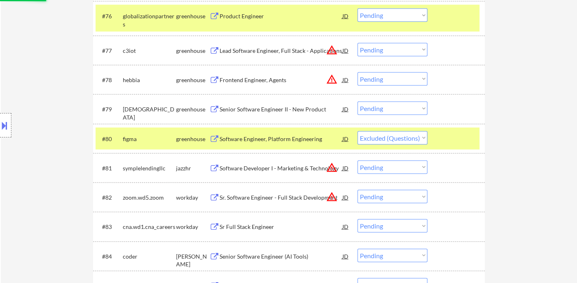
scroll to position [2644, 0]
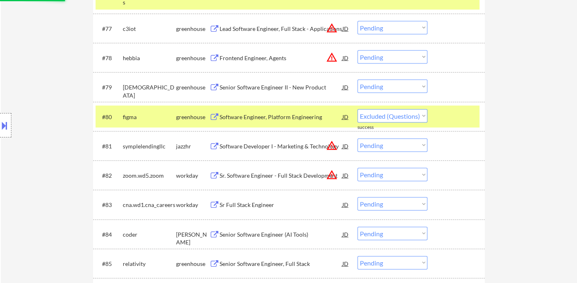
select select ""pending""
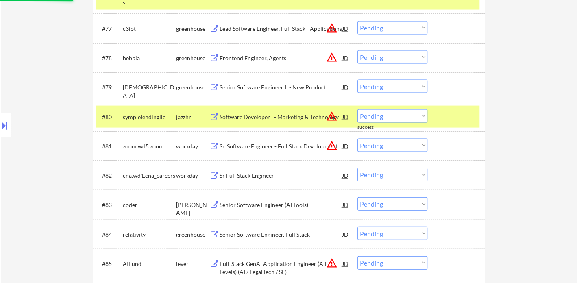
scroll to position [2690, 0]
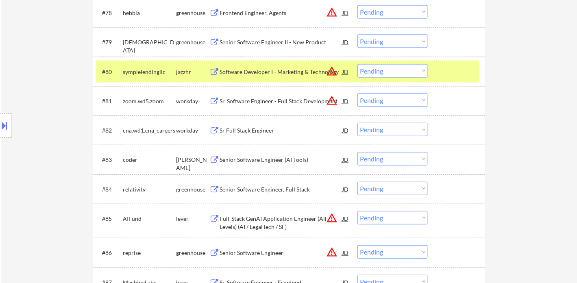
click at [260, 162] on div "Senior Software Engineer (AI Tools)" at bounding box center [280, 160] width 123 height 8
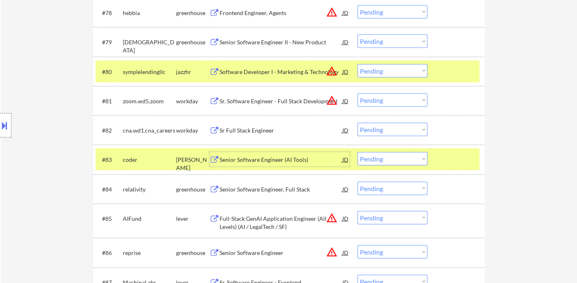
click at [382, 163] on select "Choose an option... Pending Applied Excluded (Questions) Excluded (Expired) Exc…" at bounding box center [392, 158] width 70 height 13
click at [357, 152] on select "Choose an option... Pending Applied Excluded (Questions) Excluded (Expired) Exc…" at bounding box center [392, 158] width 70 height 13
click at [260, 195] on div "Senior Software Engineer, Full Stack" at bounding box center [280, 189] width 123 height 15
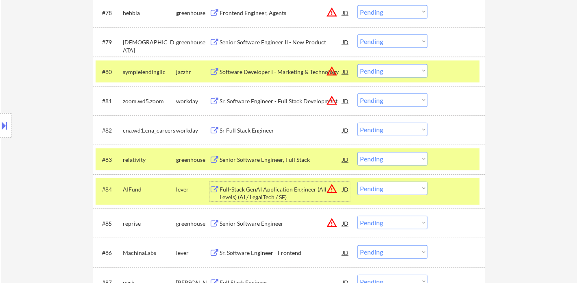
drag, startPoint x: 373, startPoint y: 160, endPoint x: 380, endPoint y: 164, distance: 8.6
click at [373, 160] on select "Choose an option... Pending Applied Excluded (Questions) Excluded (Expired) Exc…" at bounding box center [392, 158] width 70 height 13
click at [357, 152] on select "Choose an option... Pending Applied Excluded (Questions) Excluded (Expired) Exc…" at bounding box center [392, 158] width 70 height 13
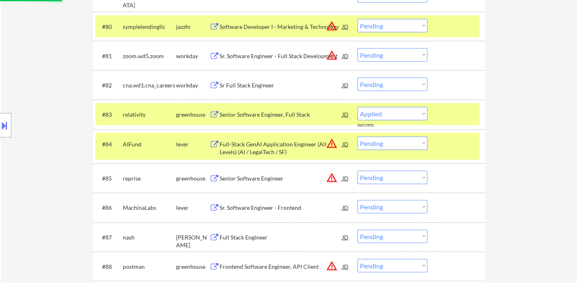
click at [277, 145] on div "Full-Stack GenAI Application Engineer (All Levels) (AI / LegalTech / SF)" at bounding box center [280, 148] width 123 height 16
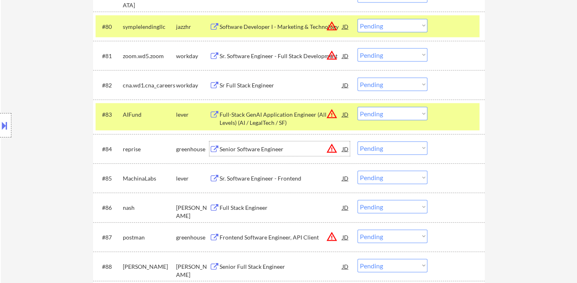
click at [414, 113] on select "Choose an option... Pending Applied Excluded (Questions) Excluded (Expired) Exc…" at bounding box center [392, 113] width 70 height 13
click at [357, 107] on select "Choose an option... Pending Applied Excluded (Questions) Excluded (Expired) Exc…" at bounding box center [392, 113] width 70 height 13
click at [255, 153] on div "Senior Software Engineer" at bounding box center [280, 148] width 123 height 15
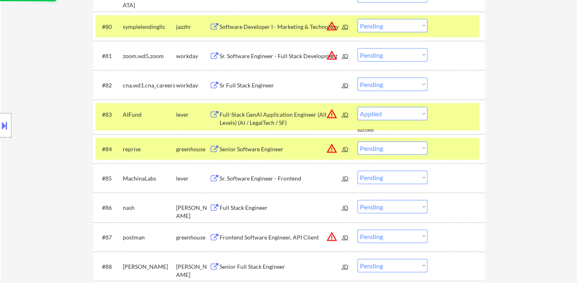
select select ""pending""
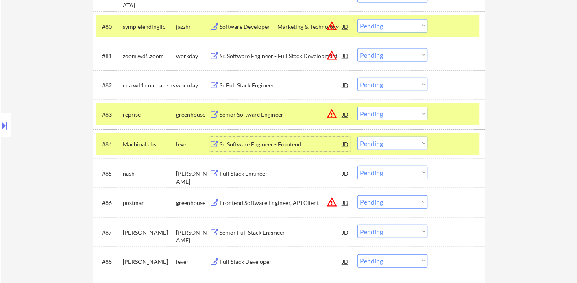
click at [275, 145] on div "Sr. Software Engineer - Frontend" at bounding box center [280, 144] width 123 height 8
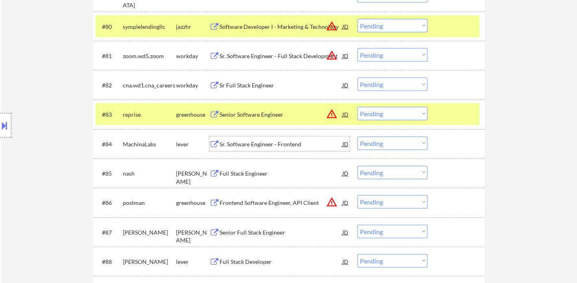
drag, startPoint x: 374, startPoint y: 142, endPoint x: 375, endPoint y: 146, distance: 4.1
click at [374, 142] on select "Choose an option... Pending Applied Excluded (Questions) Excluded (Expired) Exc…" at bounding box center [392, 143] width 70 height 13
click at [357, 137] on select "Choose an option... Pending Applied Excluded (Questions) Excluded (Expired) Exc…" at bounding box center [392, 143] width 70 height 13
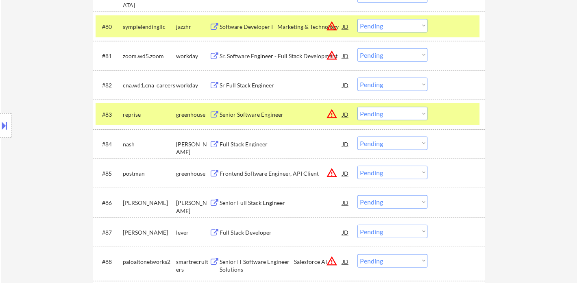
click at [238, 147] on div "Full Stack Engineer" at bounding box center [280, 144] width 123 height 8
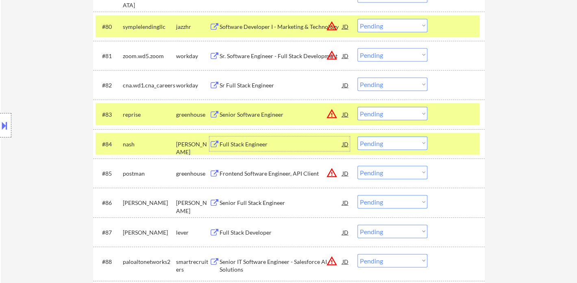
click at [397, 145] on select "Choose an option... Pending Applied Excluded (Questions) Excluded (Expired) Exc…" at bounding box center [392, 143] width 70 height 13
click at [357, 137] on select "Choose an option... Pending Applied Excluded (Questions) Excluded (Expired) Exc…" at bounding box center [392, 143] width 70 height 13
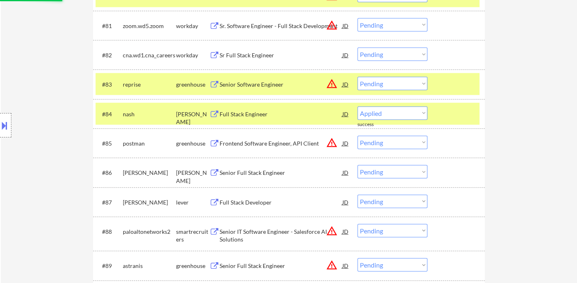
scroll to position [2780, 0]
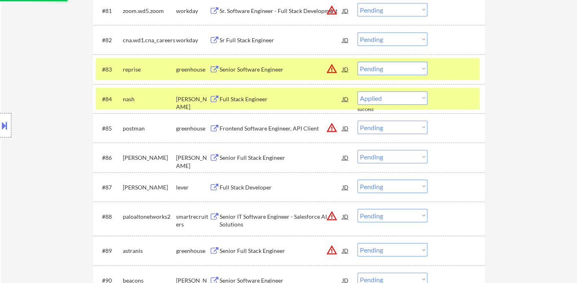
select select ""pending""
drag, startPoint x: 267, startPoint y: 127, endPoint x: 270, endPoint y: 131, distance: 5.2
click at [270, 131] on div "Frontend Software Engineer, API Client" at bounding box center [280, 128] width 123 height 8
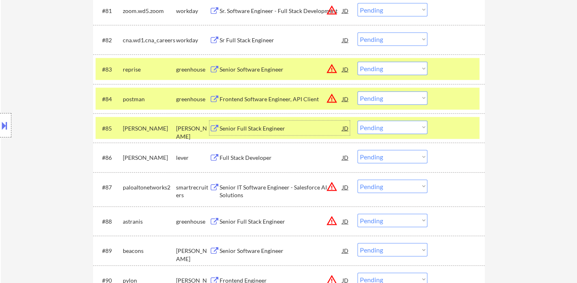
drag, startPoint x: 377, startPoint y: 128, endPoint x: 384, endPoint y: 132, distance: 8.8
click at [377, 128] on select "Choose an option... Pending Applied Excluded (Questions) Excluded (Expired) Exc…" at bounding box center [392, 127] width 70 height 13
click at [357, 121] on select "Choose an option... Pending Applied Excluded (Questions) Excluded (Expired) Exc…" at bounding box center [392, 127] width 70 height 13
click at [235, 156] on div "Full Stack Developer" at bounding box center [280, 158] width 123 height 8
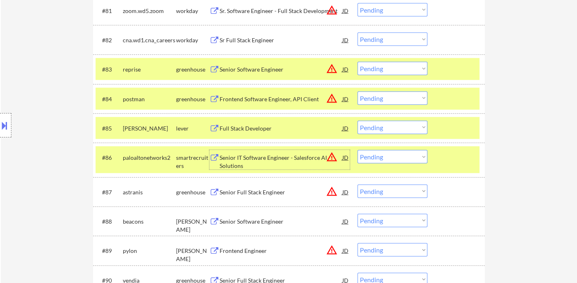
click at [389, 128] on select "Choose an option... Pending Applied Excluded (Questions) Excluded (Expired) Exc…" at bounding box center [392, 127] width 70 height 13
click at [357, 121] on select "Choose an option... Pending Applied Excluded (Questions) Excluded (Expired) Exc…" at bounding box center [392, 127] width 70 height 13
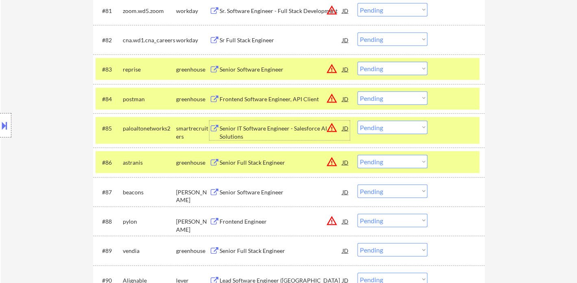
click at [253, 129] on div "Senior IT Software Engineer - Salesforce AI Solutions" at bounding box center [280, 132] width 123 height 16
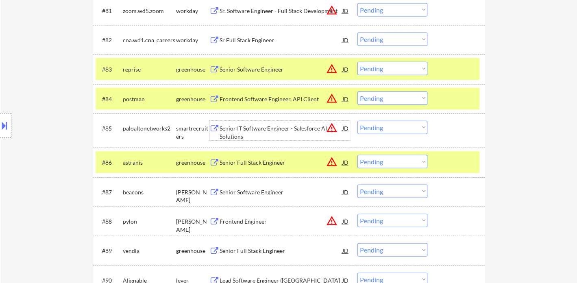
click at [384, 131] on select "Choose an option... Pending Applied Excluded (Questions) Excluded (Expired) Exc…" at bounding box center [392, 127] width 70 height 13
click at [357, 121] on select "Choose an option... Pending Applied Excluded (Questions) Excluded (Expired) Exc…" at bounding box center [392, 127] width 70 height 13
click at [248, 165] on div "Senior Full Stack Engineer" at bounding box center [280, 162] width 123 height 8
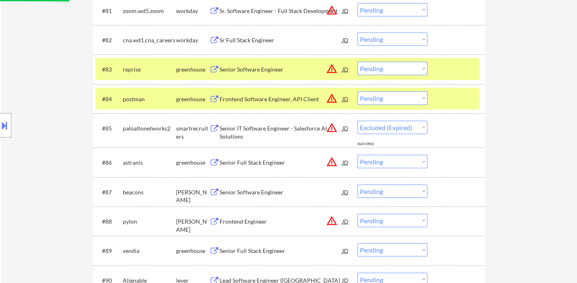
select select ""pending""
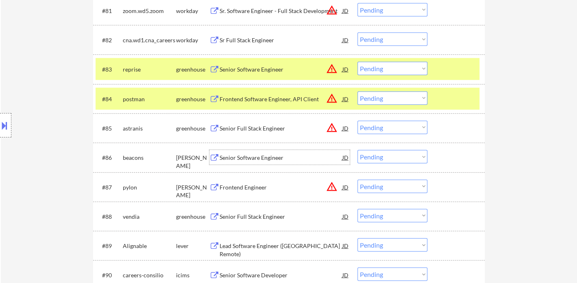
drag, startPoint x: 373, startPoint y: 96, endPoint x: 387, endPoint y: 103, distance: 15.6
click at [373, 96] on select "Choose an option... Pending Applied Excluded (Questions) Excluded (Expired) Exc…" at bounding box center [392, 97] width 70 height 13
click at [357, 91] on select "Choose an option... Pending Applied Excluded (Questions) Excluded (Expired) Exc…" at bounding box center [392, 97] width 70 height 13
click at [255, 130] on div "Senior Full Stack Engineer" at bounding box center [280, 128] width 123 height 8
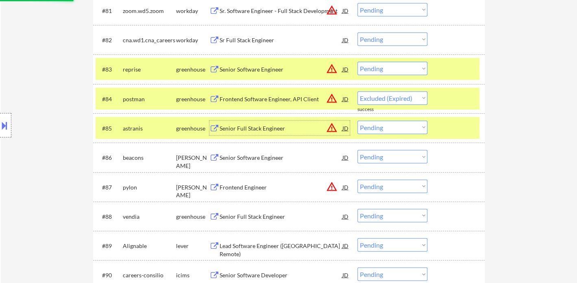
select select ""pending""
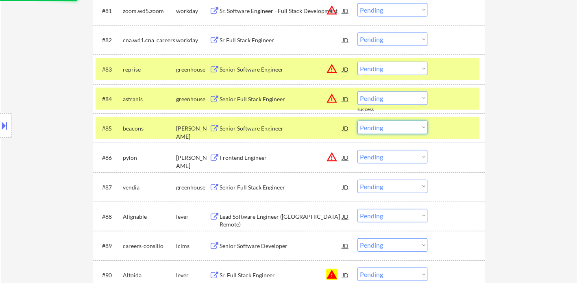
drag, startPoint x: 393, startPoint y: 127, endPoint x: 396, endPoint y: 132, distance: 5.6
click at [393, 127] on select "Choose an option... Pending Applied Excluded (Questions) Excluded (Expired) Exc…" at bounding box center [392, 127] width 70 height 13
click at [357, 121] on select "Choose an option... Pending Applied Excluded (Questions) Excluded (Expired) Exc…" at bounding box center [392, 127] width 70 height 13
click at [244, 157] on div "Frontend Engineer" at bounding box center [280, 158] width 123 height 8
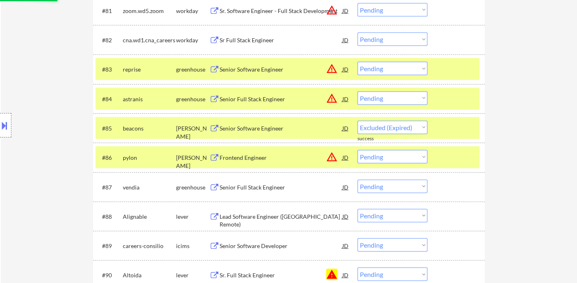
select select ""pending""
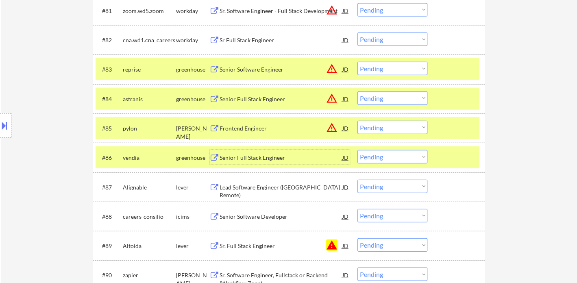
scroll to position [2825, 0]
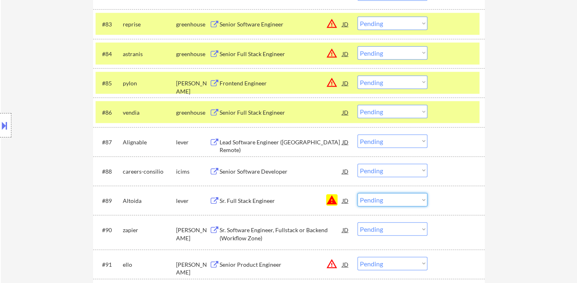
drag, startPoint x: 410, startPoint y: 199, endPoint x: 423, endPoint y: 218, distance: 22.8
click at [410, 199] on select "Choose an option... Pending Applied Excluded (Questions) Excluded (Expired) Exc…" at bounding box center [392, 199] width 70 height 13
click at [357, 193] on select "Choose an option... Pending Applied Excluded (Questions) Excluded (Expired) Exc…" at bounding box center [392, 199] width 70 height 13
click at [260, 144] on div "Lead Software Engineer (US Remote)" at bounding box center [280, 146] width 123 height 16
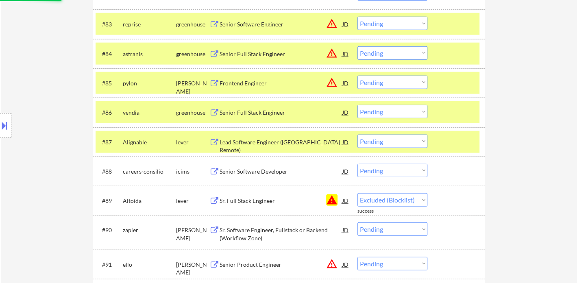
select select ""pending""
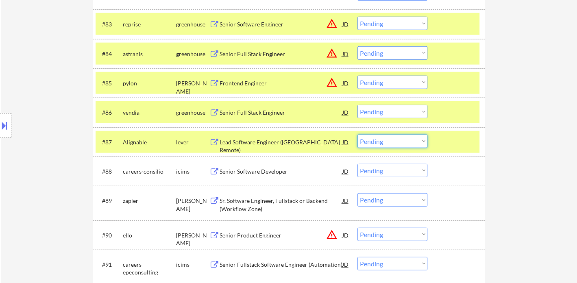
drag, startPoint x: 377, startPoint y: 141, endPoint x: 386, endPoint y: 146, distance: 10.4
click at [377, 140] on select "Choose an option... Pending Applied Excluded (Questions) Excluded (Expired) Exc…" at bounding box center [392, 140] width 70 height 13
click at [357, 134] on select "Choose an option... Pending Applied Excluded (Questions) Excluded (Expired) Exc…" at bounding box center [392, 140] width 70 height 13
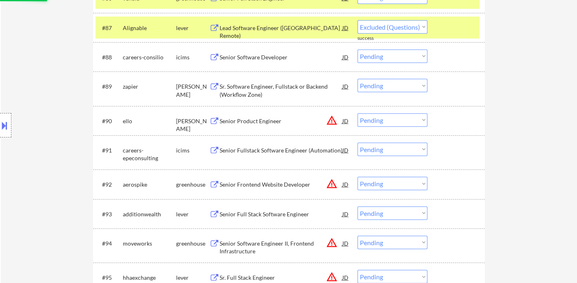
scroll to position [3006, 0]
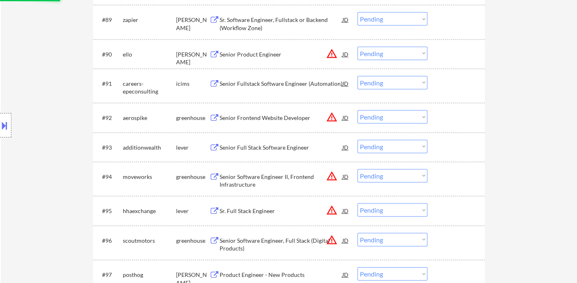
select select ""pending""
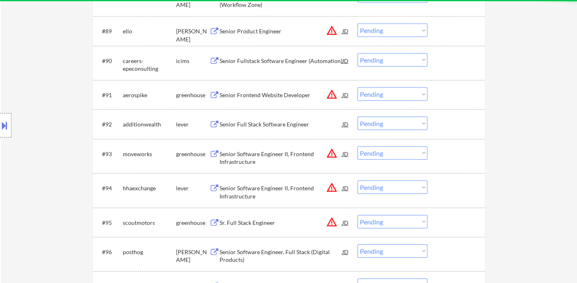
scroll to position [2961, 0]
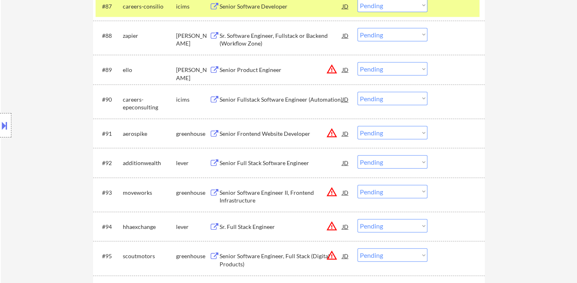
click at [264, 166] on div "Senior Full Stack Software Engineer" at bounding box center [280, 163] width 123 height 8
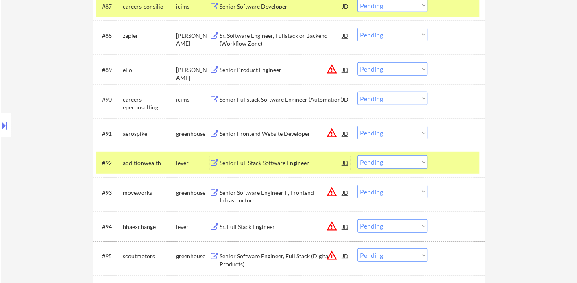
click at [378, 164] on select "Choose an option... Pending Applied Excluded (Questions) Excluded (Expired) Exc…" at bounding box center [392, 161] width 70 height 13
click at [357, 155] on select "Choose an option... Pending Applied Excluded (Questions) Excluded (Expired) Exc…" at bounding box center [392, 161] width 70 height 13
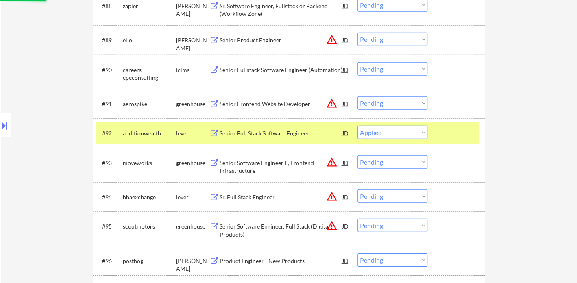
scroll to position [3006, 0]
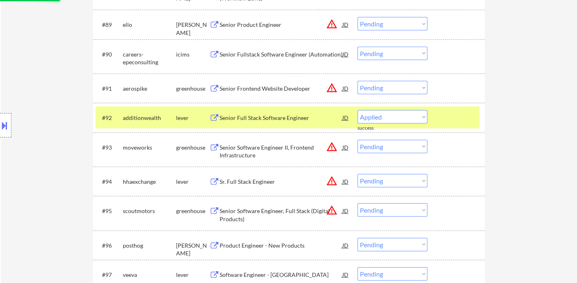
click at [258, 152] on div "Senior Software Engineer II, Frontend Infrastructure" at bounding box center [280, 151] width 123 height 16
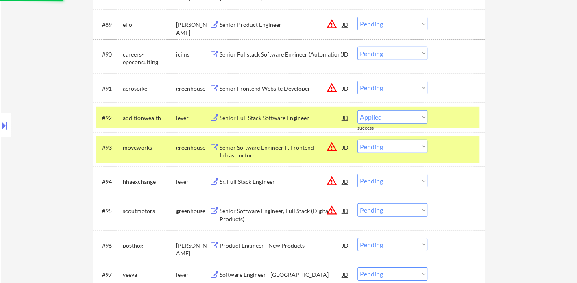
select select ""pending""
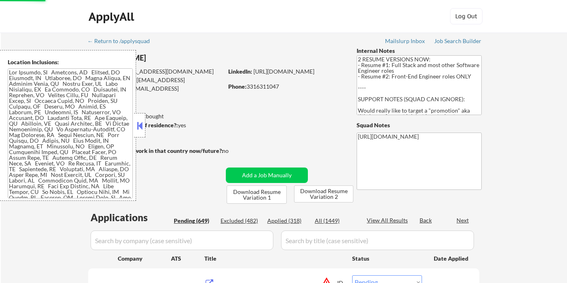
select select ""pending""
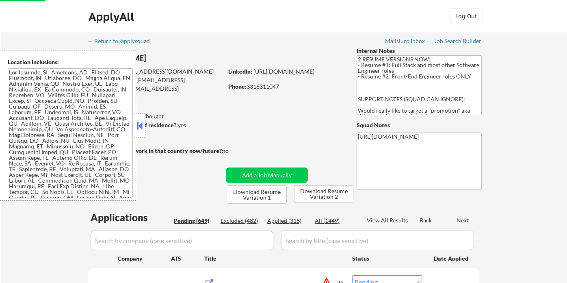
select select ""pending""
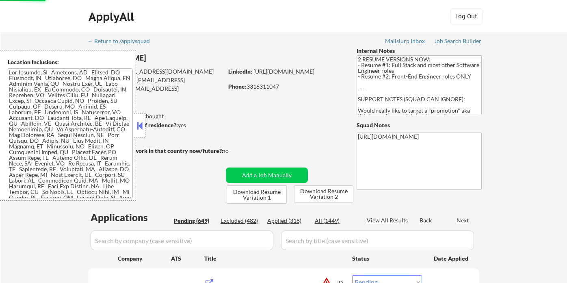
select select ""pending""
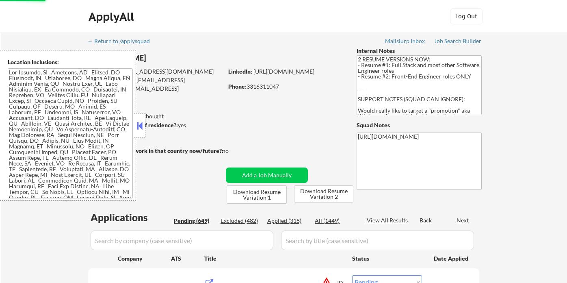
select select ""pending""
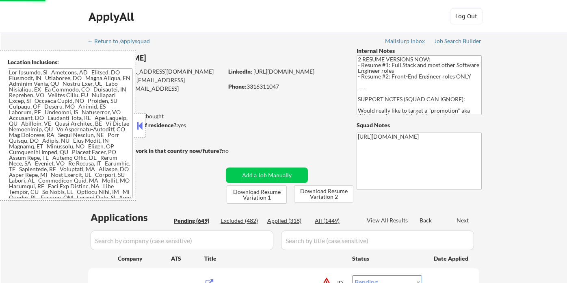
select select ""pending""
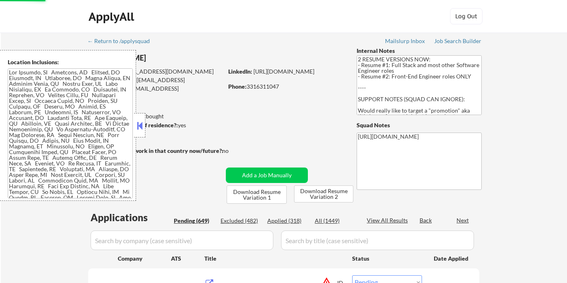
select select ""pending""
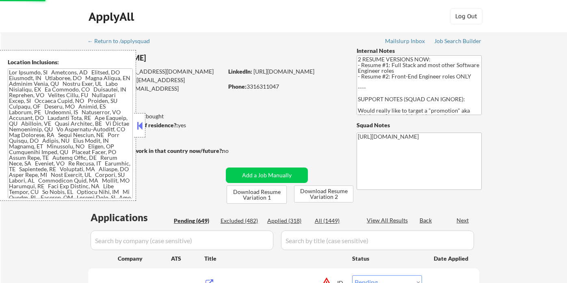
select select ""pending""
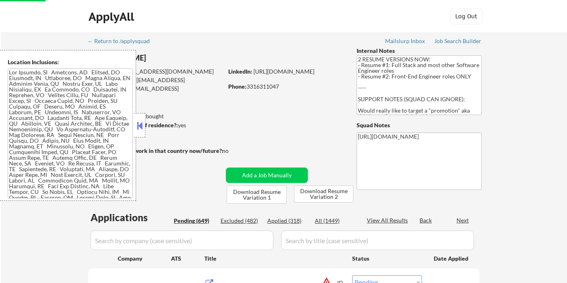
select select ""pending""
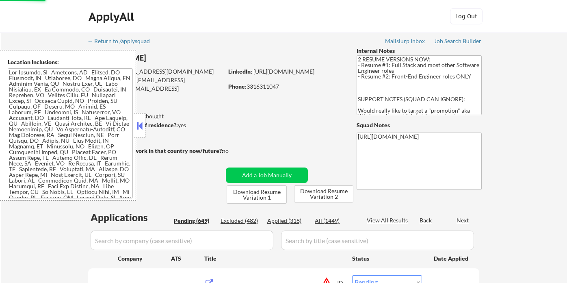
select select ""pending""
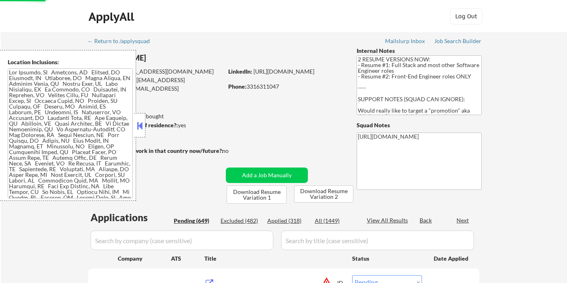
select select ""pending""
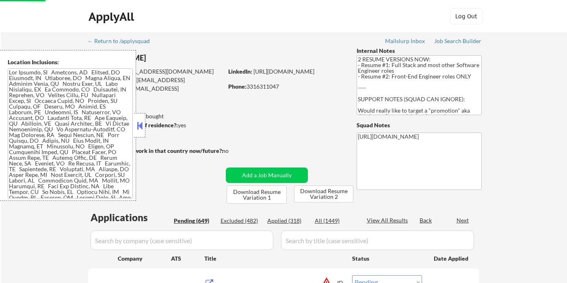
select select ""pending""
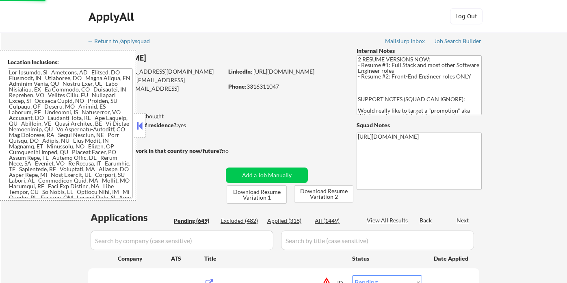
select select ""pending""
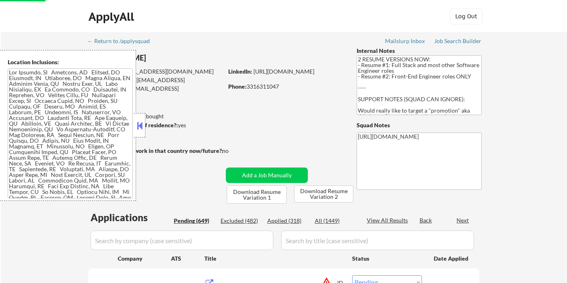
select select ""pending""
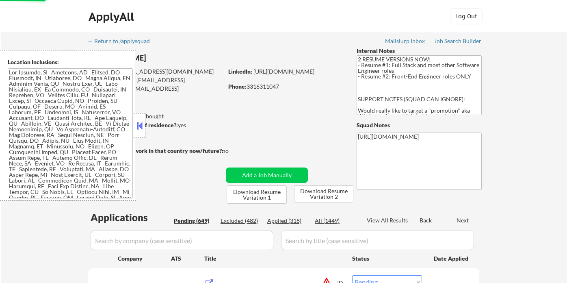
select select ""pending""
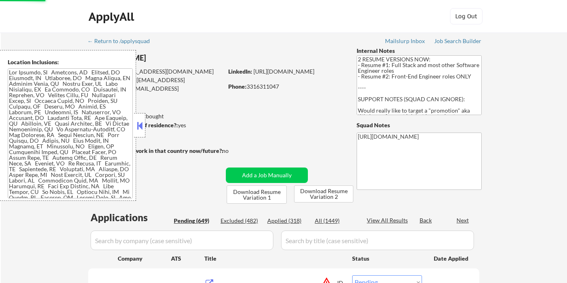
select select ""pending""
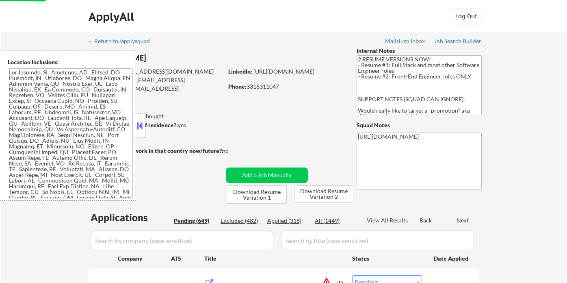
select select ""pending""
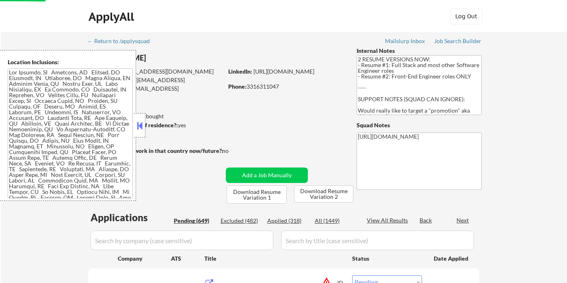
select select ""pending""
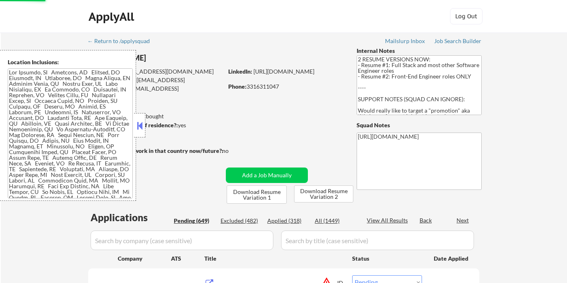
select select ""pending""
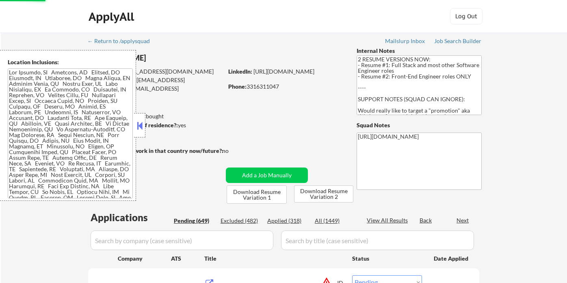
select select ""pending""
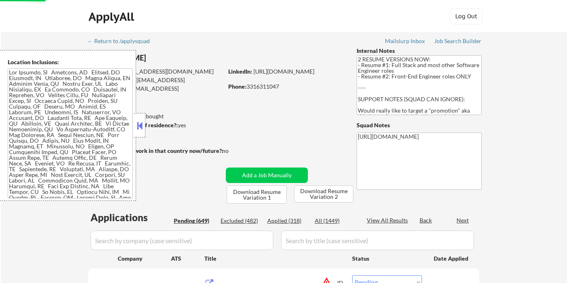
select select ""pending""
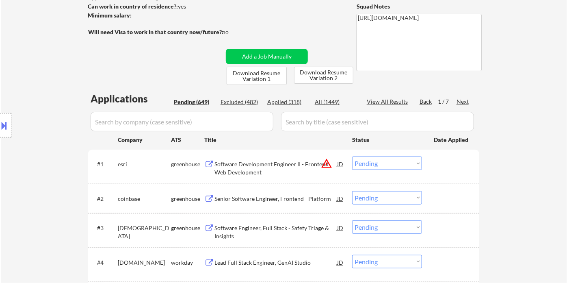
scroll to position [51, 0]
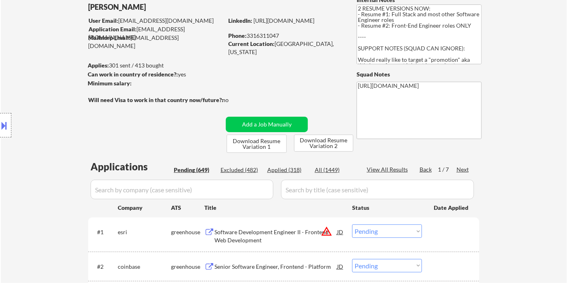
click at [286, 166] on div "Applied (318)" at bounding box center [287, 170] width 41 height 8
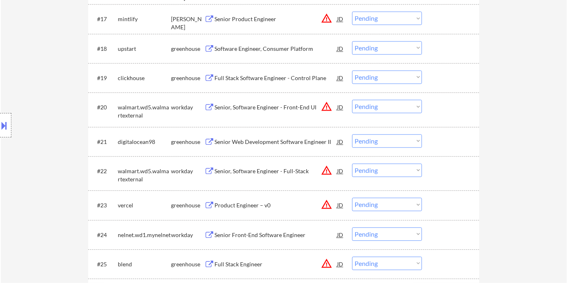
select select ""applied""
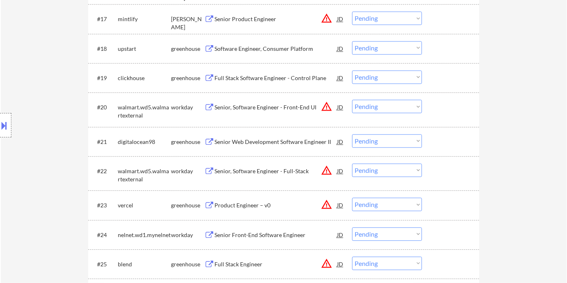
select select ""applied""
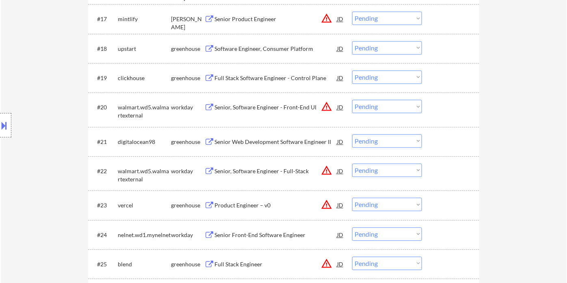
select select ""applied""
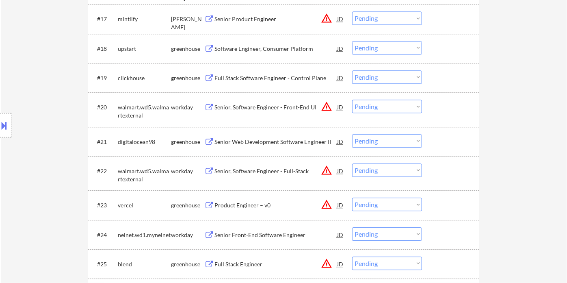
select select ""applied""
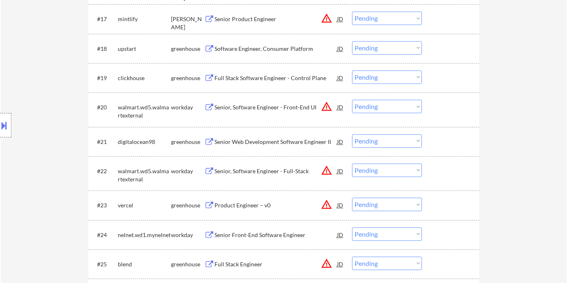
select select ""applied""
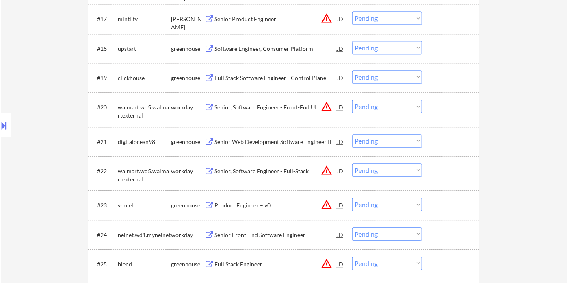
select select ""applied""
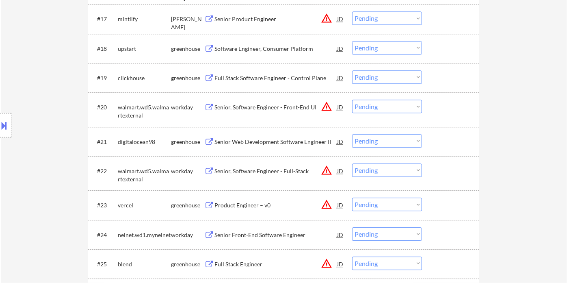
select select ""applied""
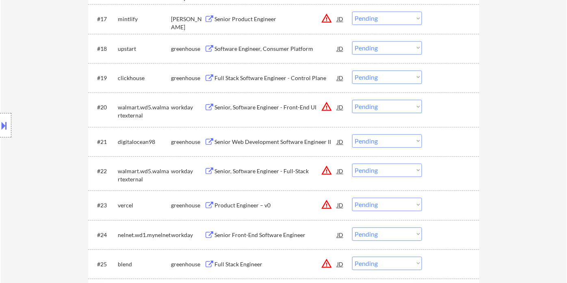
select select ""applied""
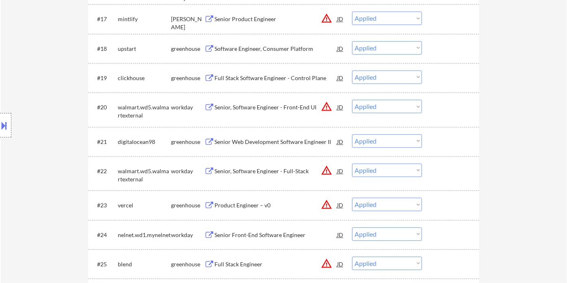
select select ""applied""
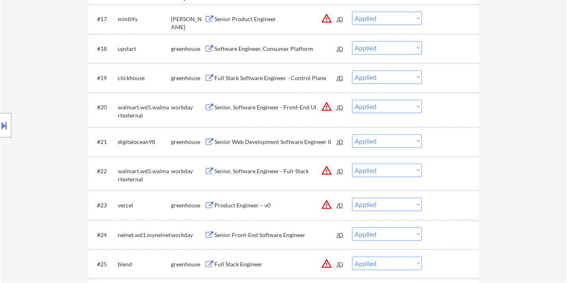
select select ""applied""
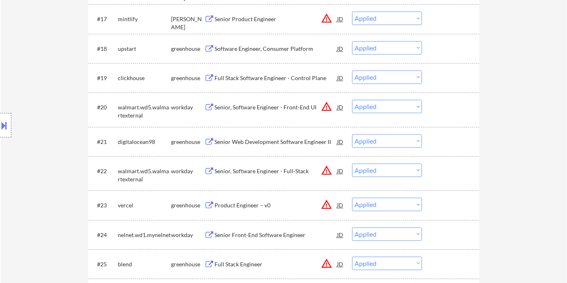
select select ""applied""
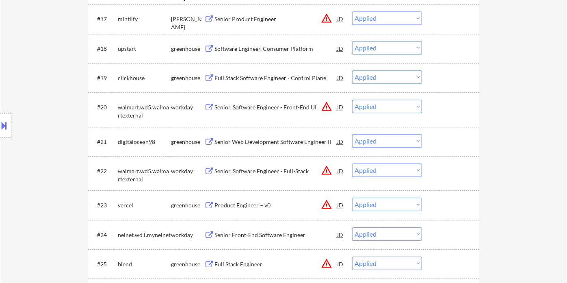
select select ""applied""
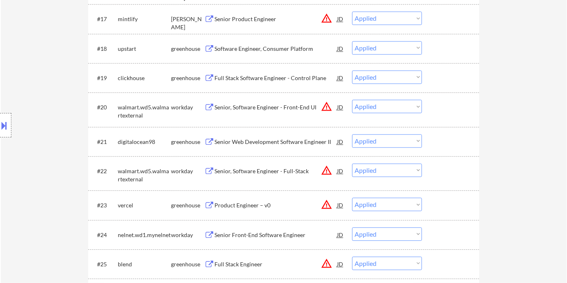
select select ""applied""
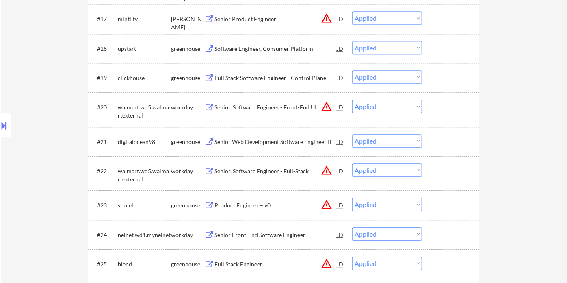
select select ""applied""
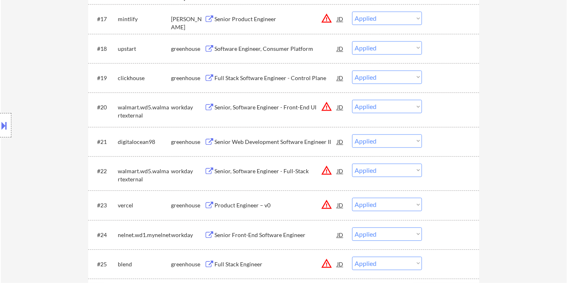
select select ""applied""
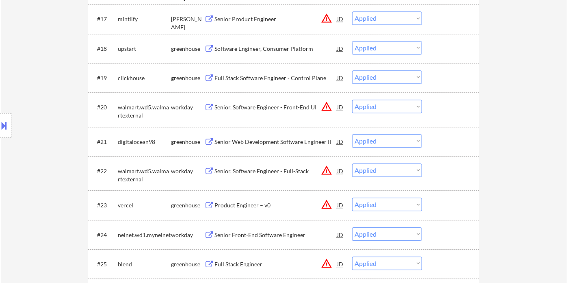
select select ""applied""
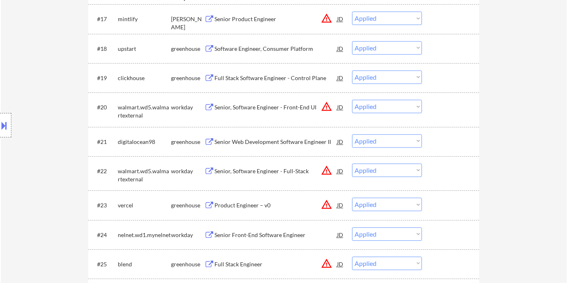
select select ""applied""
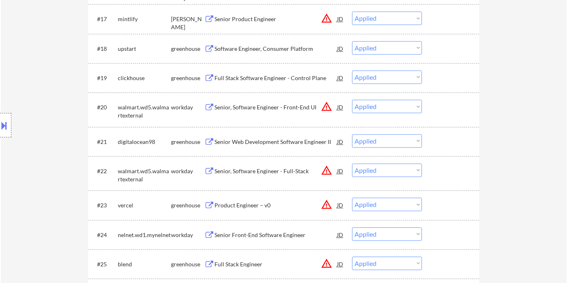
select select ""applied""
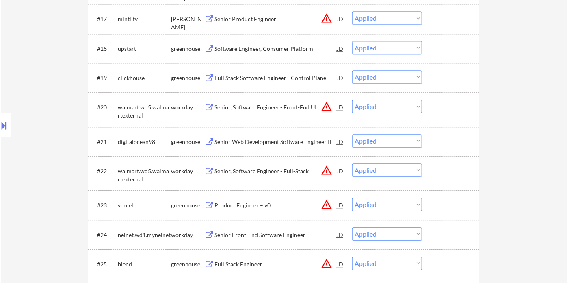
select select ""applied""
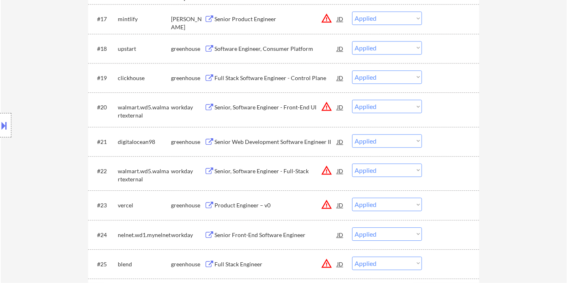
select select ""applied""
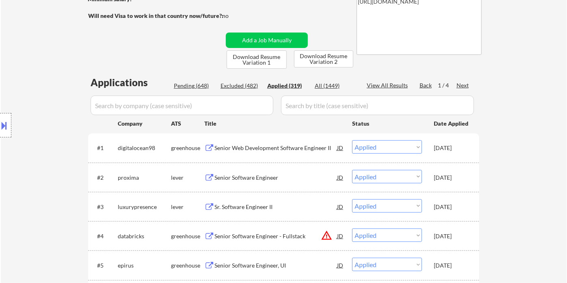
scroll to position [96, 0]
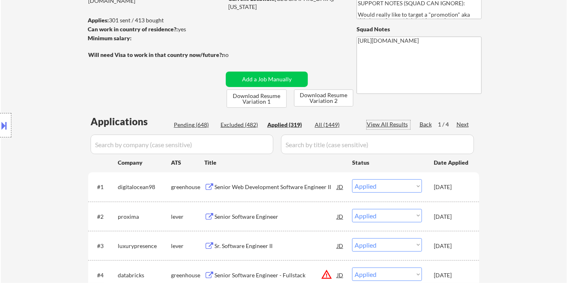
click at [397, 124] on div "View All Results" at bounding box center [388, 124] width 43 height 8
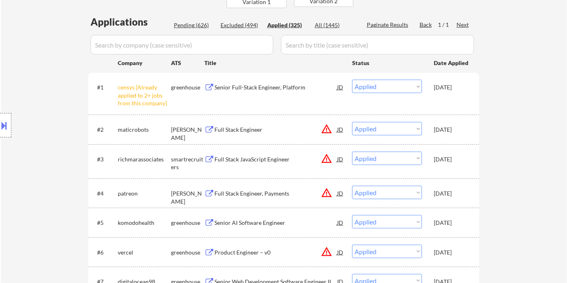
scroll to position [60, 0]
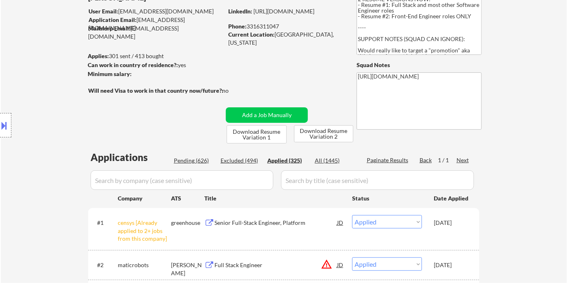
click at [267, 24] on div "Phone: 3316311047" at bounding box center [285, 26] width 115 height 8
copy div "3316311047"
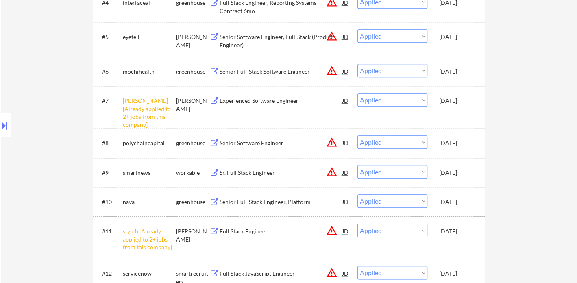
scroll to position [351, 0]
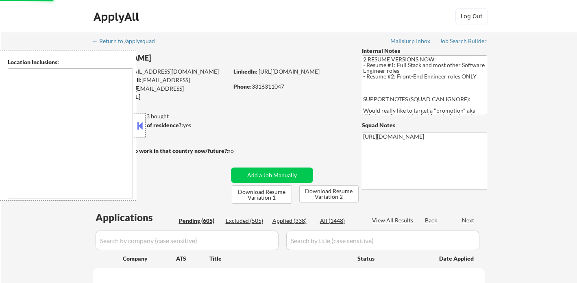
select select ""pending""
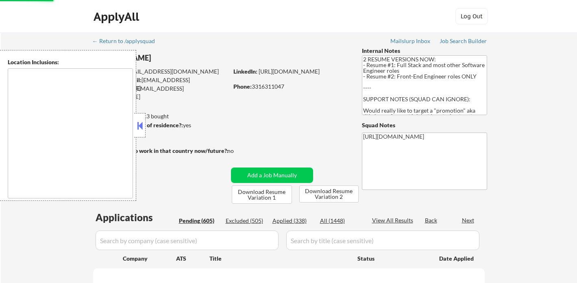
select select ""pending""
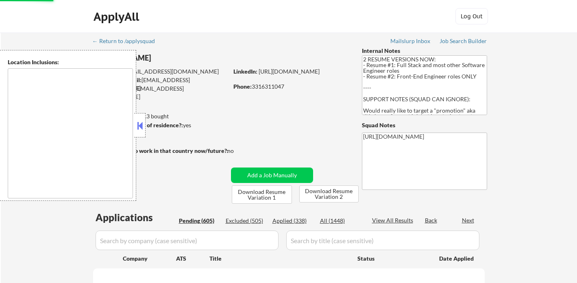
select select ""pending""
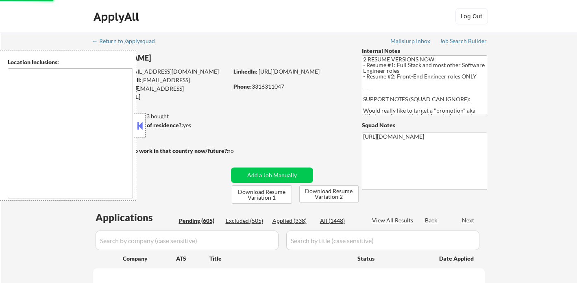
select select ""pending""
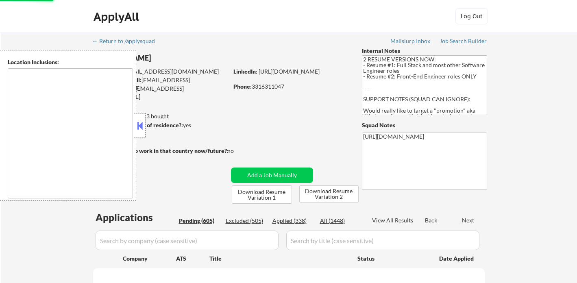
select select ""pending""
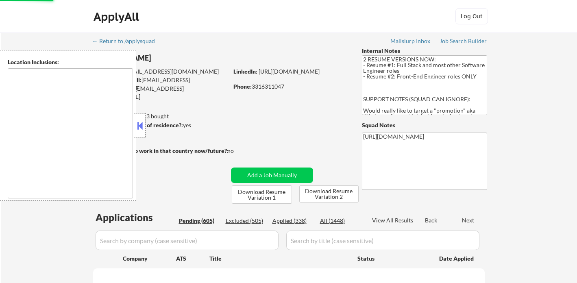
select select ""pending""
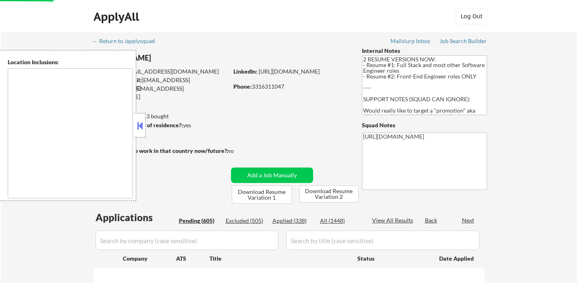
select select ""pending""
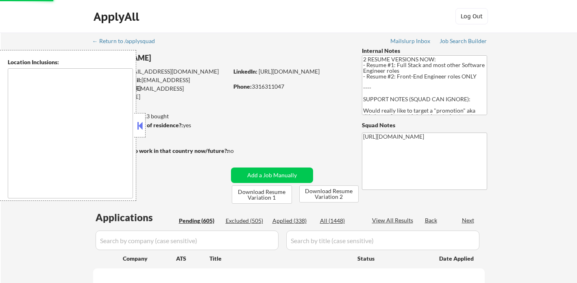
select select ""pending""
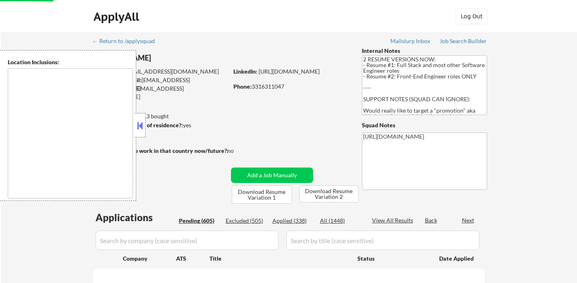
select select ""pending""
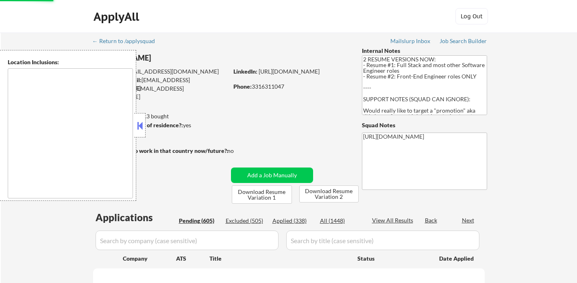
select select ""pending""
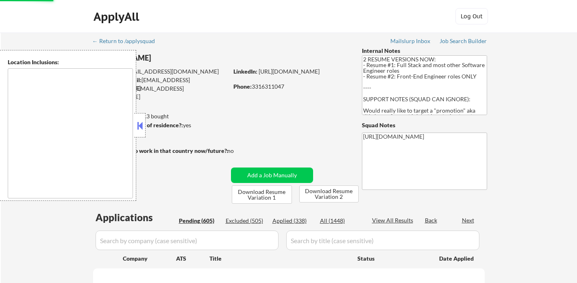
select select ""pending""
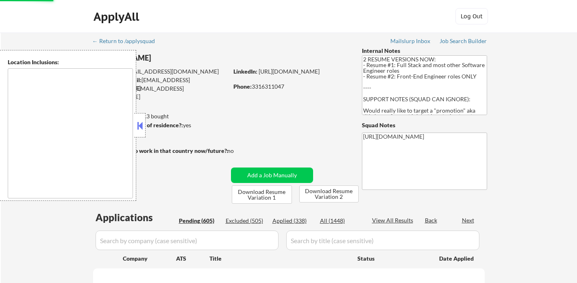
select select ""pending""
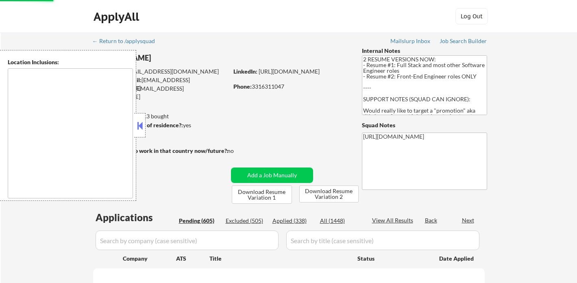
select select ""pending""
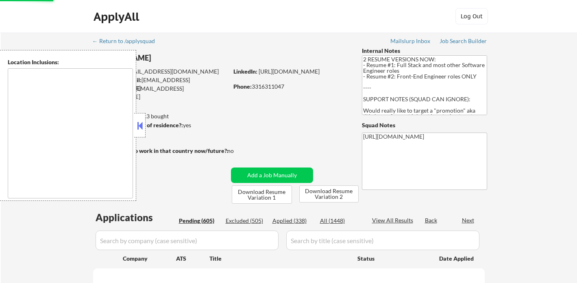
select select ""pending""
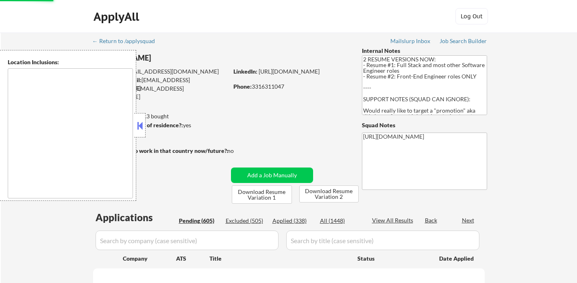
select select ""pending""
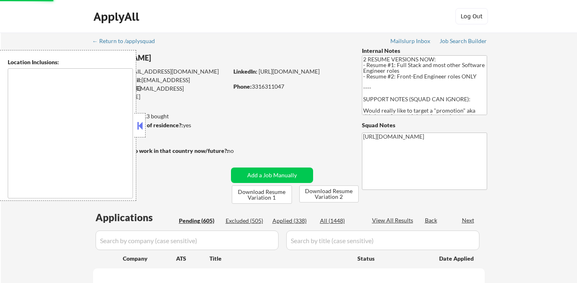
select select ""pending""
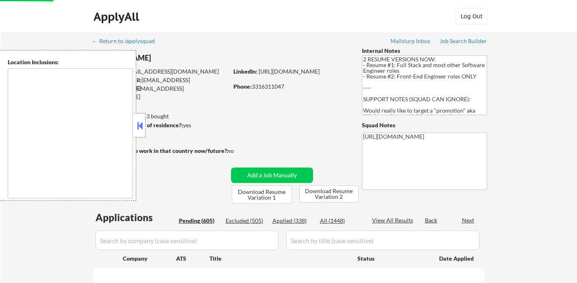
select select ""pending""
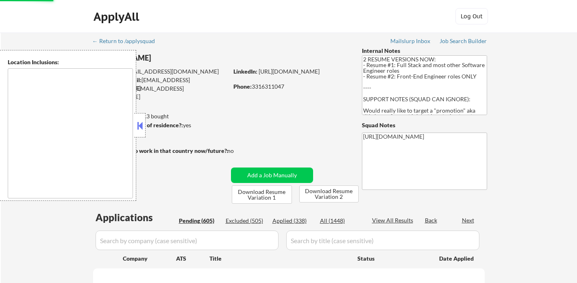
select select ""pending""
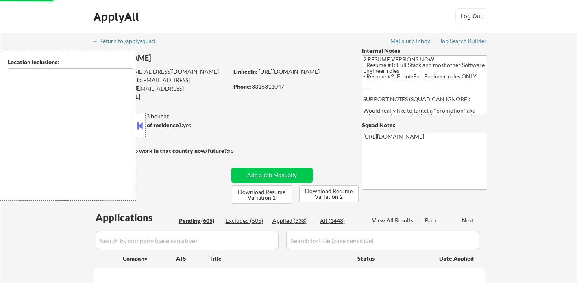
select select ""pending""
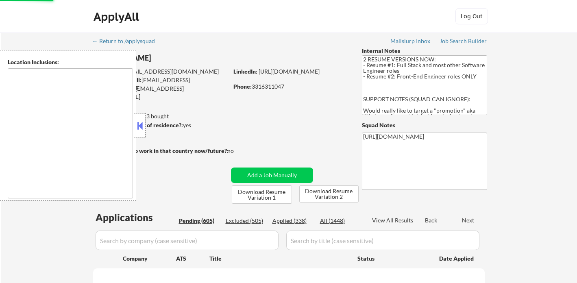
select select ""pending""
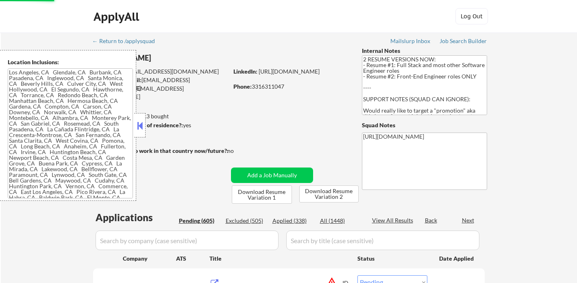
type textarea "Lor Ipsumdo, SI Ametcons, AD Elitsed, DO Eiusmodt, IN Utlaboree, DO Magna Aliqu…"
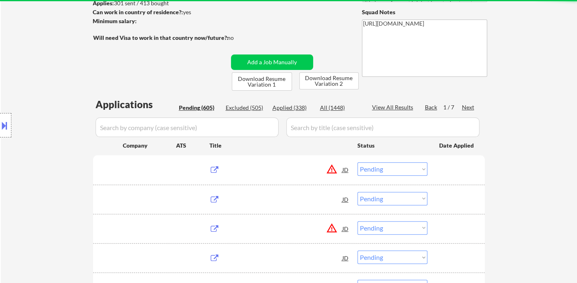
scroll to position [113, 0]
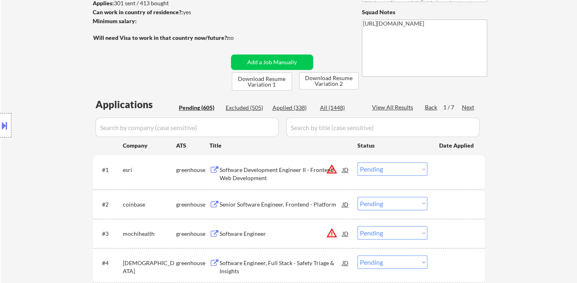
click at [297, 106] on div "Applied (338)" at bounding box center [292, 108] width 41 height 8
select select ""applied""
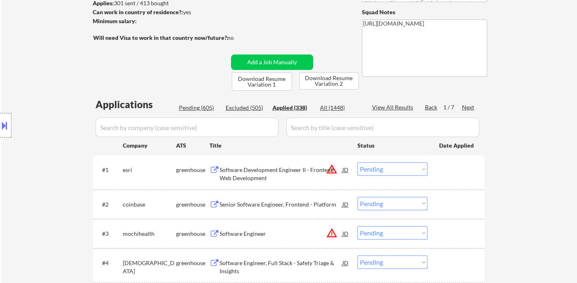
select select ""applied""
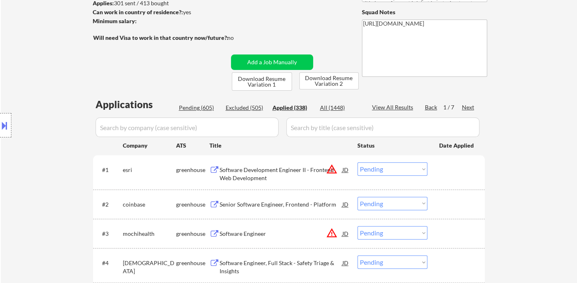
select select ""applied""
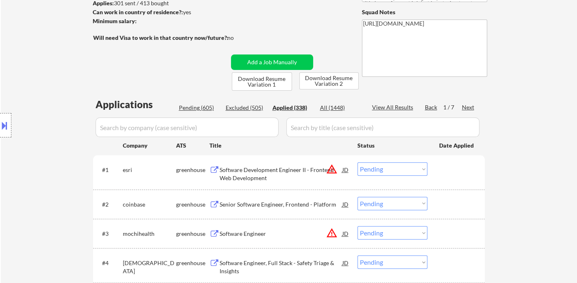
select select ""applied""
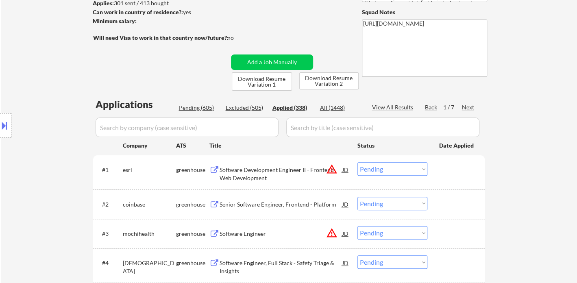
select select ""applied""
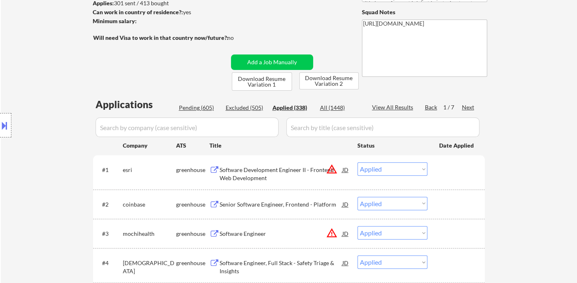
select select ""applied""
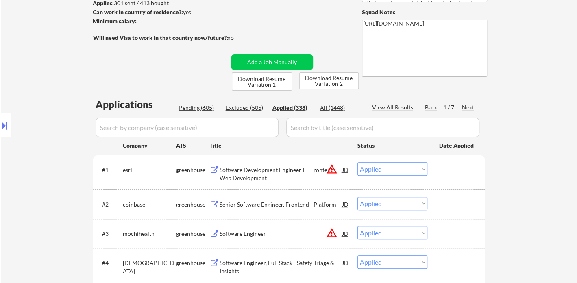
select select ""applied""
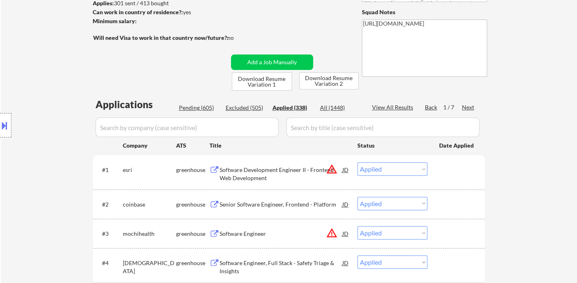
select select ""applied""
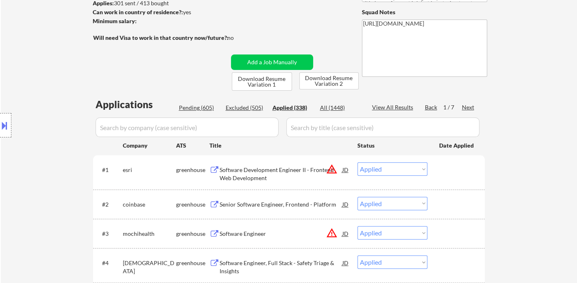
select select ""applied""
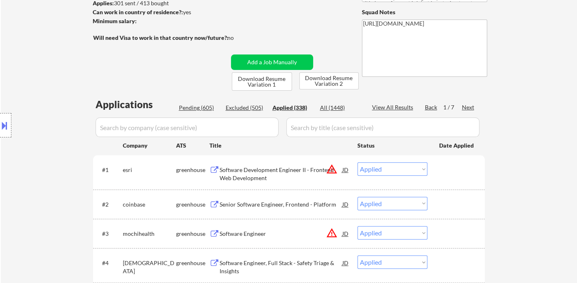
select select ""applied""
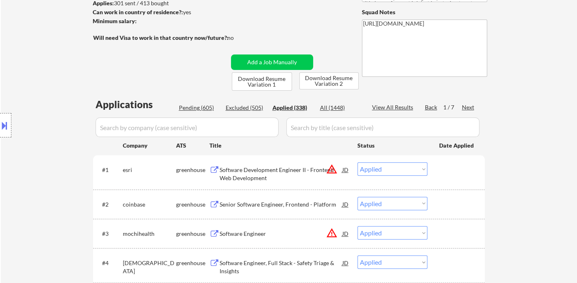
select select ""applied""
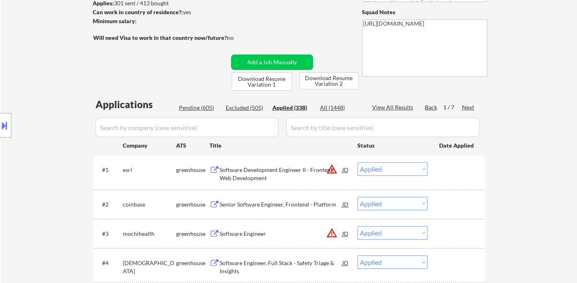
select select ""applied""
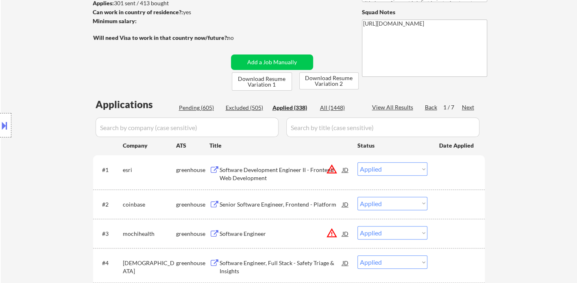
select select ""applied""
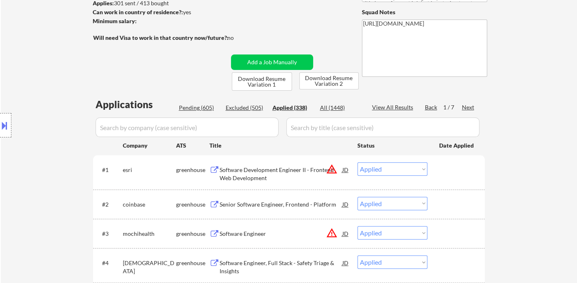
select select ""applied""
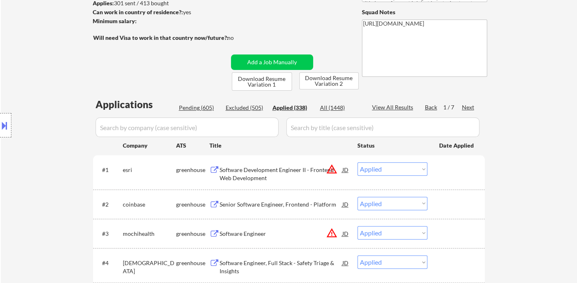
select select ""applied""
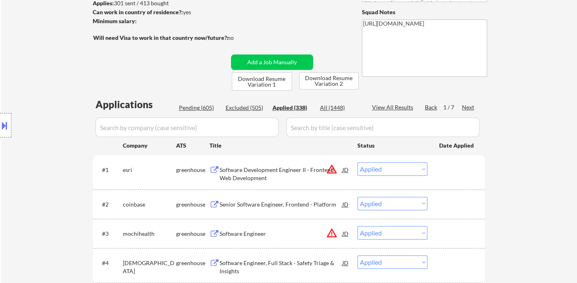
select select ""applied""
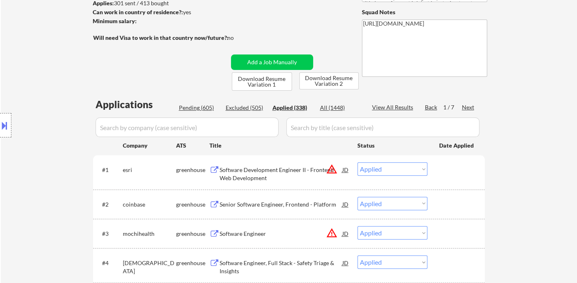
select select ""applied""
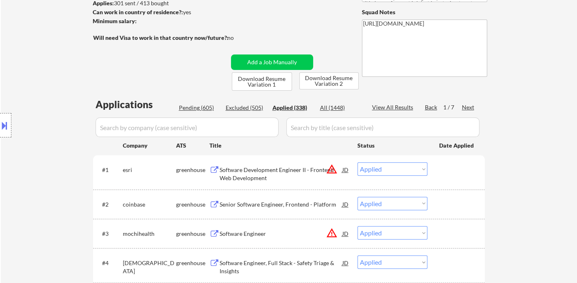
select select ""applied""
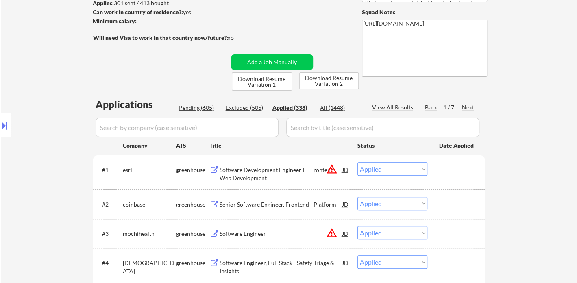
select select ""applied""
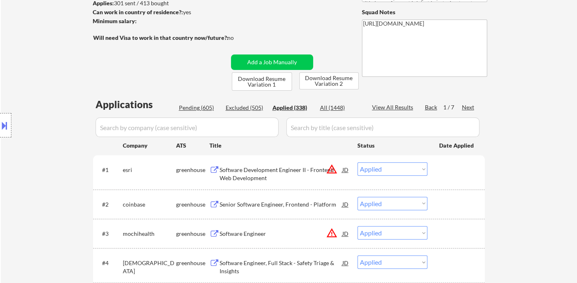
select select ""applied""
